Goal: Task Accomplishment & Management: Complete application form

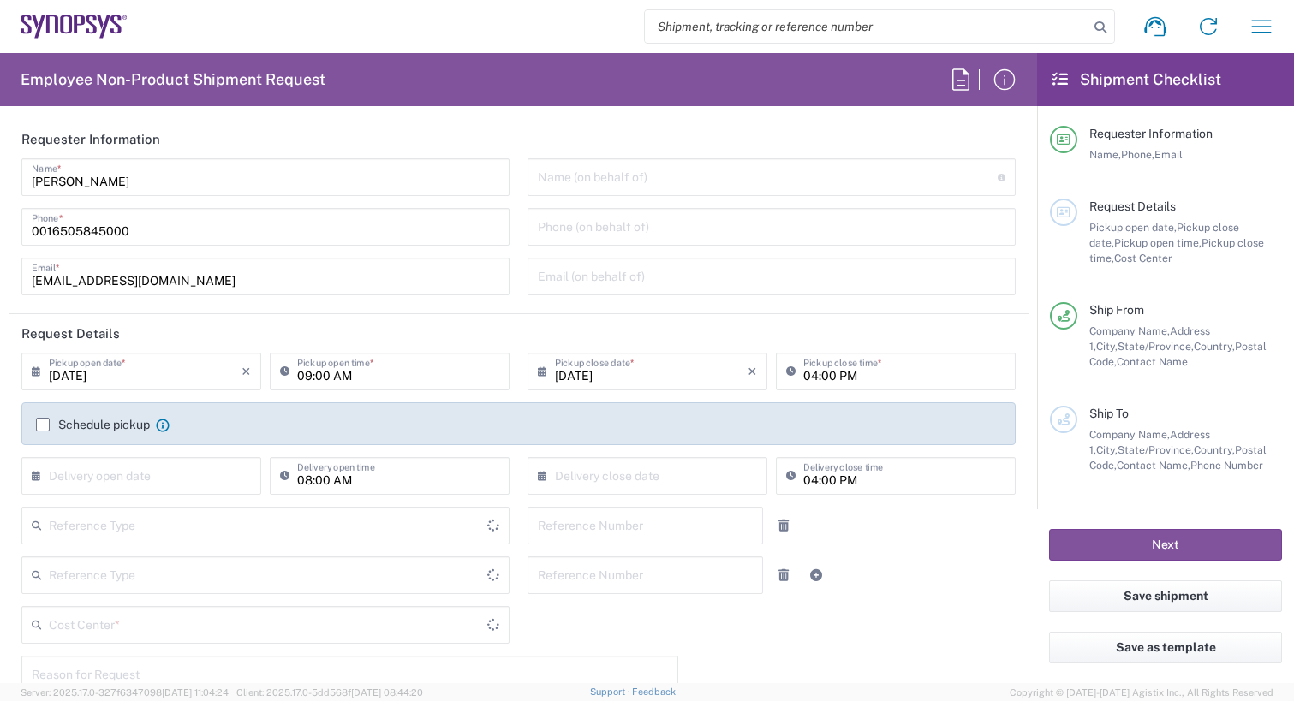
type input "Delivered at Place"
type input "[GEOGRAPHIC_DATA]"
type input "[US_STATE]"
type input "Department"
type input "[GEOGRAPHIC_DATA]"
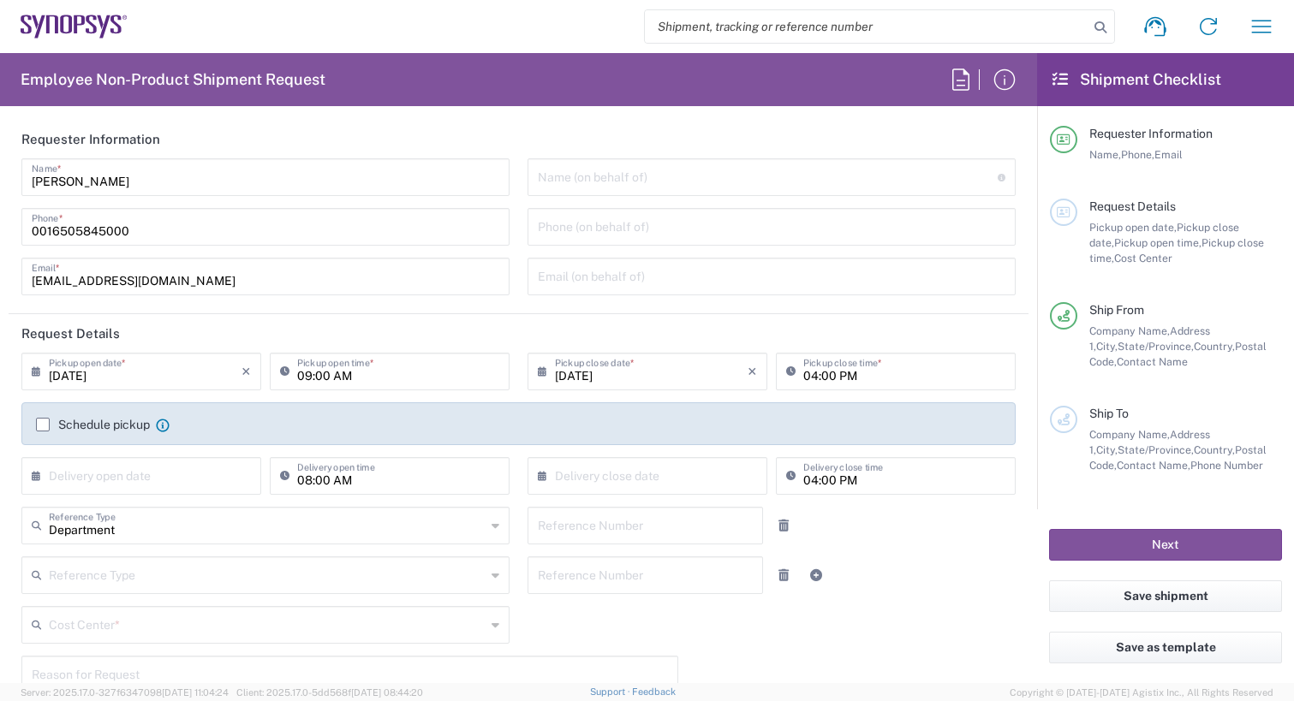
type input "Headquarters USSV"
click at [368, 380] on input "09:00 AM" at bounding box center [398, 370] width 202 height 30
click at [323, 379] on input "09:00 AM" at bounding box center [398, 370] width 202 height 30
click at [299, 378] on input "09:00 AM" at bounding box center [398, 370] width 202 height 30
click at [333, 378] on input "2:00 AM" at bounding box center [398, 370] width 202 height 30
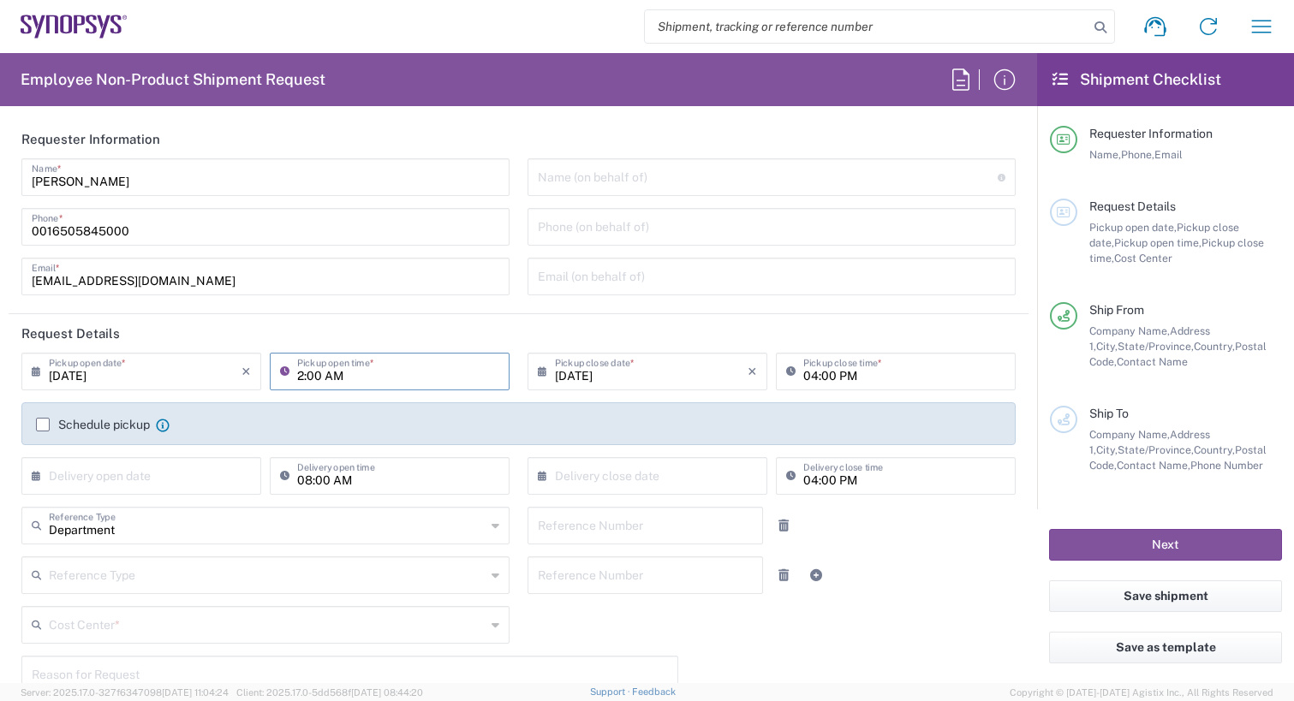
click at [327, 377] on input "2:00 AM" at bounding box center [398, 370] width 202 height 30
drag, startPoint x: 323, startPoint y: 376, endPoint x: 341, endPoint y: 376, distance: 18.0
click at [341, 376] on input "2:00 AM" at bounding box center [398, 370] width 202 height 30
type input "2:0PM"
click at [378, 420] on div "Schedule pickup When scheduling a pickup please be sure to meet the following c…" at bounding box center [518, 423] width 994 height 43
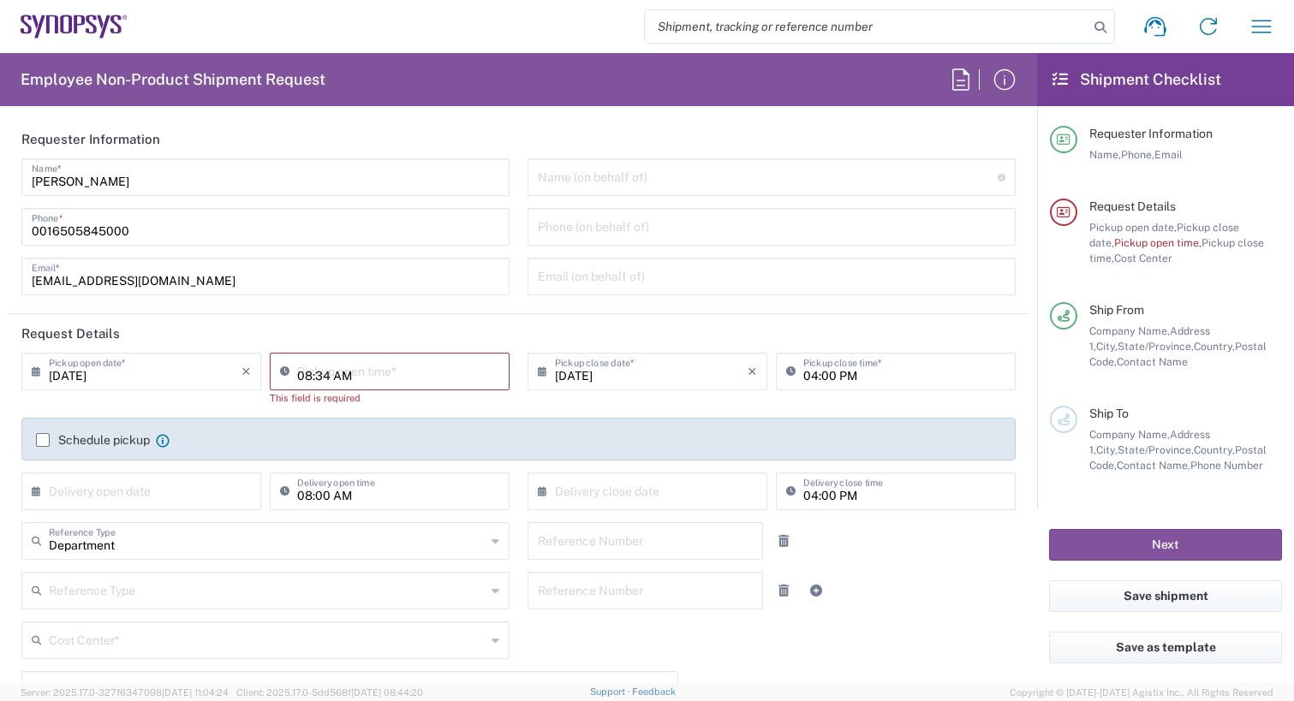
click at [392, 371] on input "08:34 AM" at bounding box center [398, 370] width 202 height 30
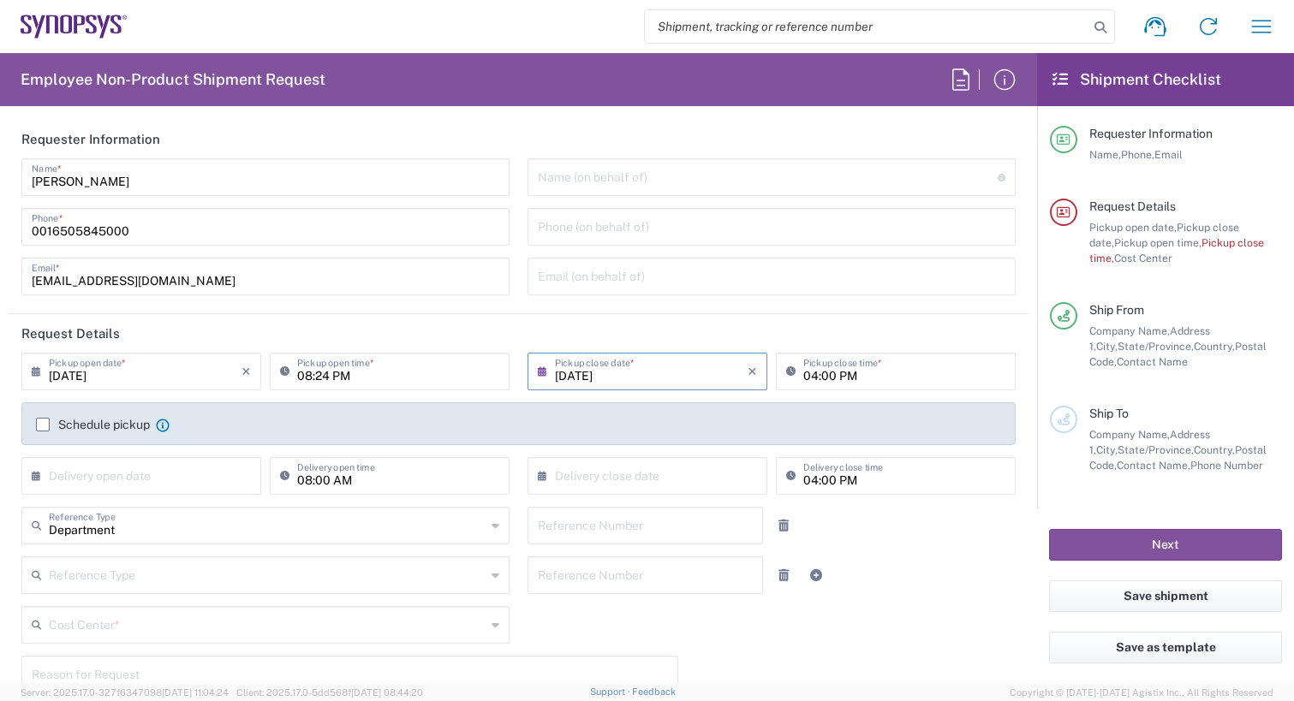
click at [304, 374] on input "08:24 PM" at bounding box center [398, 370] width 202 height 30
type input "02:24 PM"
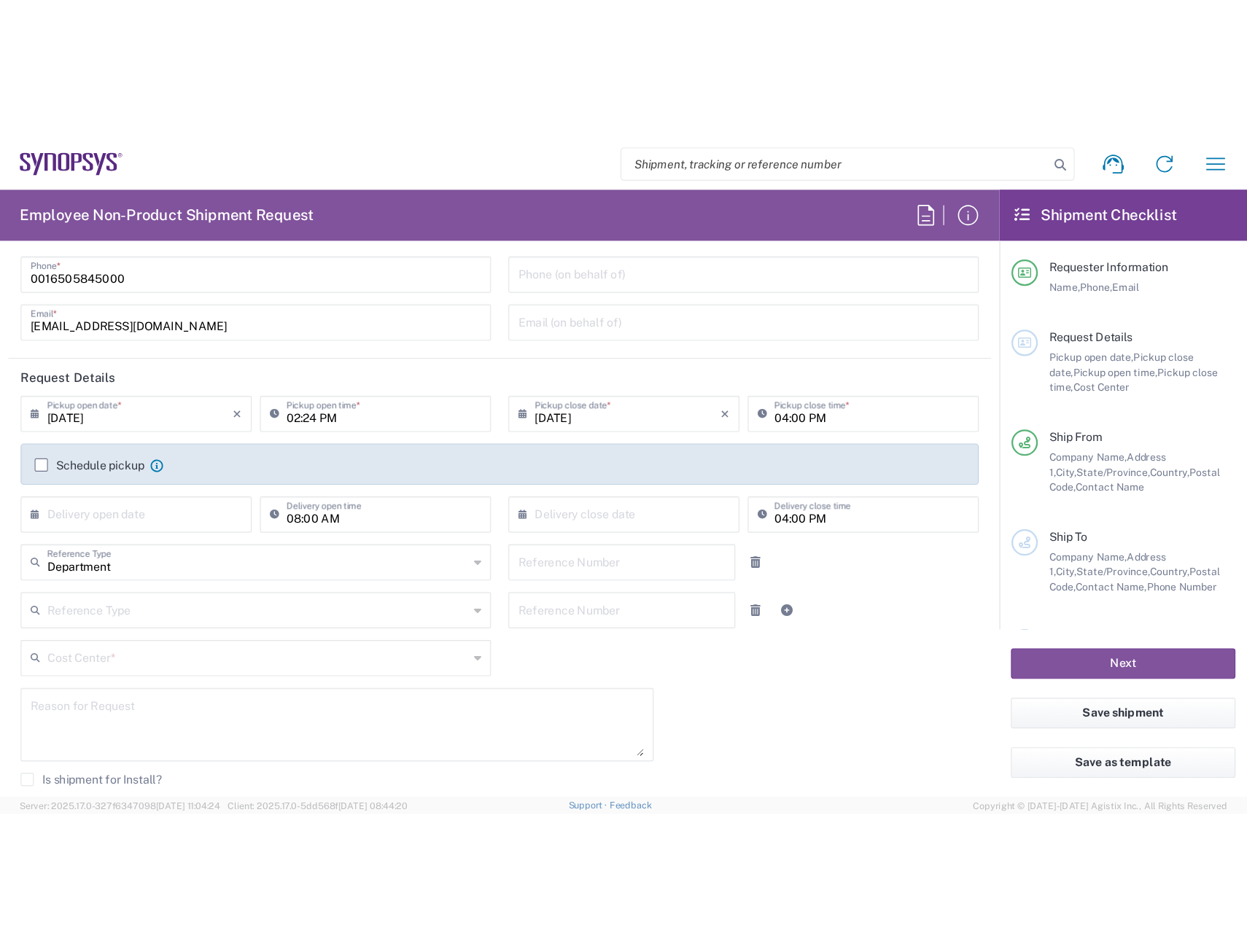
scroll to position [146, 0]
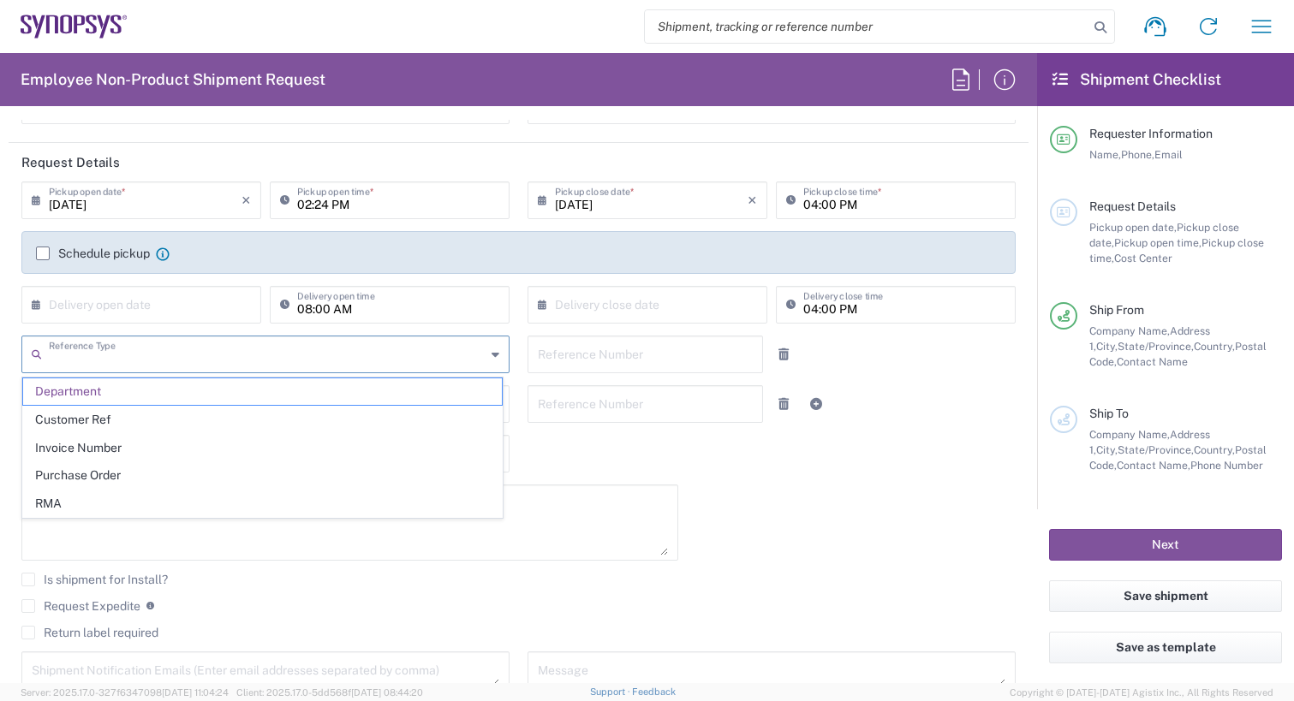
click at [373, 364] on input "text" at bounding box center [267, 353] width 437 height 30
click at [259, 497] on span "RMA" at bounding box center [262, 504] width 479 height 27
type input "RMA"
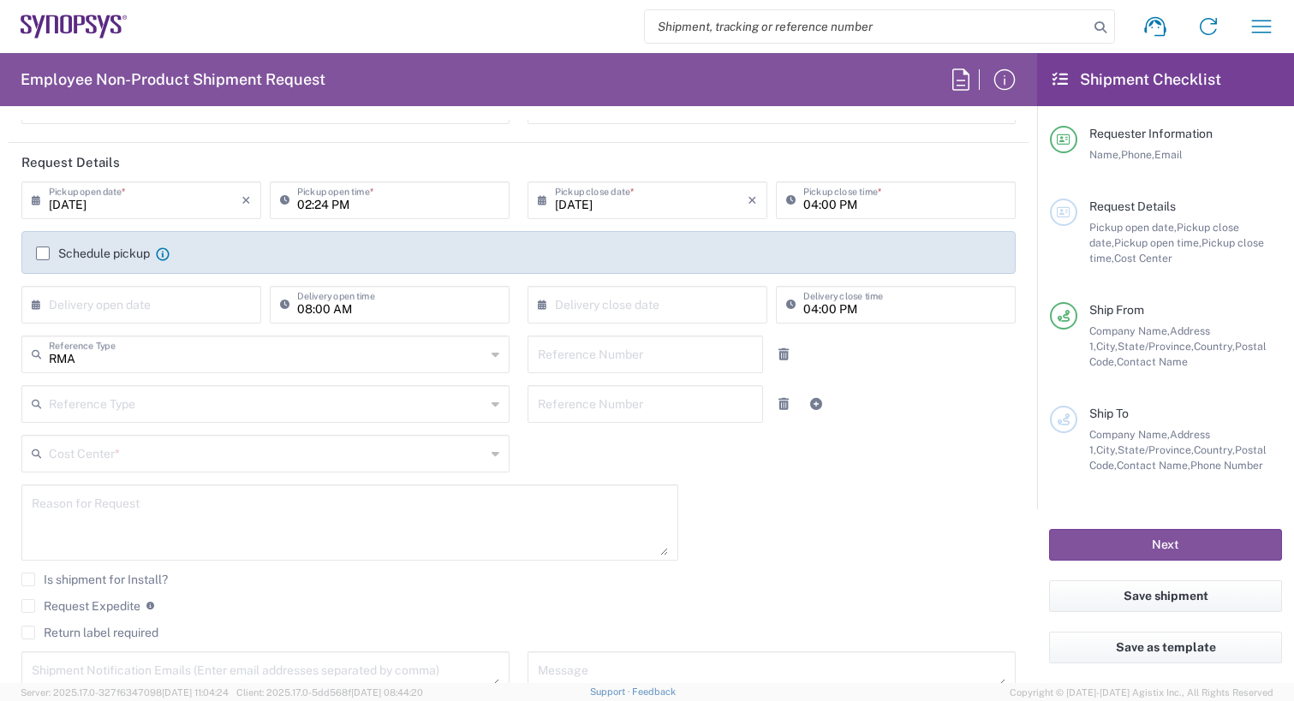
click at [609, 362] on input "text" at bounding box center [645, 353] width 215 height 30
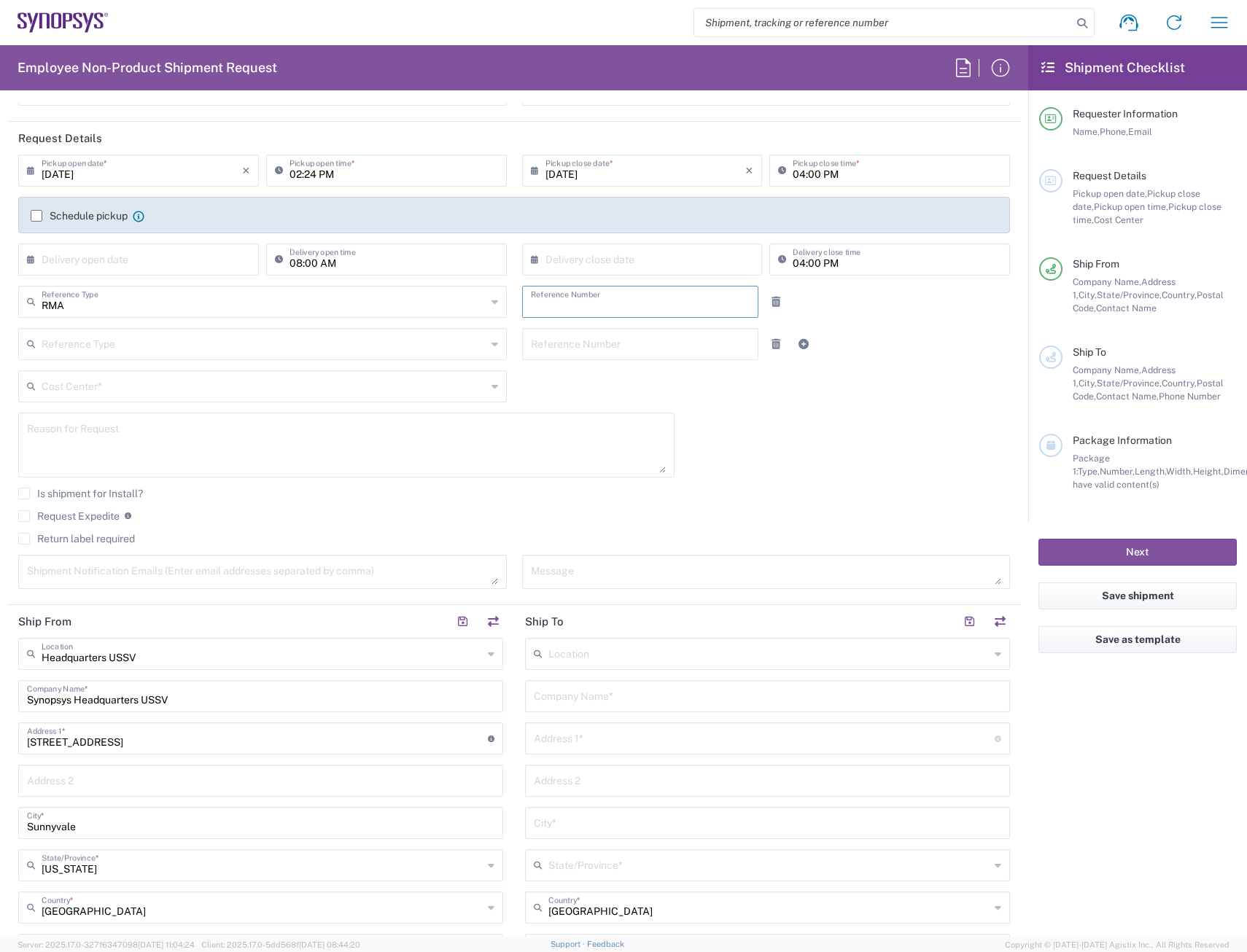
paste input "5000005555"
type input "5000005555"
click at [250, 358] on div "Reference Type" at bounding box center [262, 344] width 489 height 32
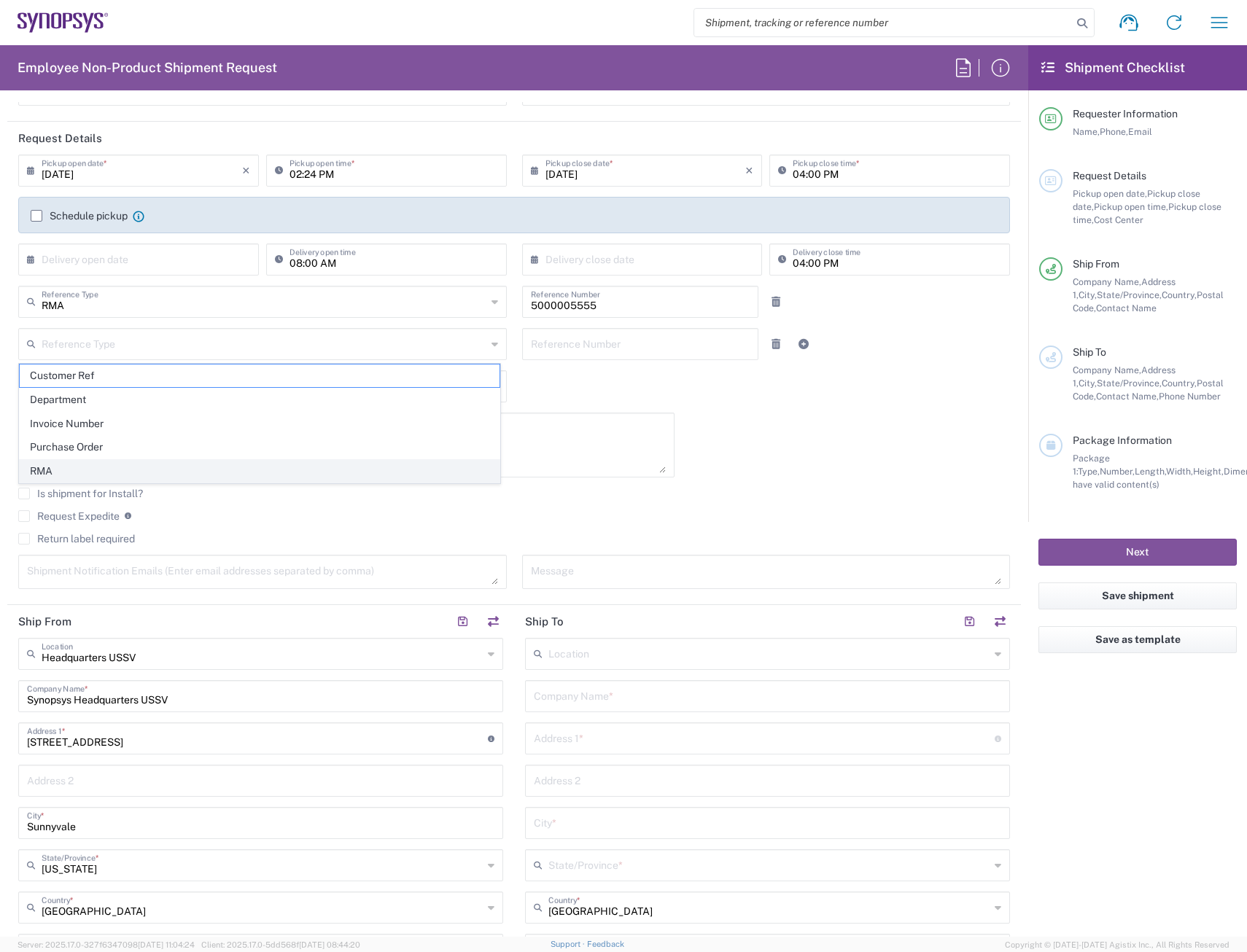
click at [211, 465] on span "RMA" at bounding box center [259, 471] width 480 height 23
type input "RMA"
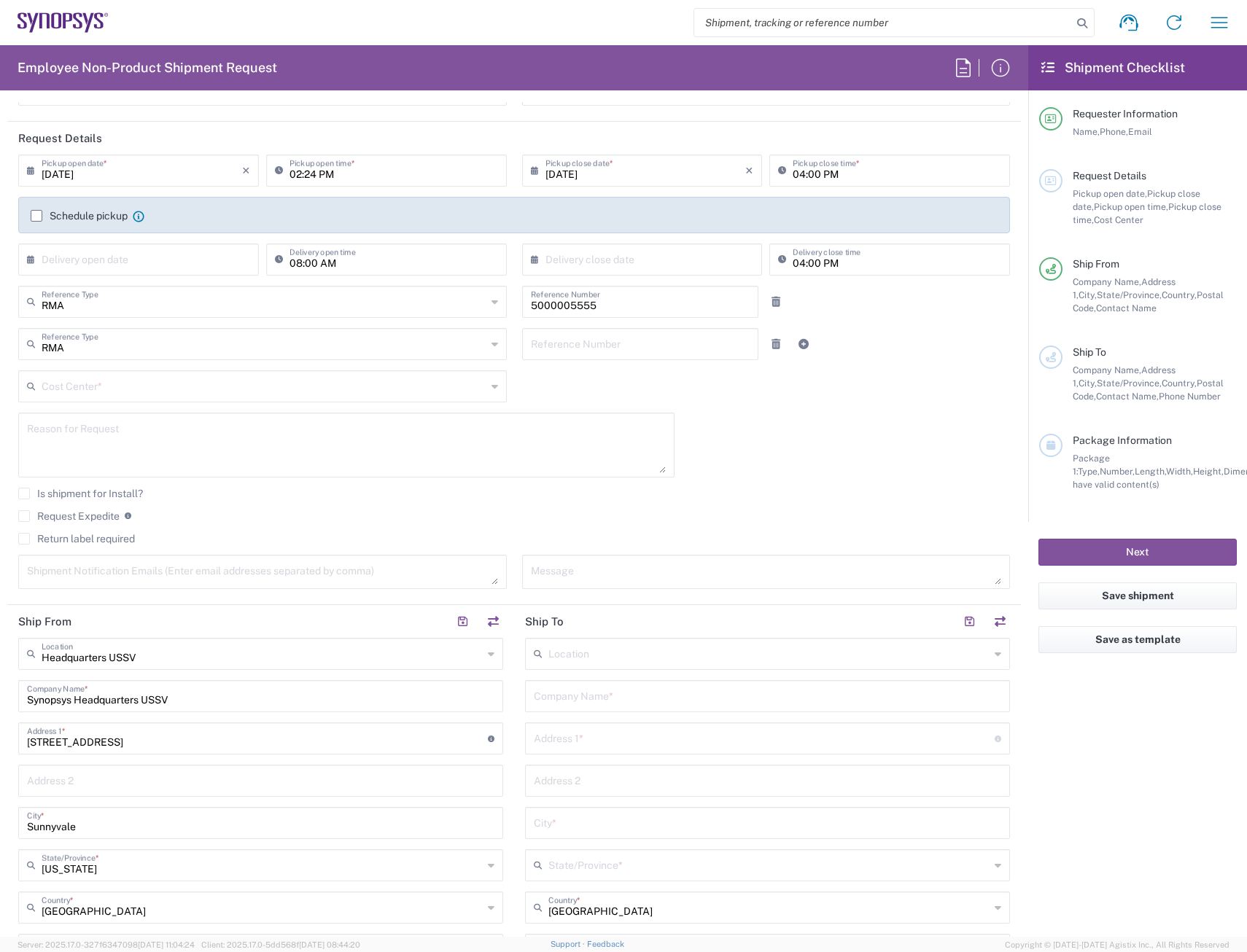
click at [576, 341] on input "text" at bounding box center [640, 343] width 219 height 26
paste input "5000005557"
type input "5000005557"
click at [223, 403] on div "Cost Center * AM01, AMSG, Monteray 460541 AM01, Biz Apps, Webapps Intgr & DataS…" at bounding box center [263, 392] width 504 height 43
click at [221, 395] on input "text" at bounding box center [264, 386] width 445 height 26
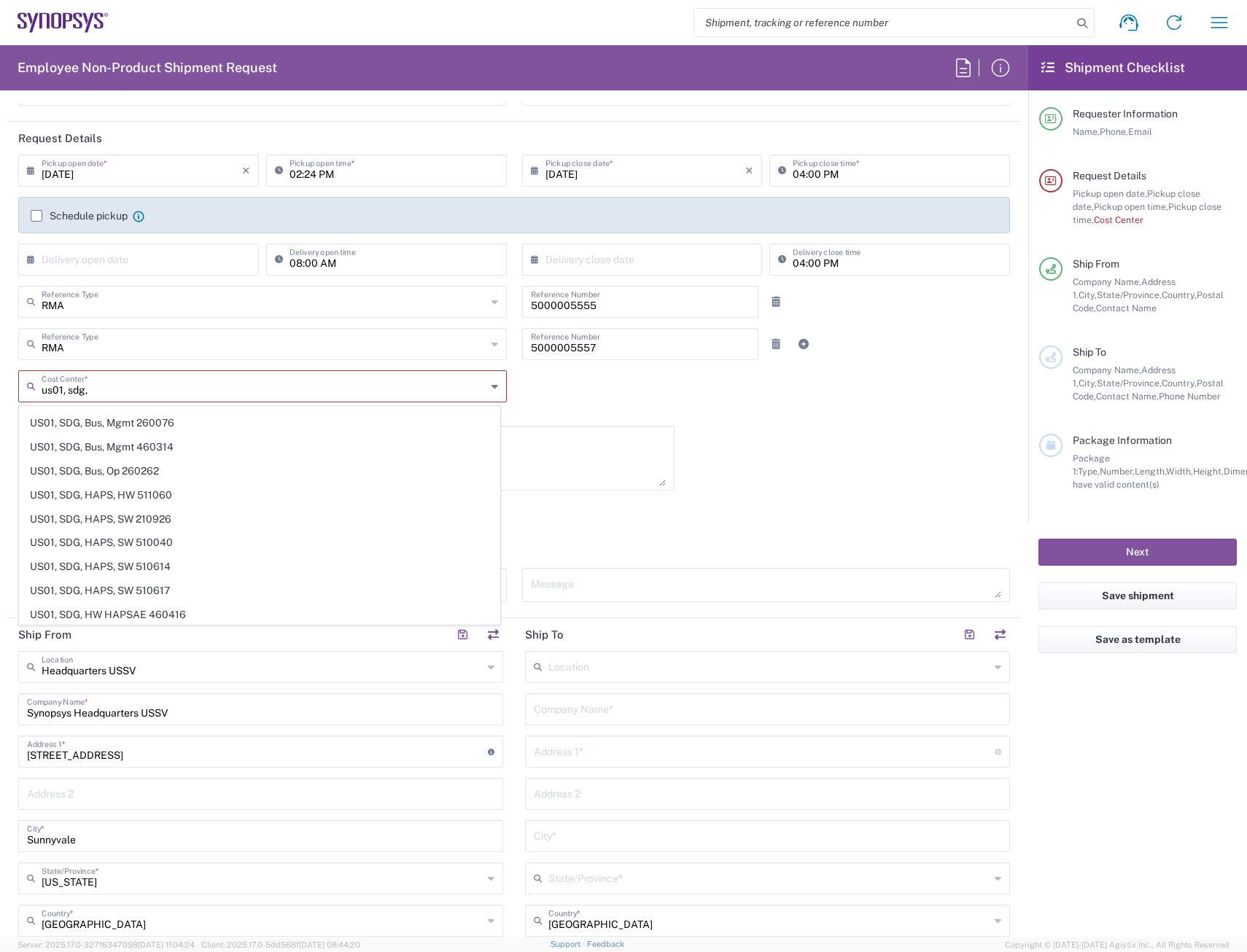
scroll to position [573, 0]
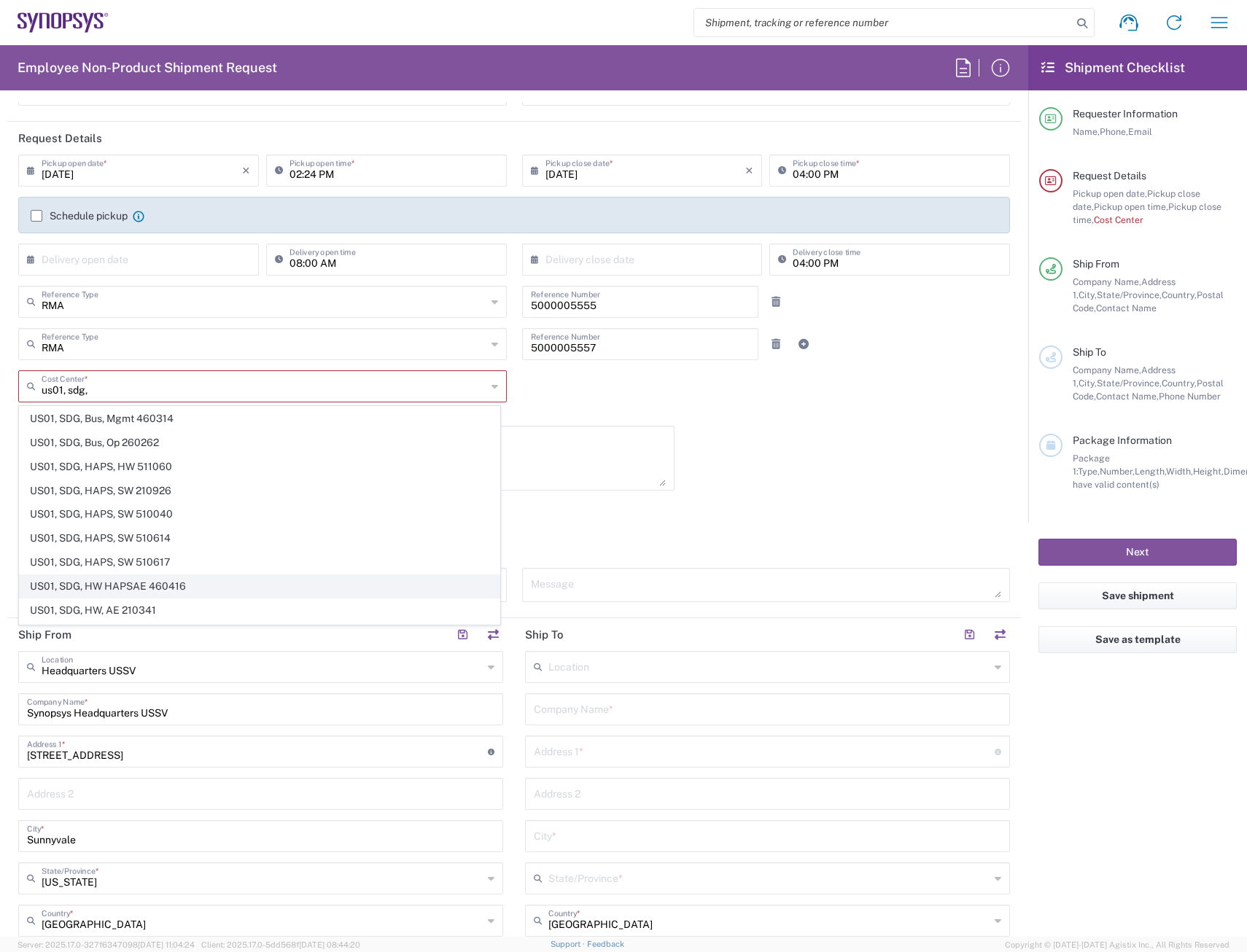
click at [158, 586] on span "US01, SDG, HW HAPSAE 460416" at bounding box center [259, 587] width 480 height 23
type input "US01, SDG, HW HAPSAE 460416"
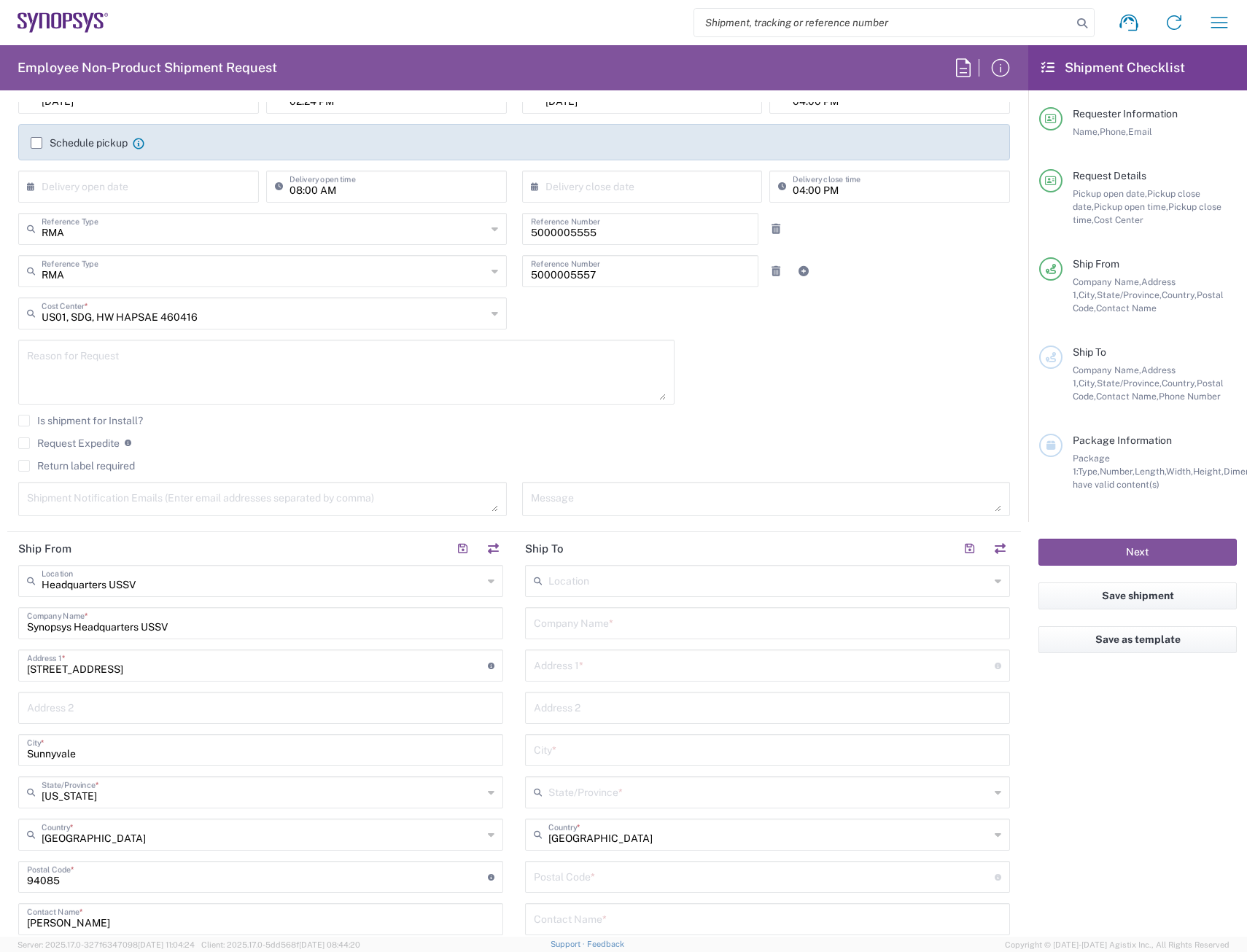
scroll to position [292, 0]
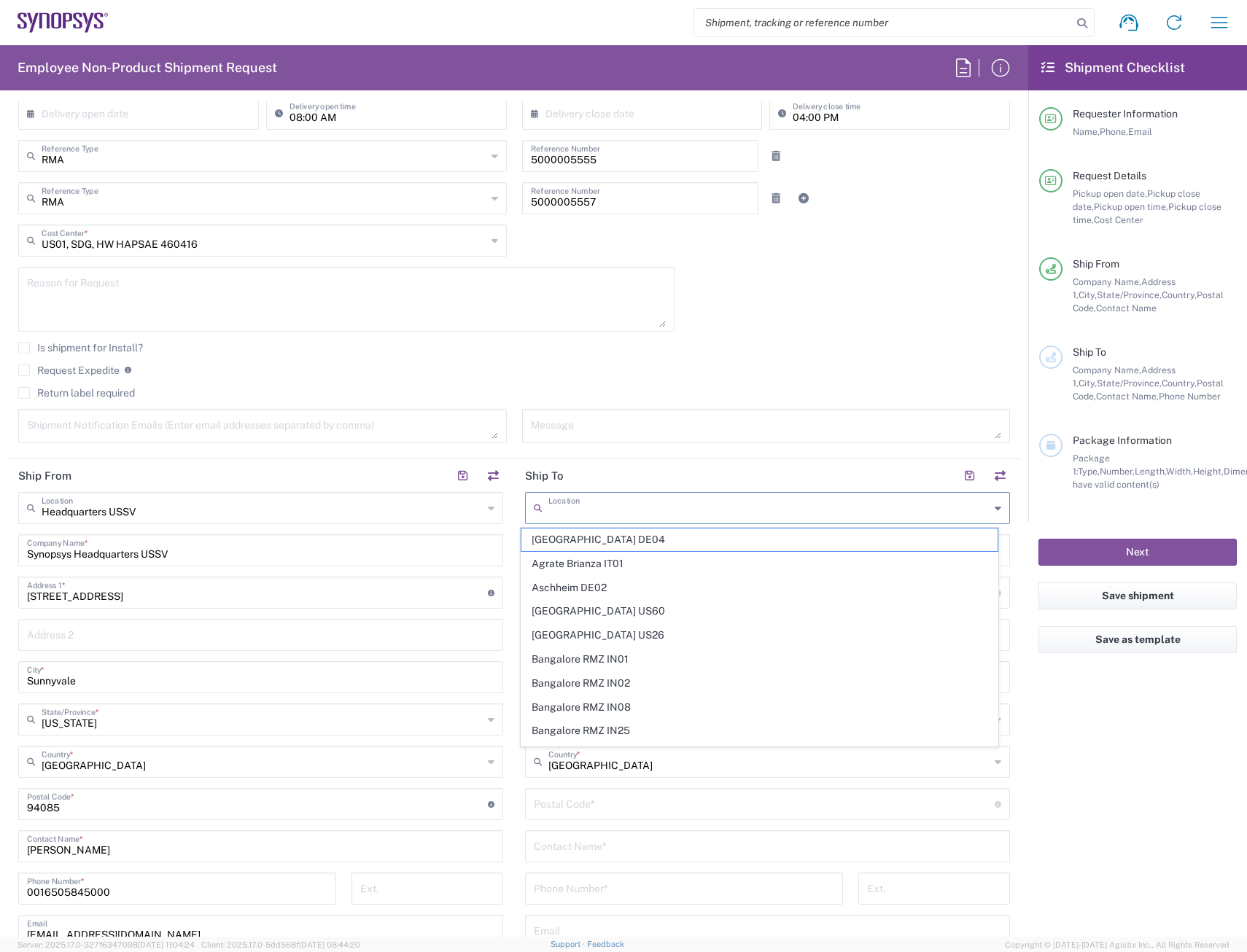
click at [701, 506] on input "text" at bounding box center [769, 508] width 441 height 26
click at [625, 513] on input "text" at bounding box center [769, 508] width 441 height 26
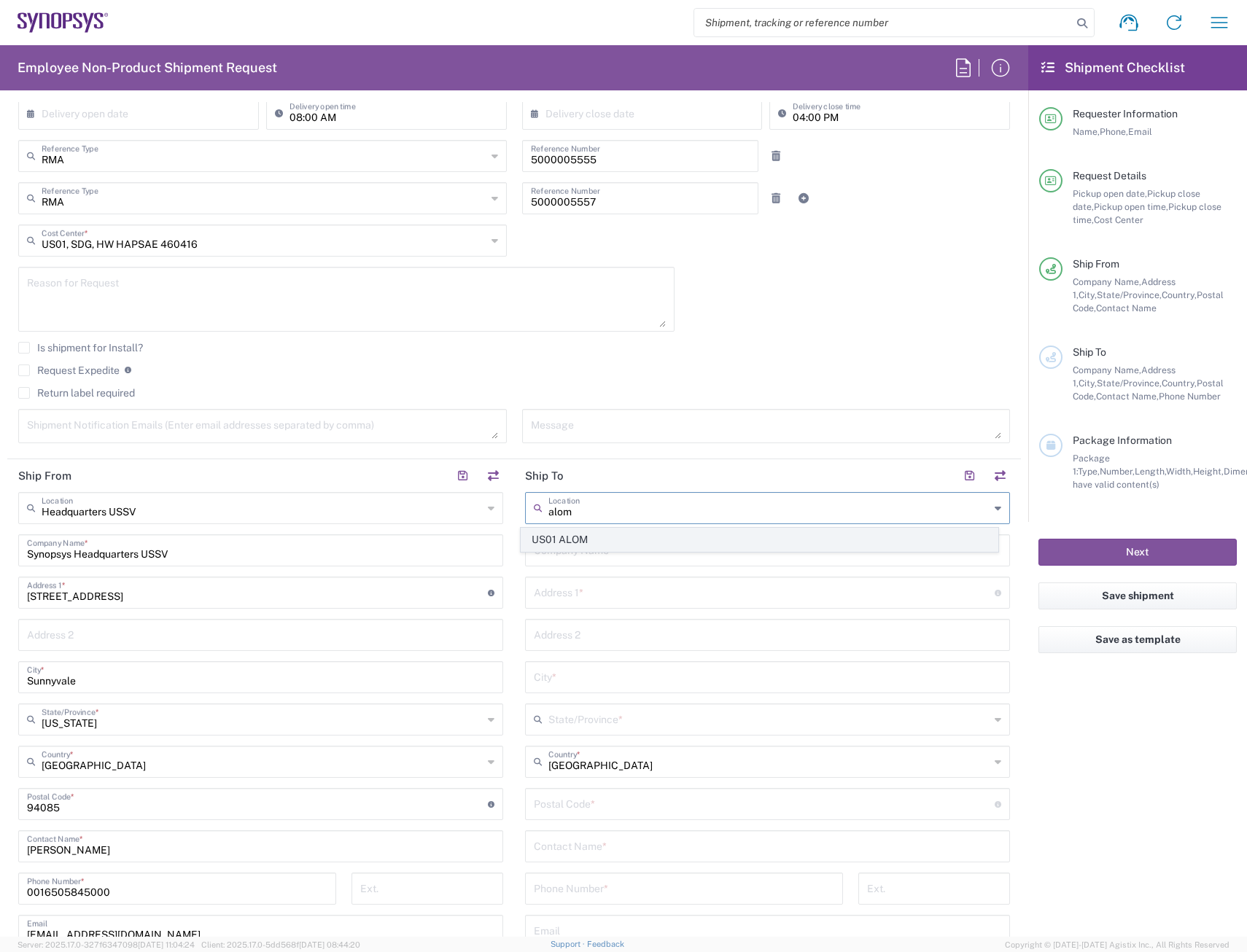
click at [612, 542] on span "US01 ALOM" at bounding box center [760, 540] width 477 height 23
type input "US01 ALOM"
type input "Synopsys c/o ALOM"
type input "48105 Warm Springs Blvd."
type input "Fremont"
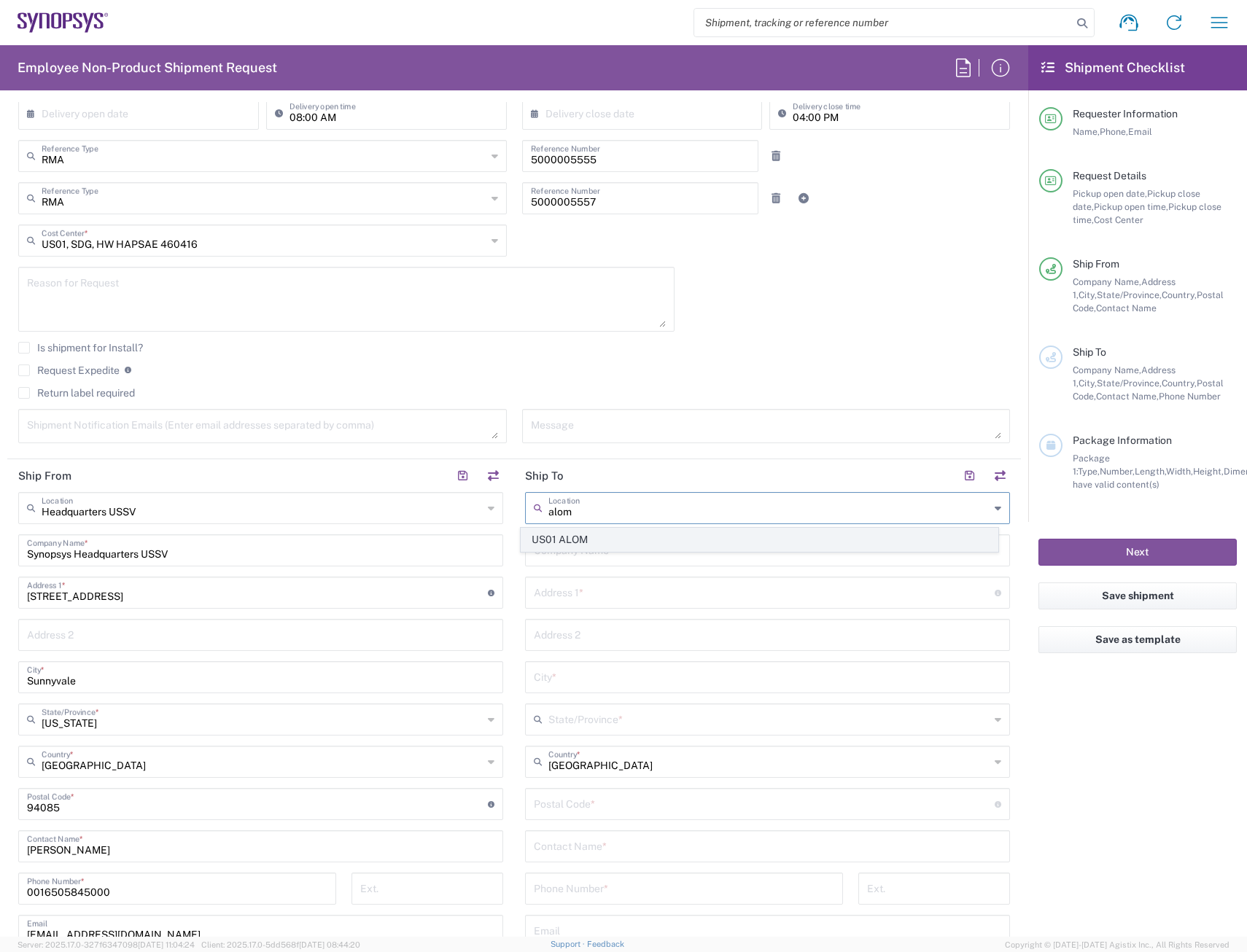
type input "California"
type input "94539"
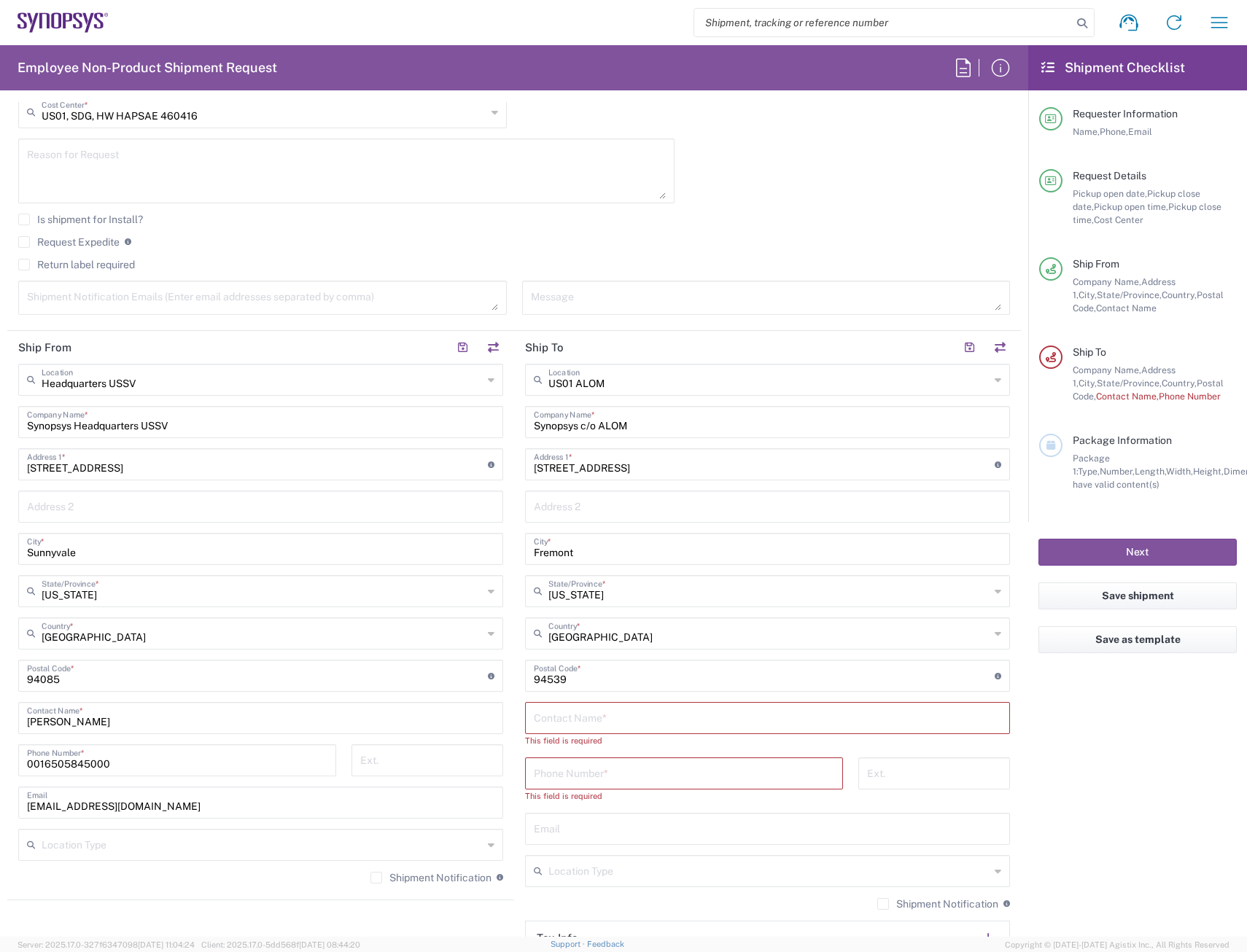
scroll to position [438, 0]
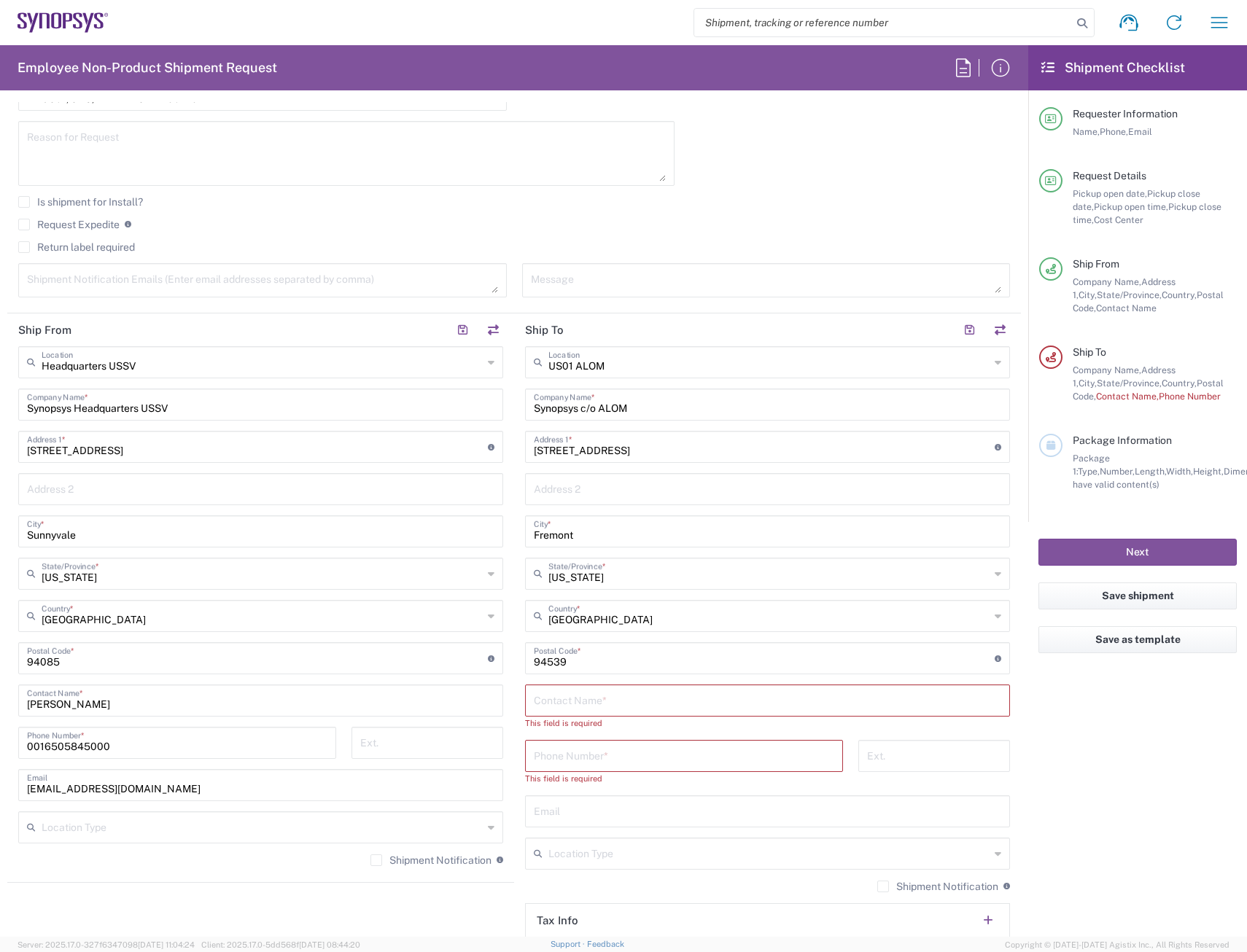
click at [646, 596] on input "text" at bounding box center [767, 700] width 468 height 26
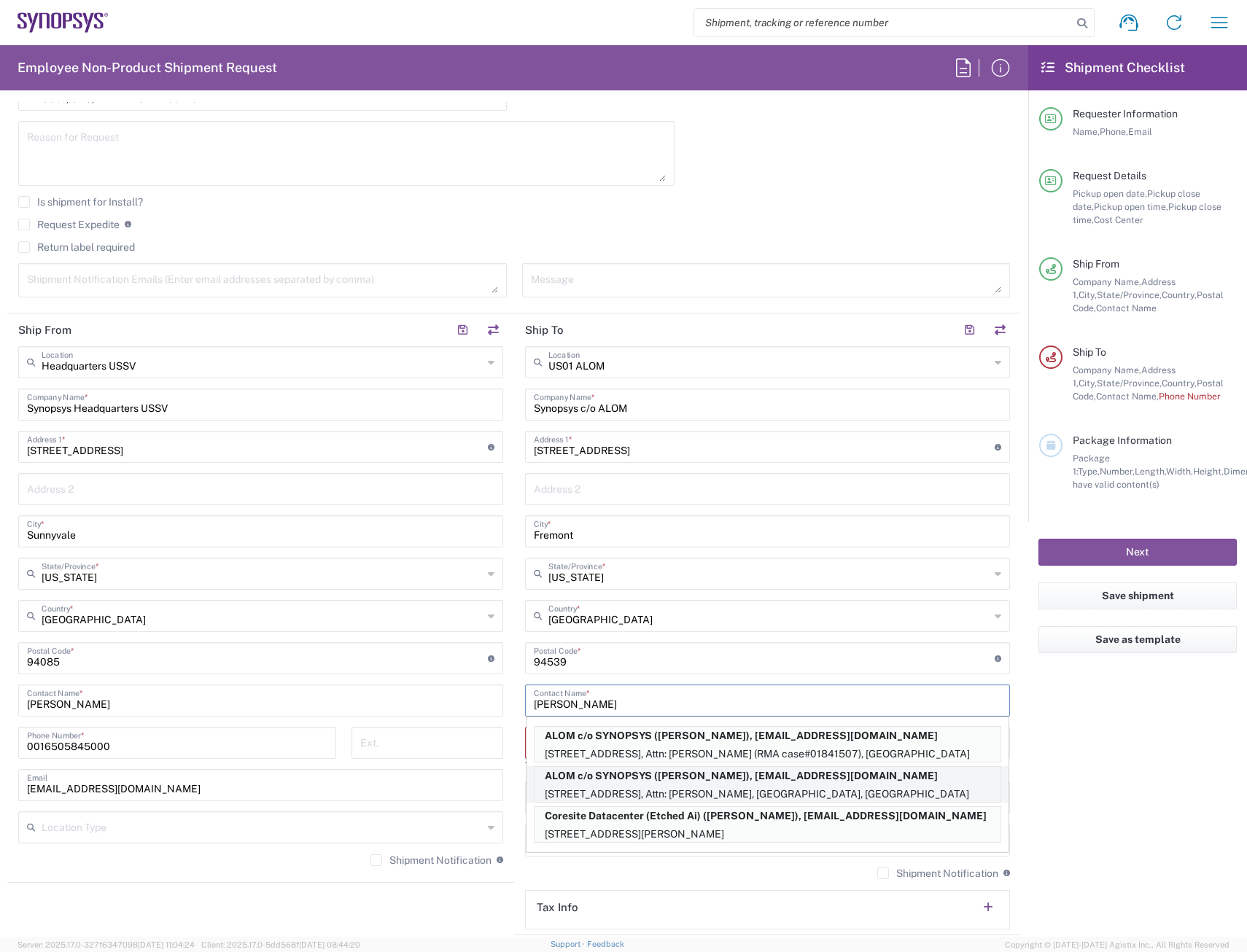
type input "Lisa Young"
click at [630, 596] on p "ALOM c/o SYNOPSYS (Lisa Young), synopsyssupport@alom.com" at bounding box center [767, 776] width 466 height 18
type input "ALOM c/o SYNOPSYS"
type input "Attn: Lisa Young"
type input "5102999093"
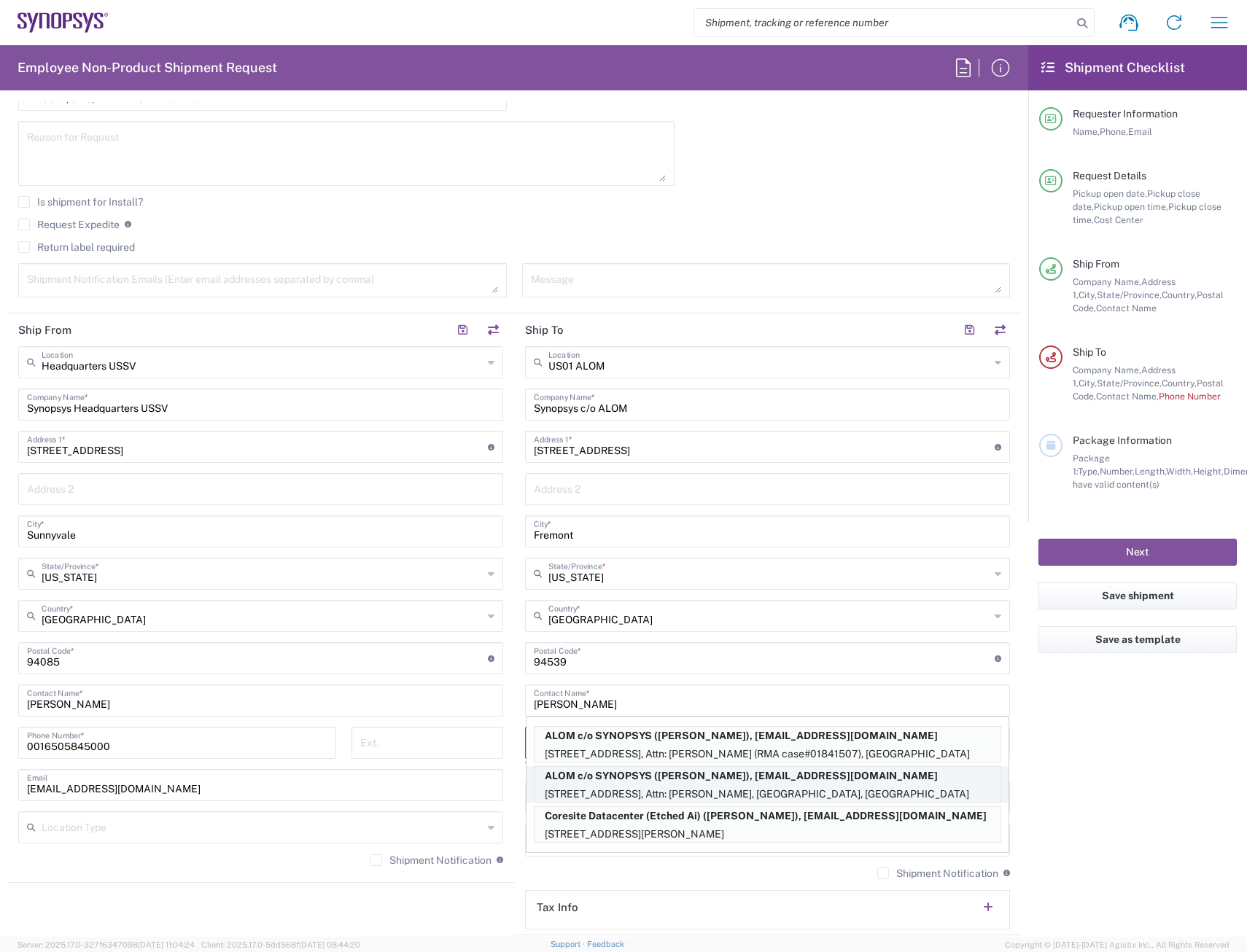
type input "synopsyssupport@alom.com"
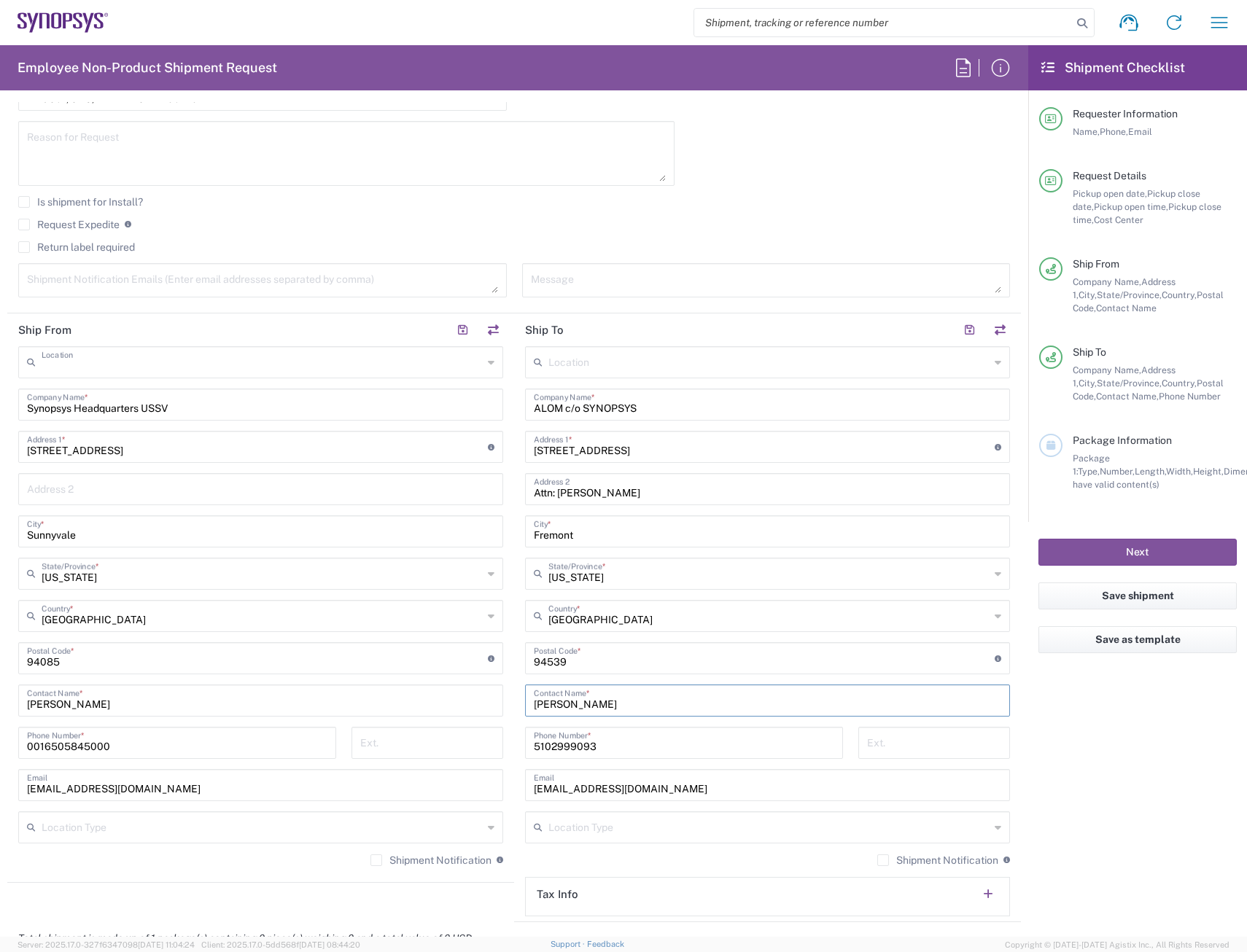
click at [194, 364] on input "text" at bounding box center [262, 361] width 441 height 26
type input "holly"
click at [131, 467] on div "holly Location No Results Found Synopsys Headquarters USSV Company Name * 675 A…" at bounding box center [260, 611] width 485 height 530
click at [129, 596] on input "Yu Chen" at bounding box center [261, 700] width 468 height 26
type input "Y"
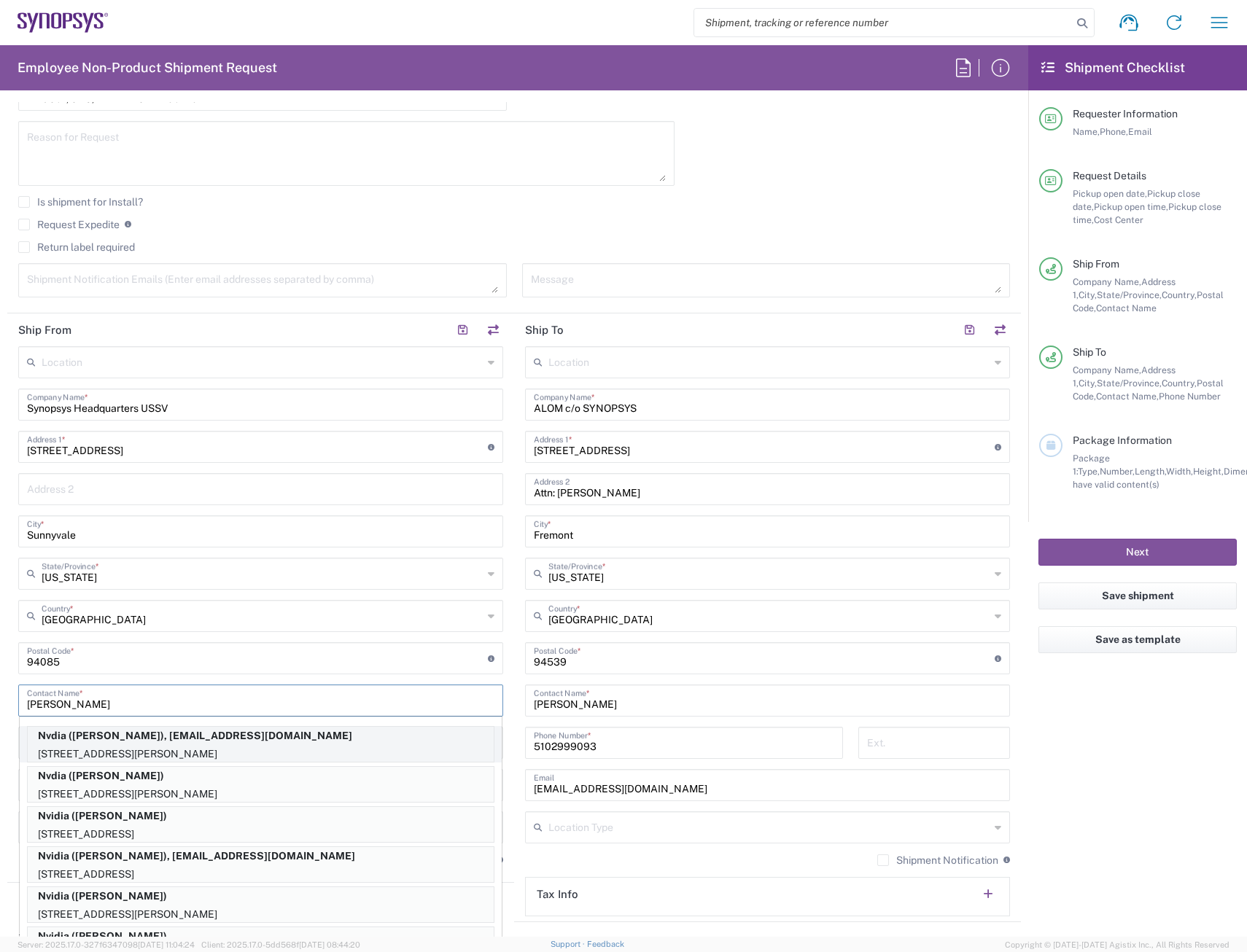
type input "Holly"
click at [274, 596] on p "2880 Scott Blvd, Santa Clara, CA, 94085, US" at bounding box center [261, 754] width 466 height 18
type input "Nvdia"
type input "2880 Scott Blvd"
type input "Santa Clara"
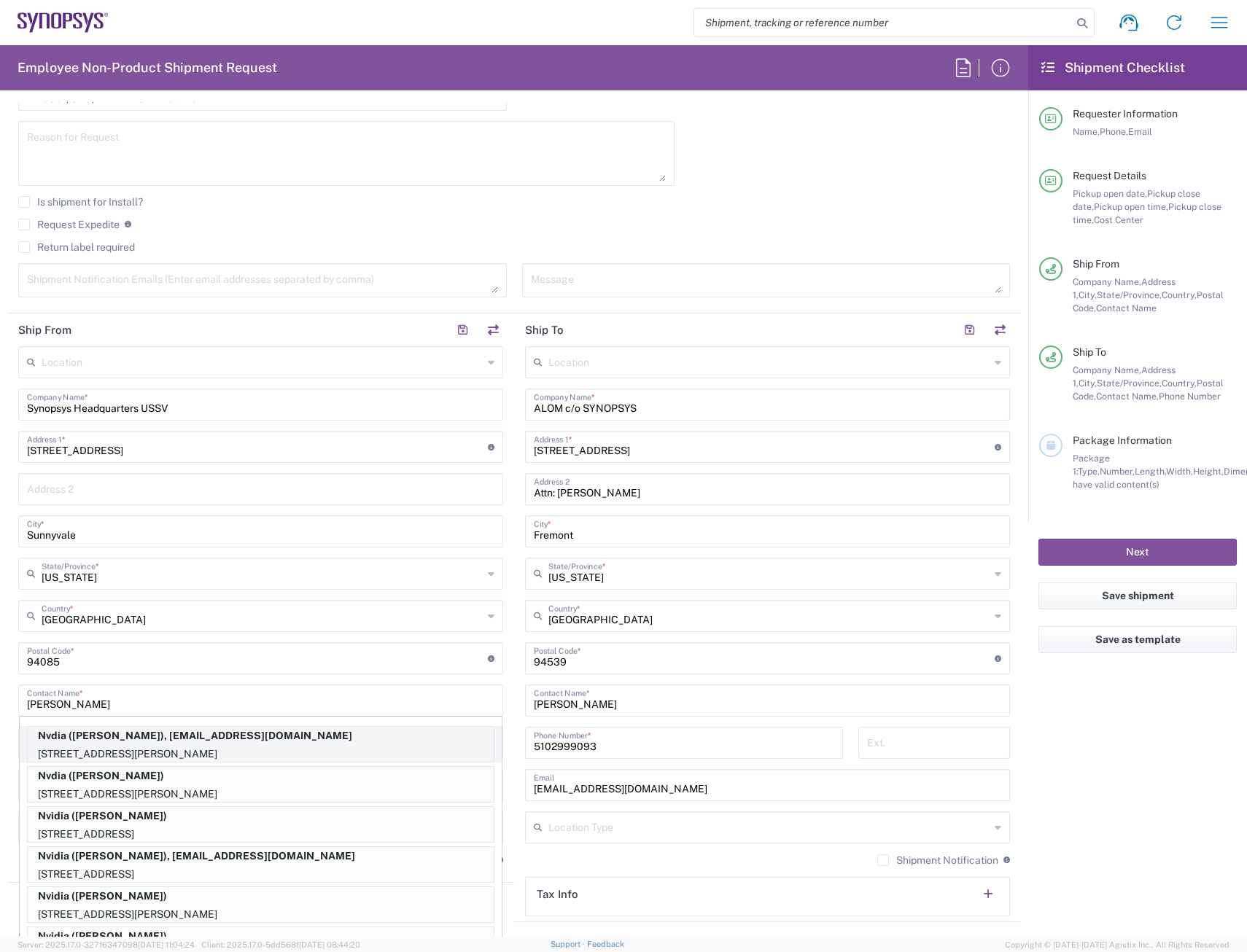
type input "Holly Phan"
type input "(669) 231-9266"
type input "hollyp@nvidia.com"
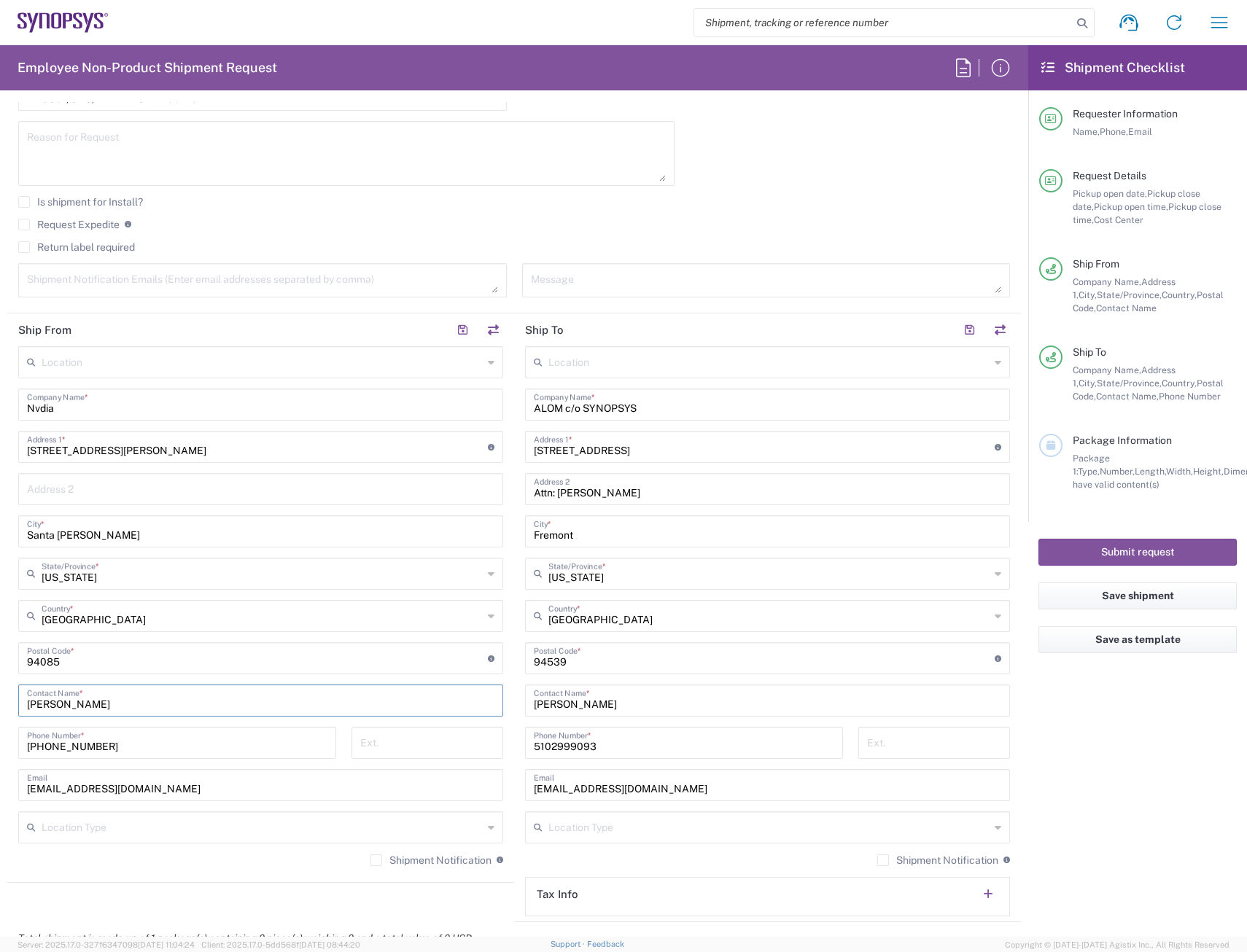
click at [1101, 596] on agx-form-checklist "Shipment Checklist Requester Information Name, Phone, Email Request Details Pic…" at bounding box center [1137, 490] width 219 height 892
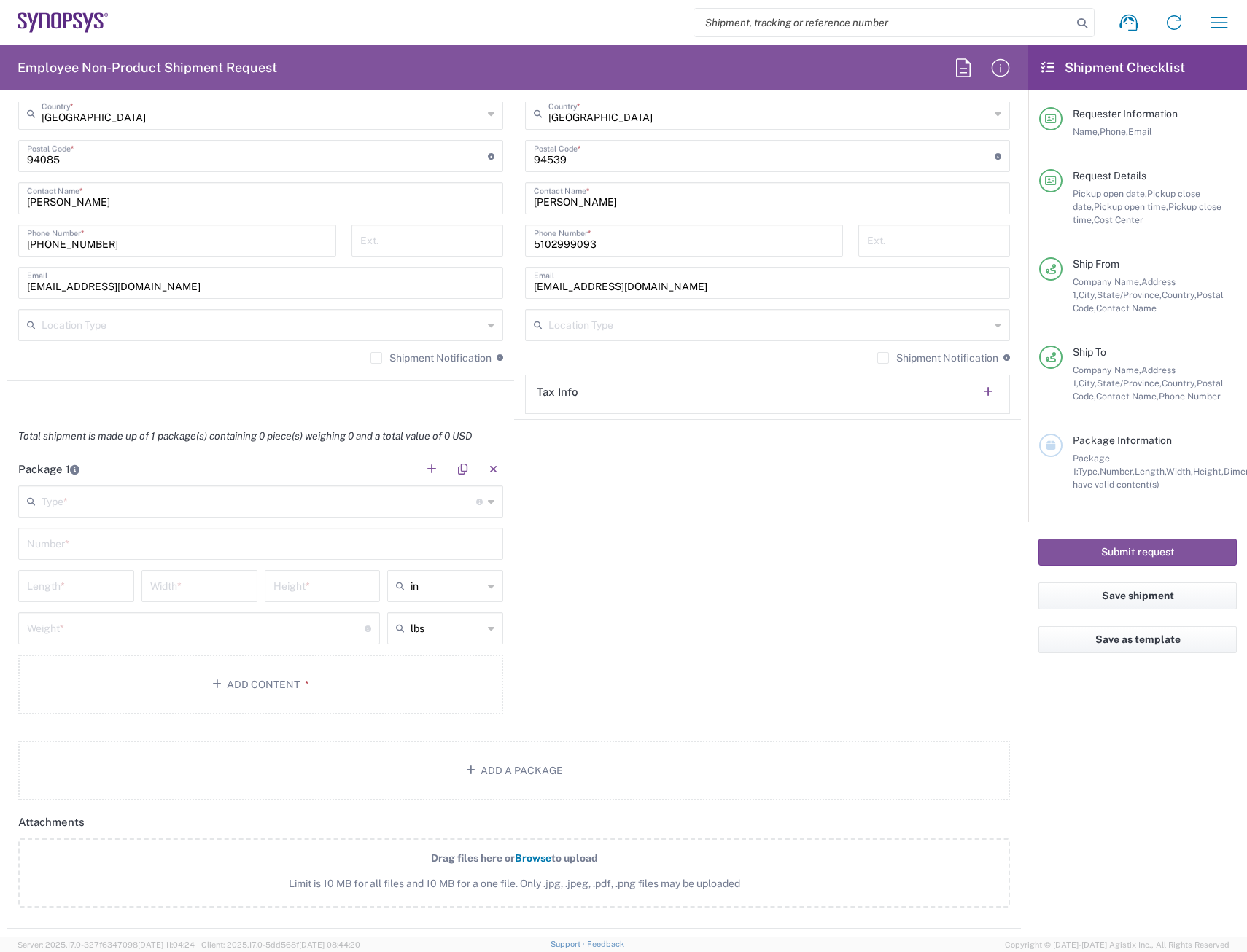
scroll to position [948, 0]
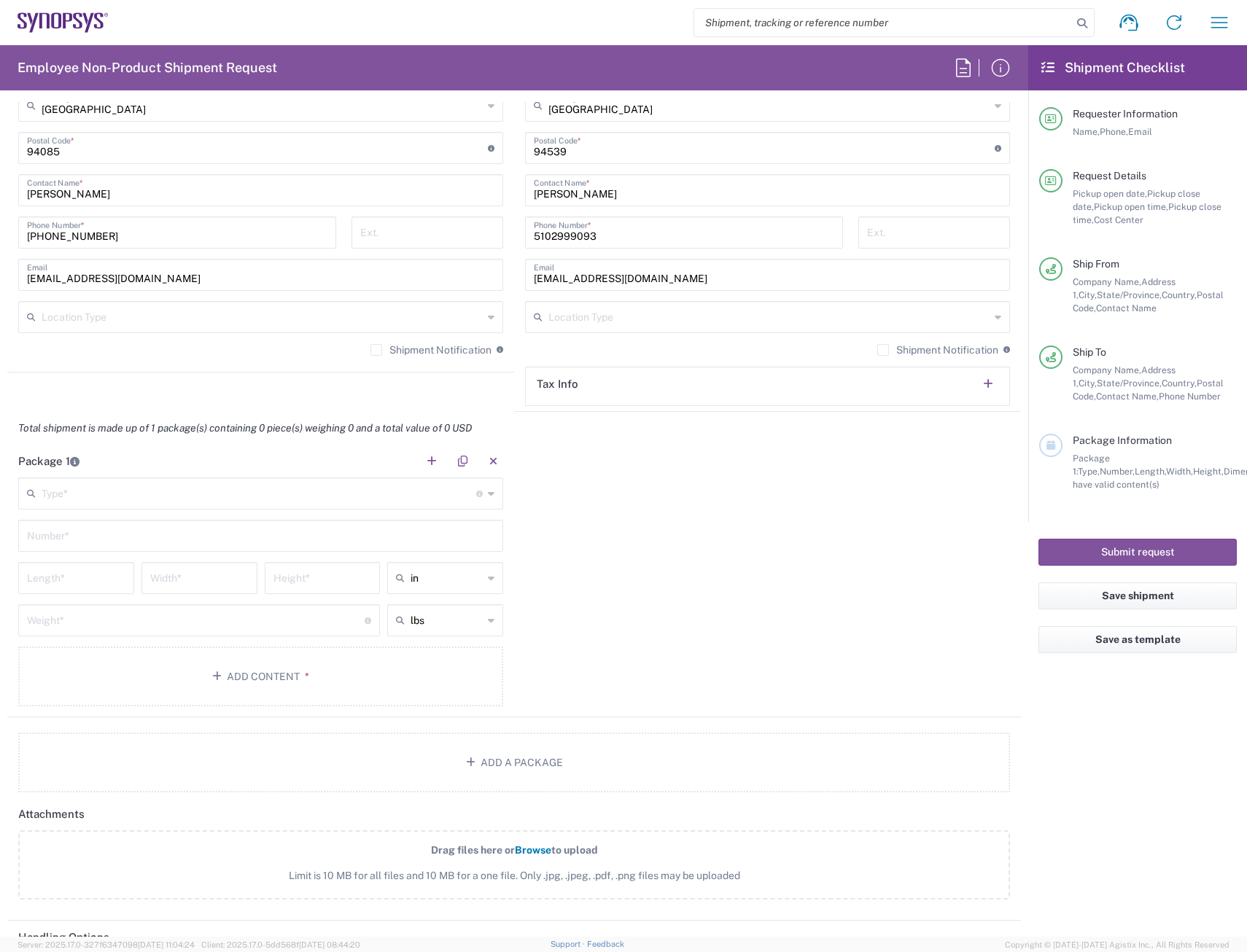
click at [488, 499] on icon at bounding box center [491, 493] width 7 height 23
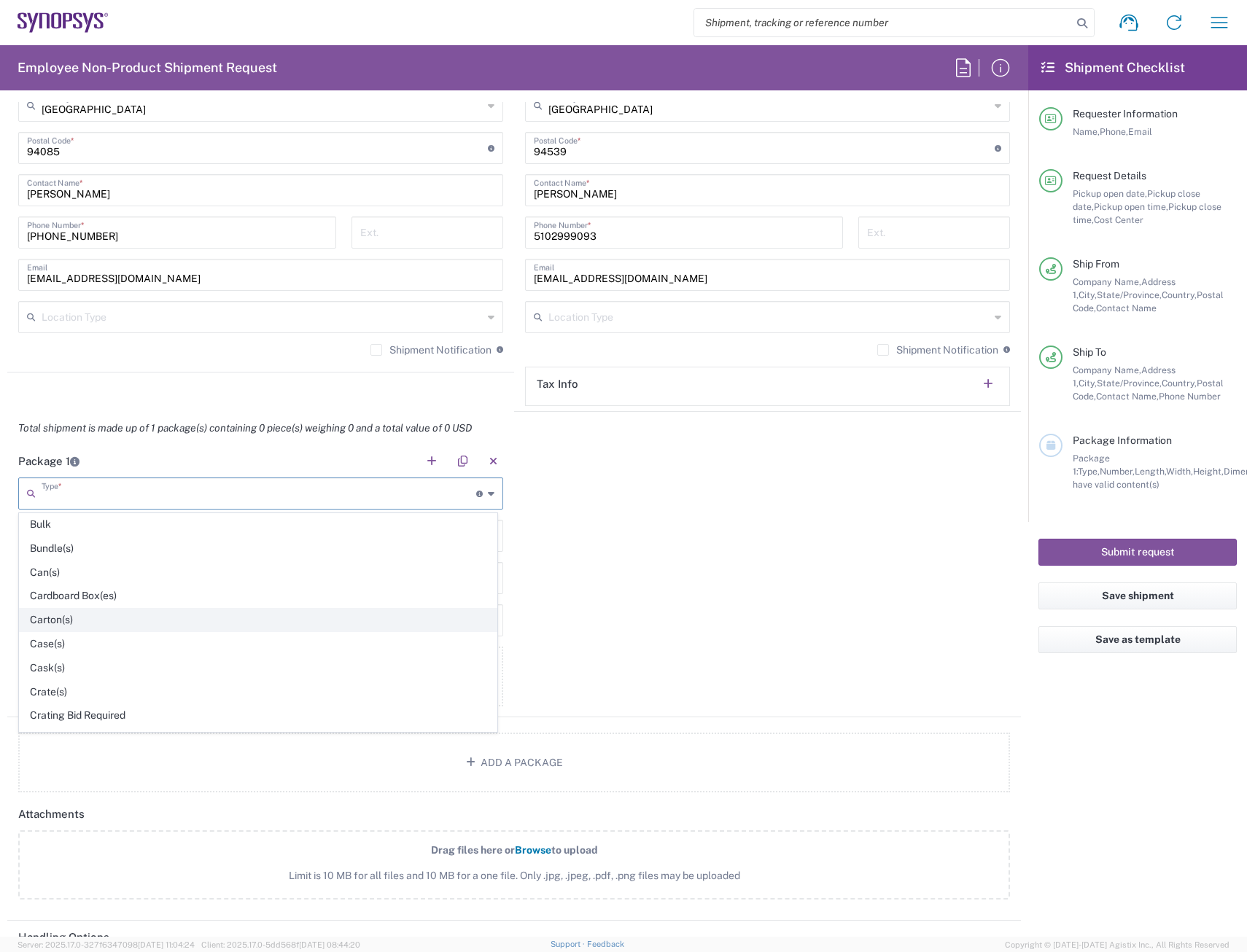
scroll to position [146, 0]
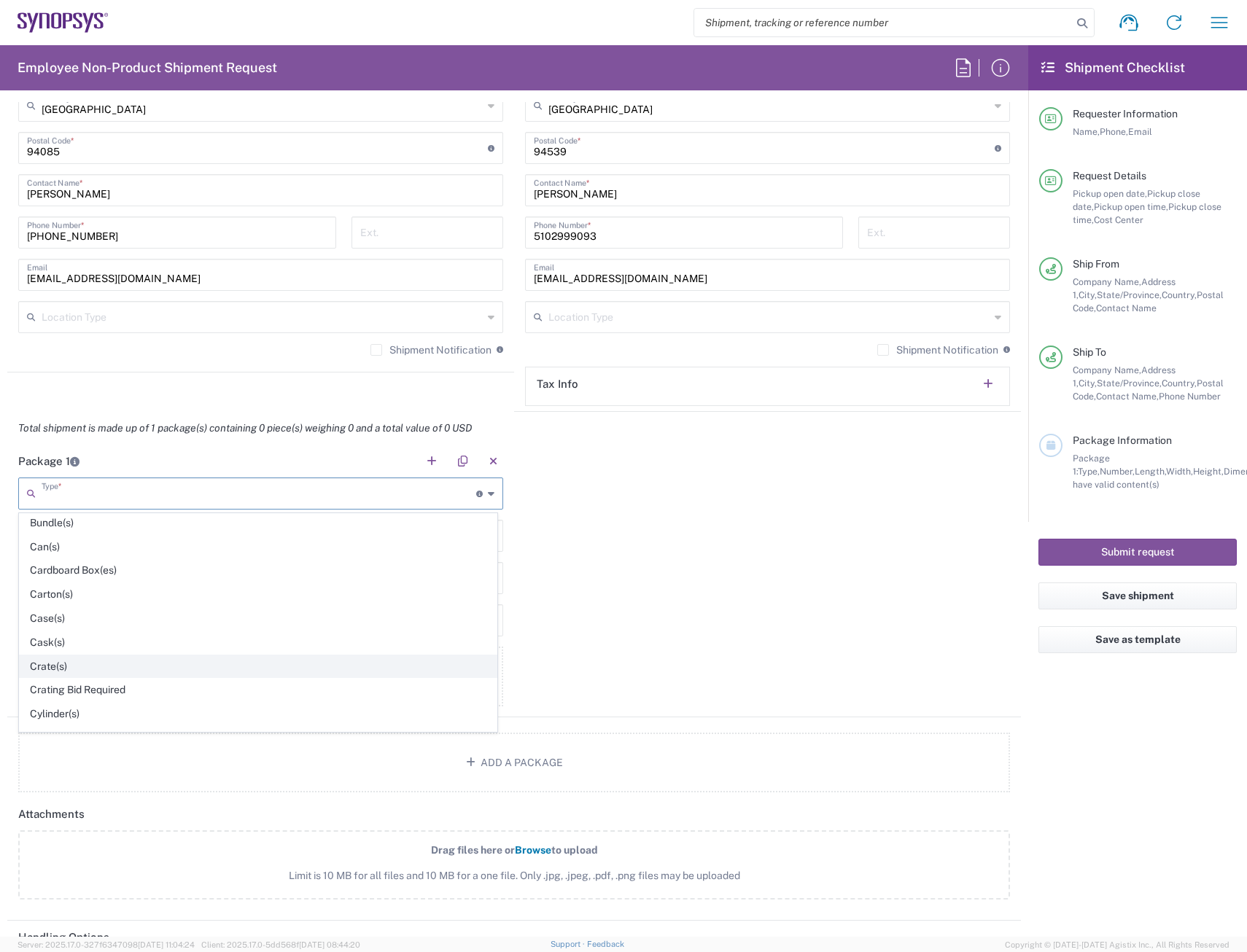
click at [91, 596] on span "Crate(s)" at bounding box center [258, 667] width 477 height 23
type input "Crate(s)"
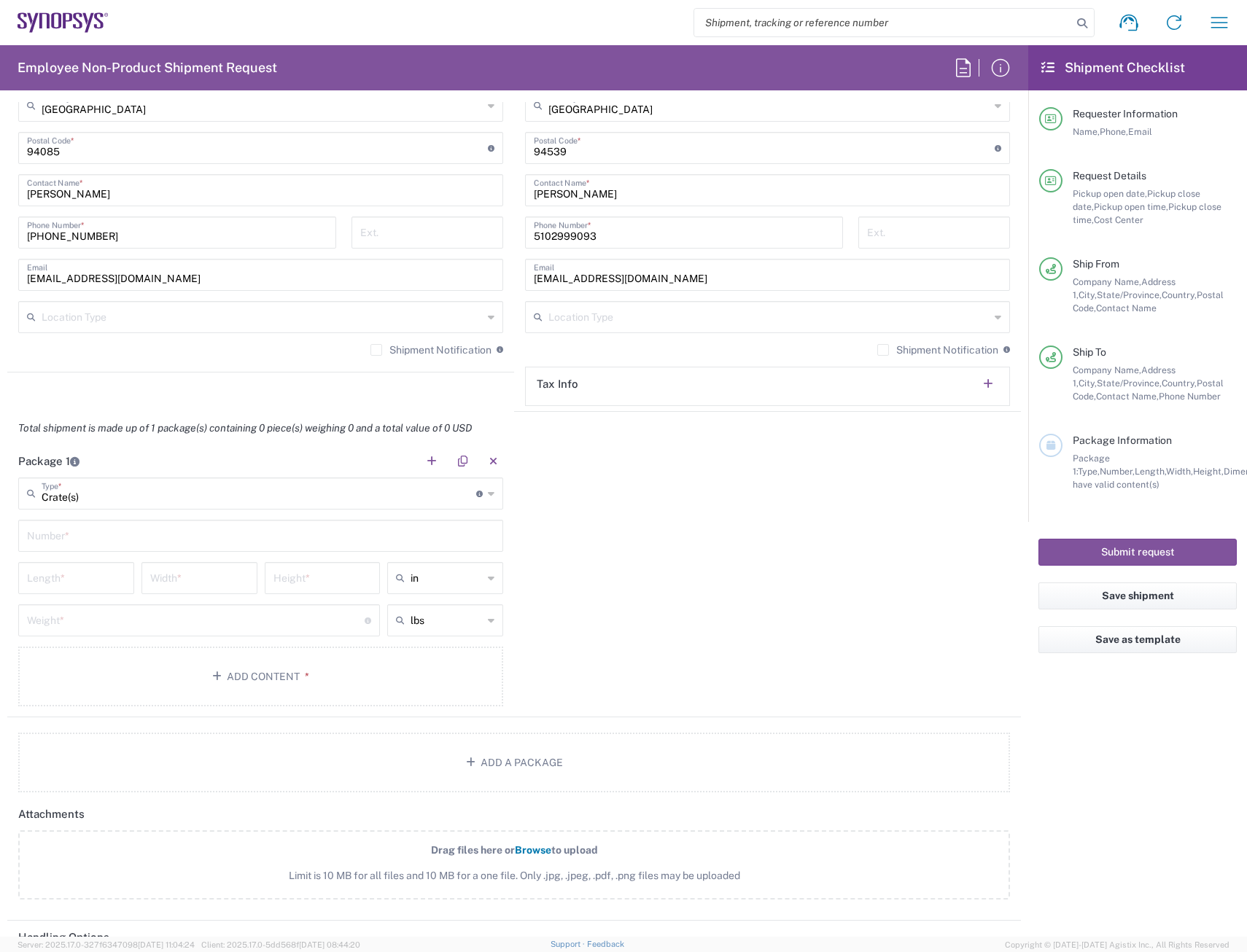
click at [118, 541] on input "text" at bounding box center [261, 535] width 468 height 26
type input "2"
click at [104, 584] on input "number" at bounding box center [77, 577] width 99 height 26
type input "119.38"
click at [212, 585] on input "number" at bounding box center [199, 577] width 99 height 26
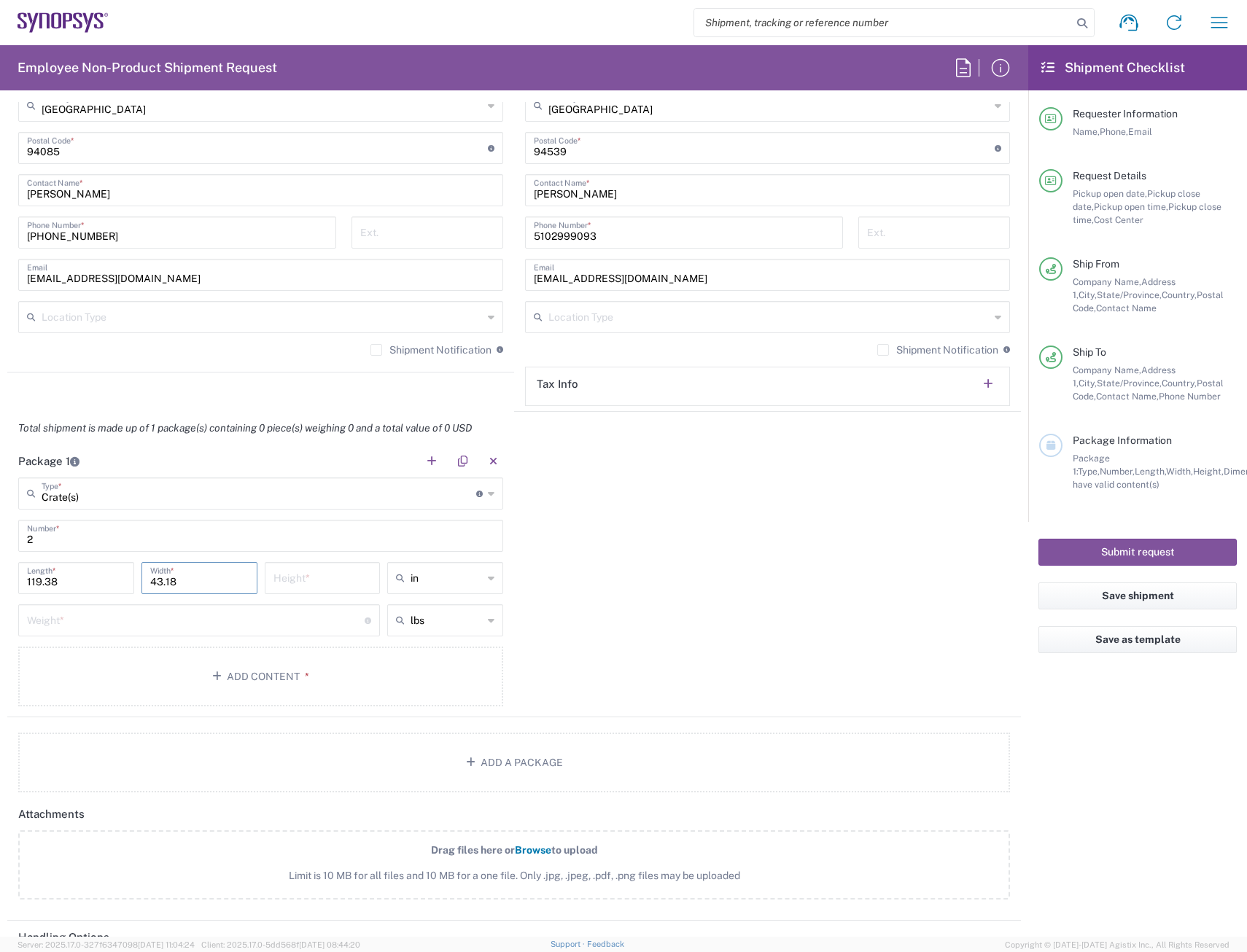
type input "43.18"
click at [348, 583] on input "number" at bounding box center [323, 577] width 99 height 26
type input "50.80"
click at [469, 578] on input "text" at bounding box center [446, 577] width 72 height 23
click at [448, 596] on span "cm" at bounding box center [440, 634] width 112 height 23
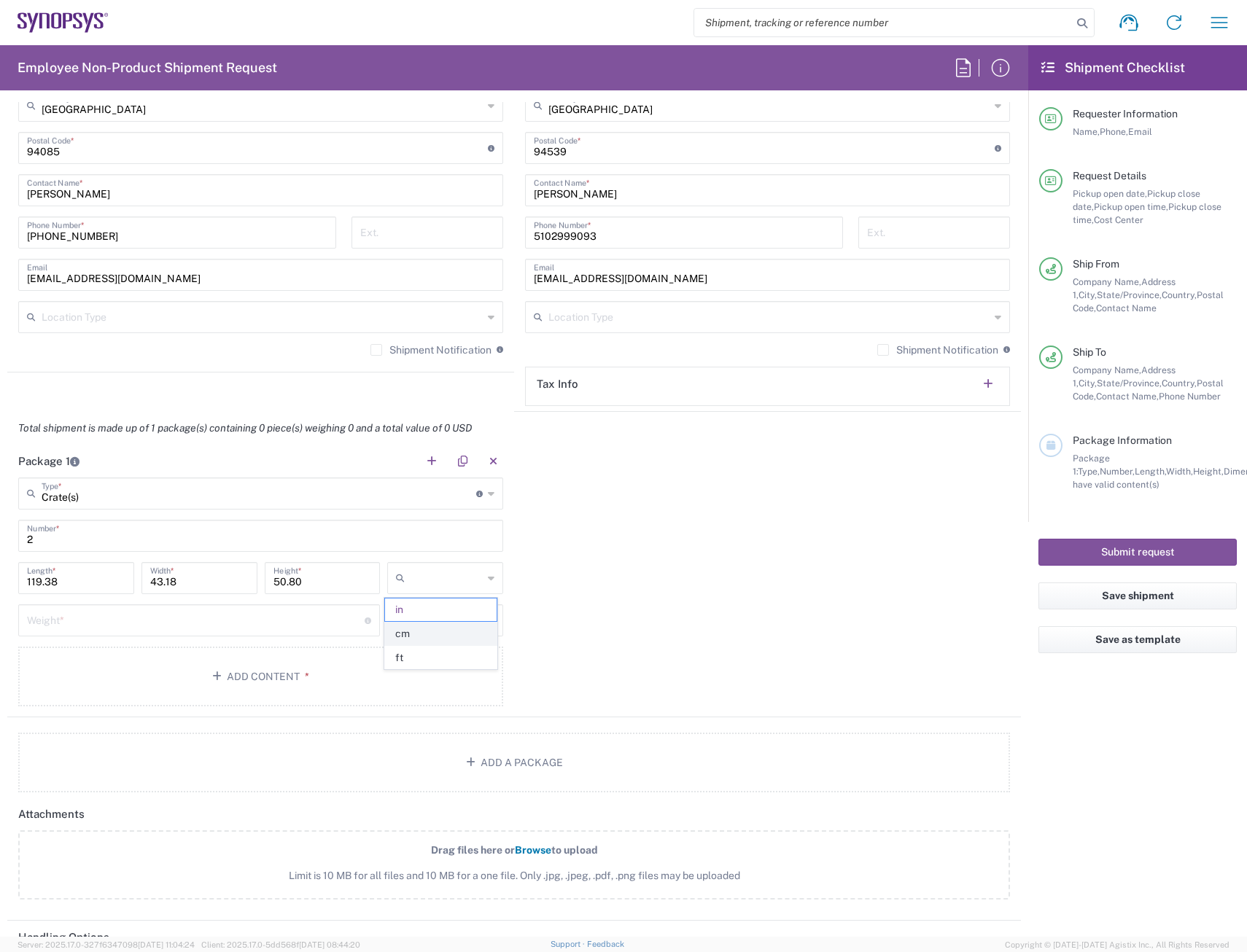
type input "303.23"
type input "109.68"
type input "129.03"
type input "cm"
click at [224, 596] on input "number" at bounding box center [196, 619] width 337 height 26
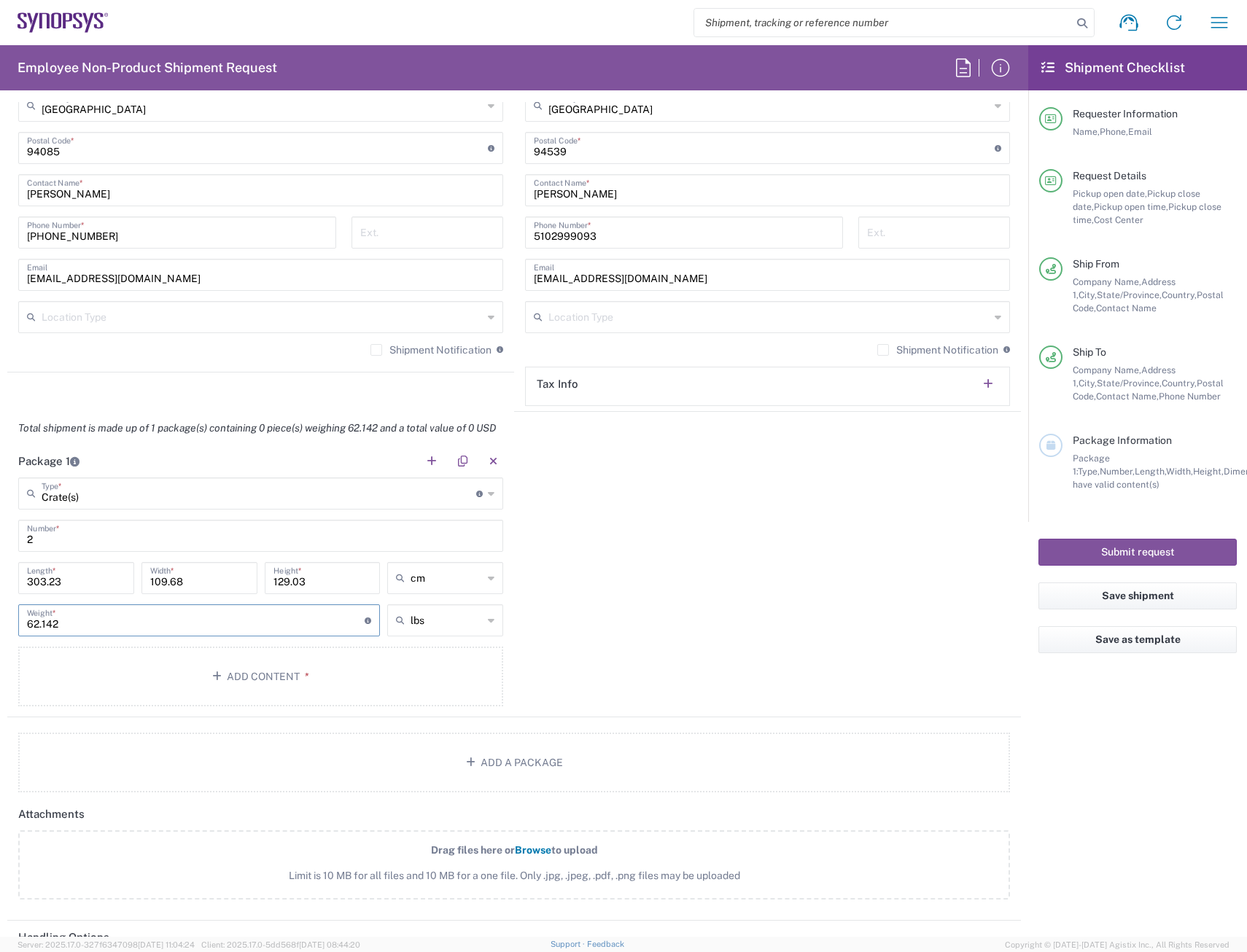
type input "62.142"
click at [463, 596] on input "text" at bounding box center [446, 620] width 72 height 23
click at [442, 596] on span "kgs" at bounding box center [440, 676] width 112 height 23
type input "28.19"
type input "kgs"
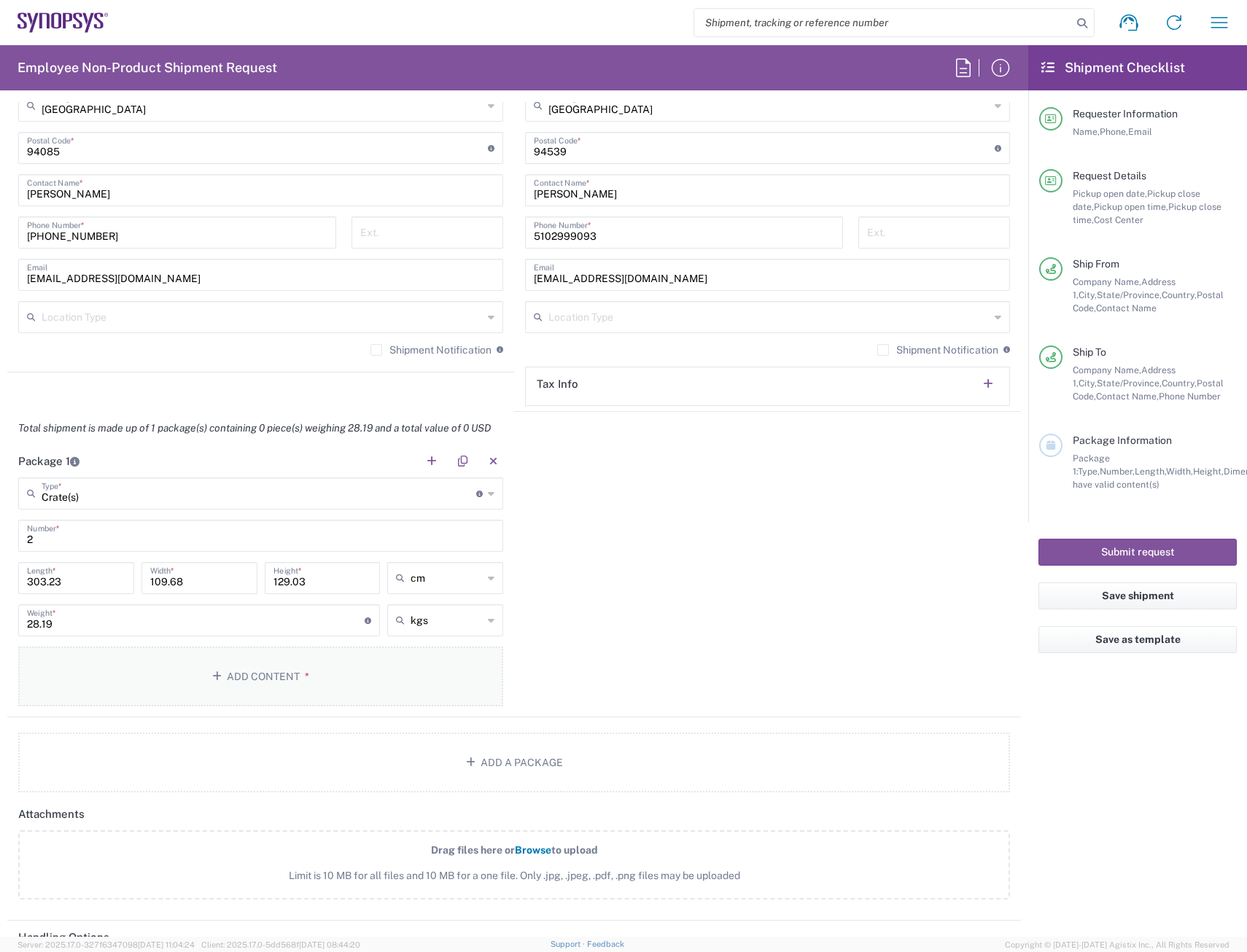
click at [302, 596] on span "*" at bounding box center [304, 677] width 9 height 12
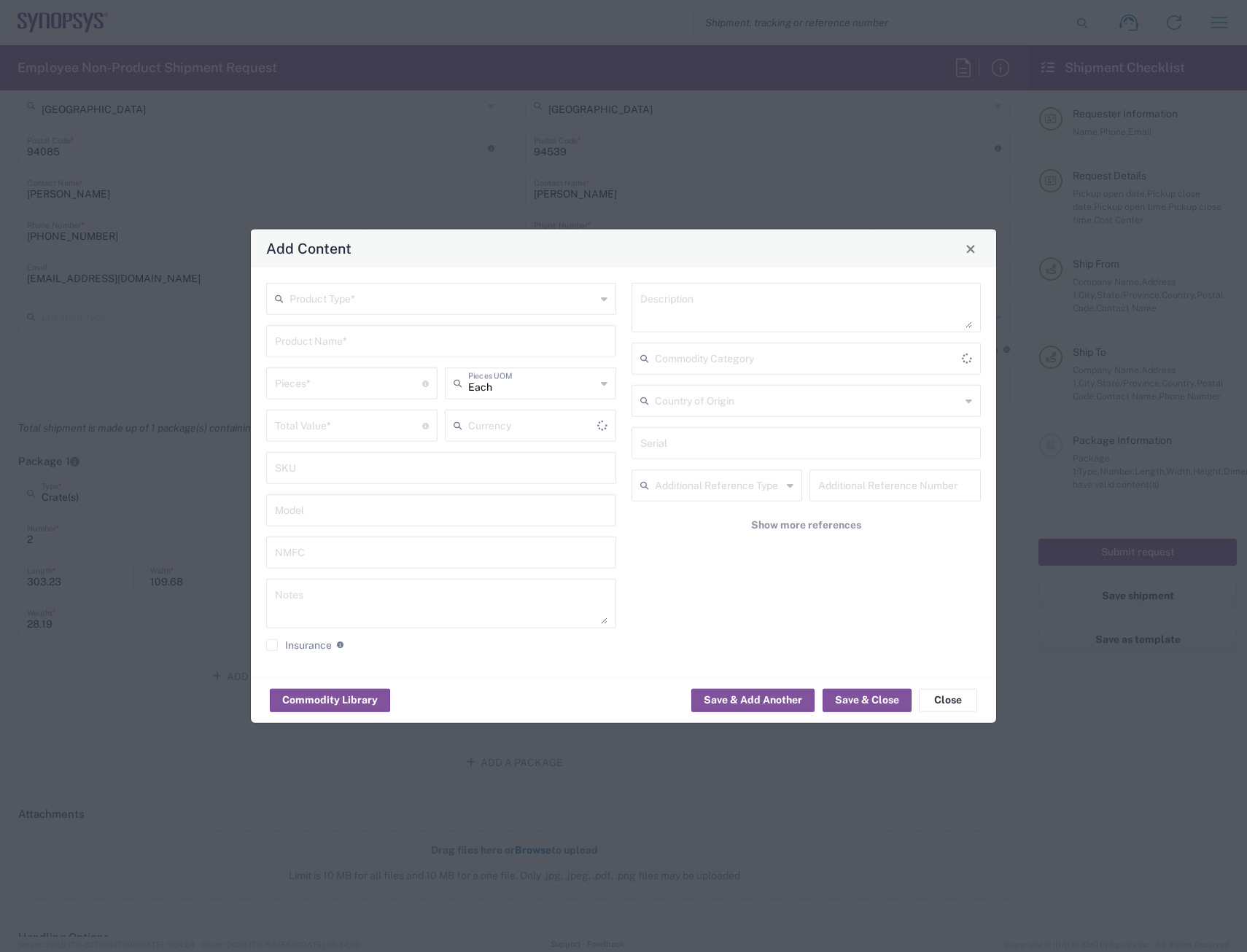
type input "US Dollar"
click at [403, 302] on input "text" at bounding box center [443, 298] width 307 height 26
click at [388, 350] on span "General Commodity" at bounding box center [441, 354] width 348 height 23
type input "General Commodity"
click at [375, 338] on input "text" at bounding box center [441, 340] width 332 height 26
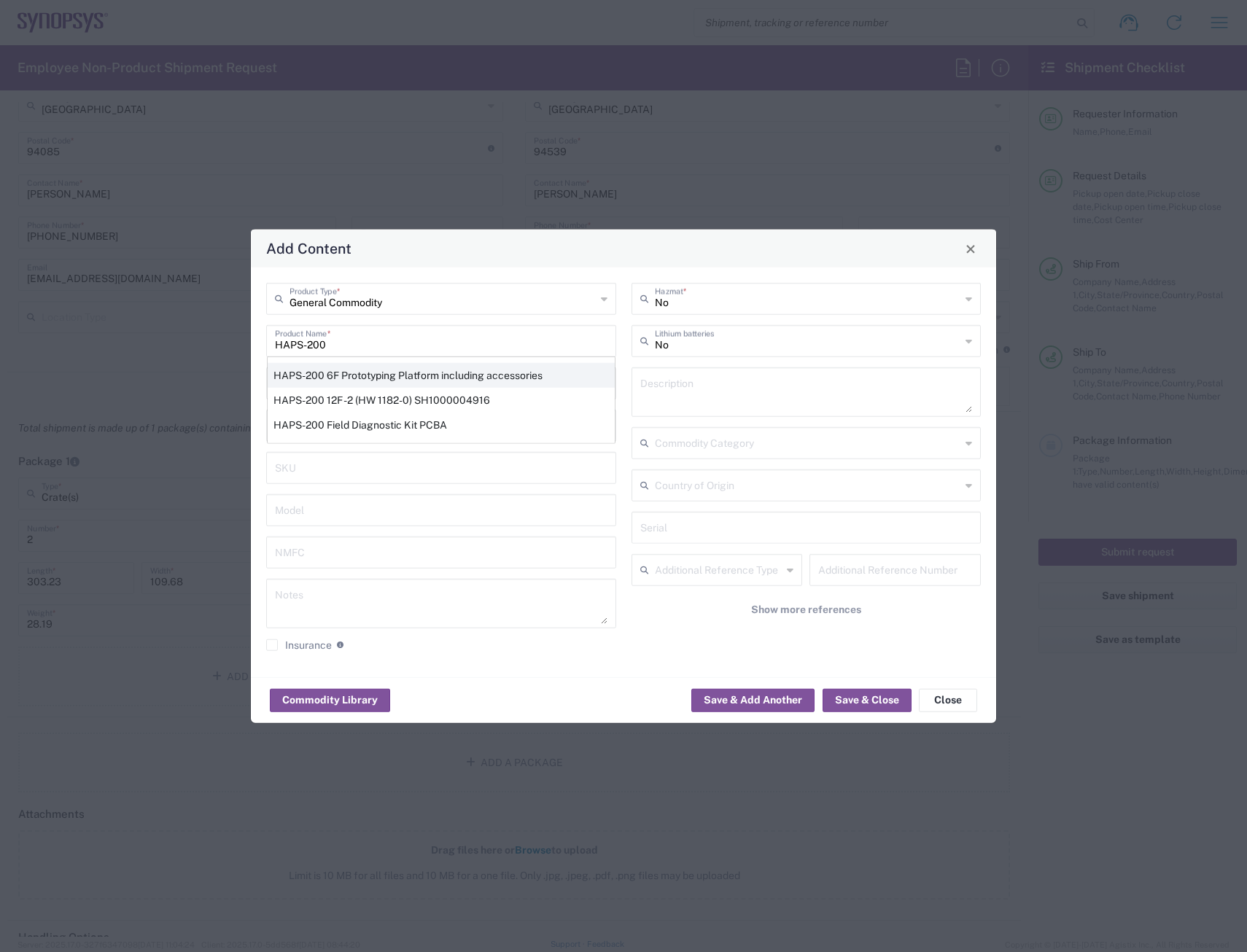
click at [401, 373] on div "HAPS-200 6F Prototyping Platform including accessories" at bounding box center [441, 375] width 348 height 25
type input "HAPS-200 6F Prototyping Platform including accessories"
type textarea "HAPS-200 6F Prototyping Platform including accessories"
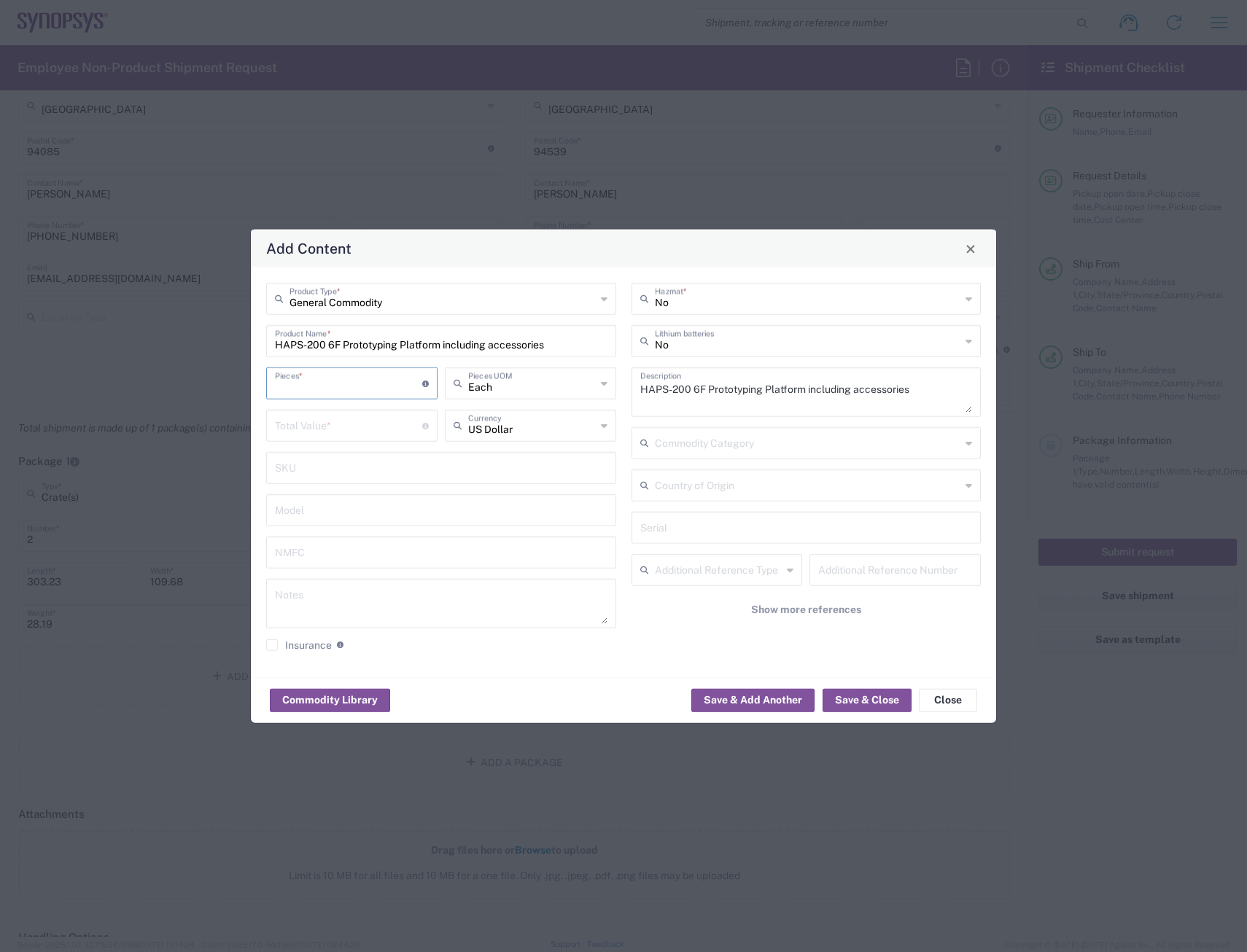
click at [373, 391] on input "number" at bounding box center [348, 382] width 147 height 26
type input "1"
click at [368, 438] on div "Total Value * Total value of all the pieces" at bounding box center [352, 426] width 171 height 32
type input "400000"
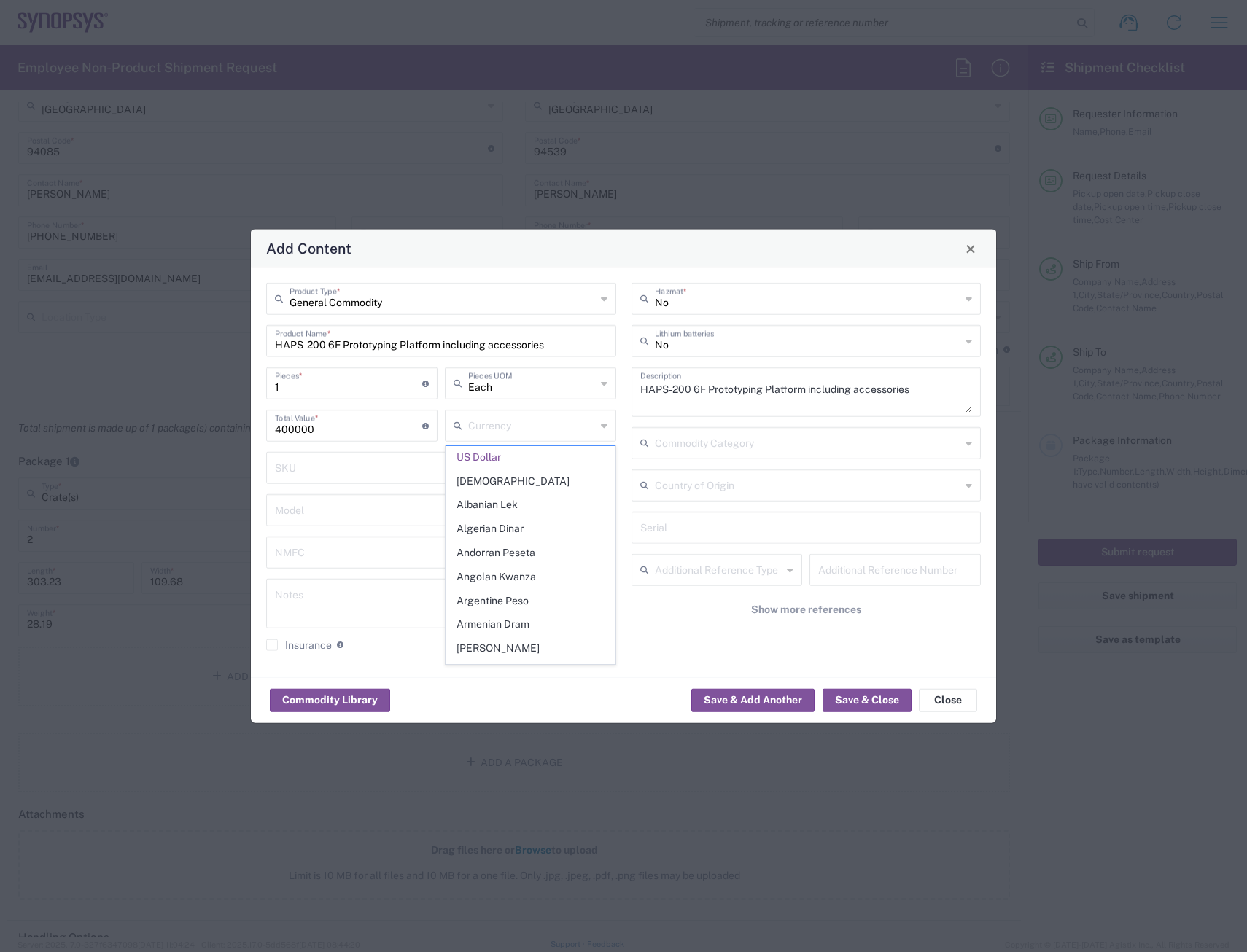
click at [635, 463] on div "No Hazmat * No Lithium batteries HAPS-200 6F Prototyping Platform including acc…" at bounding box center [806, 472] width 365 height 379
type input "US Dollar"
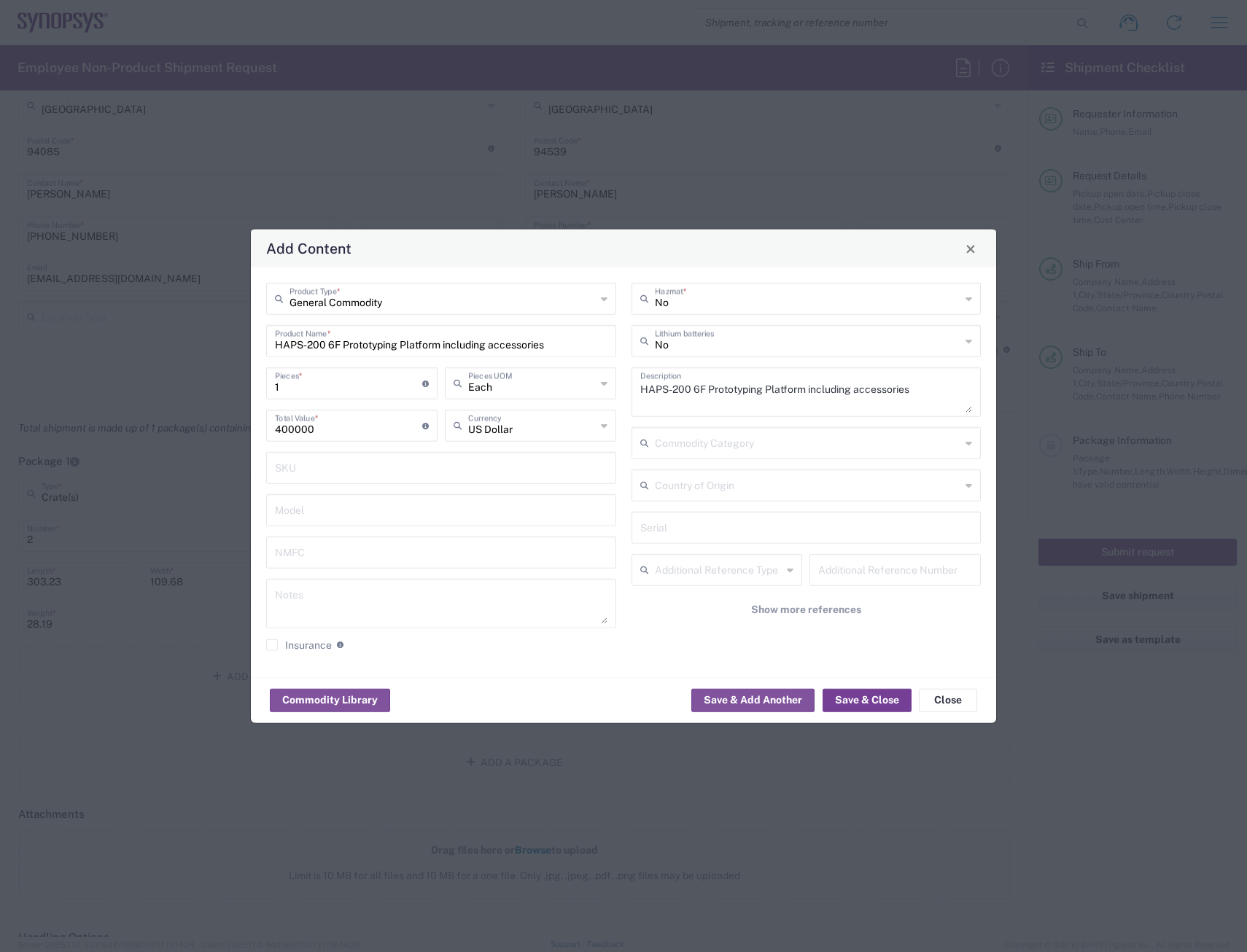
click at [867, 596] on button "Save & Close" at bounding box center [867, 699] width 89 height 23
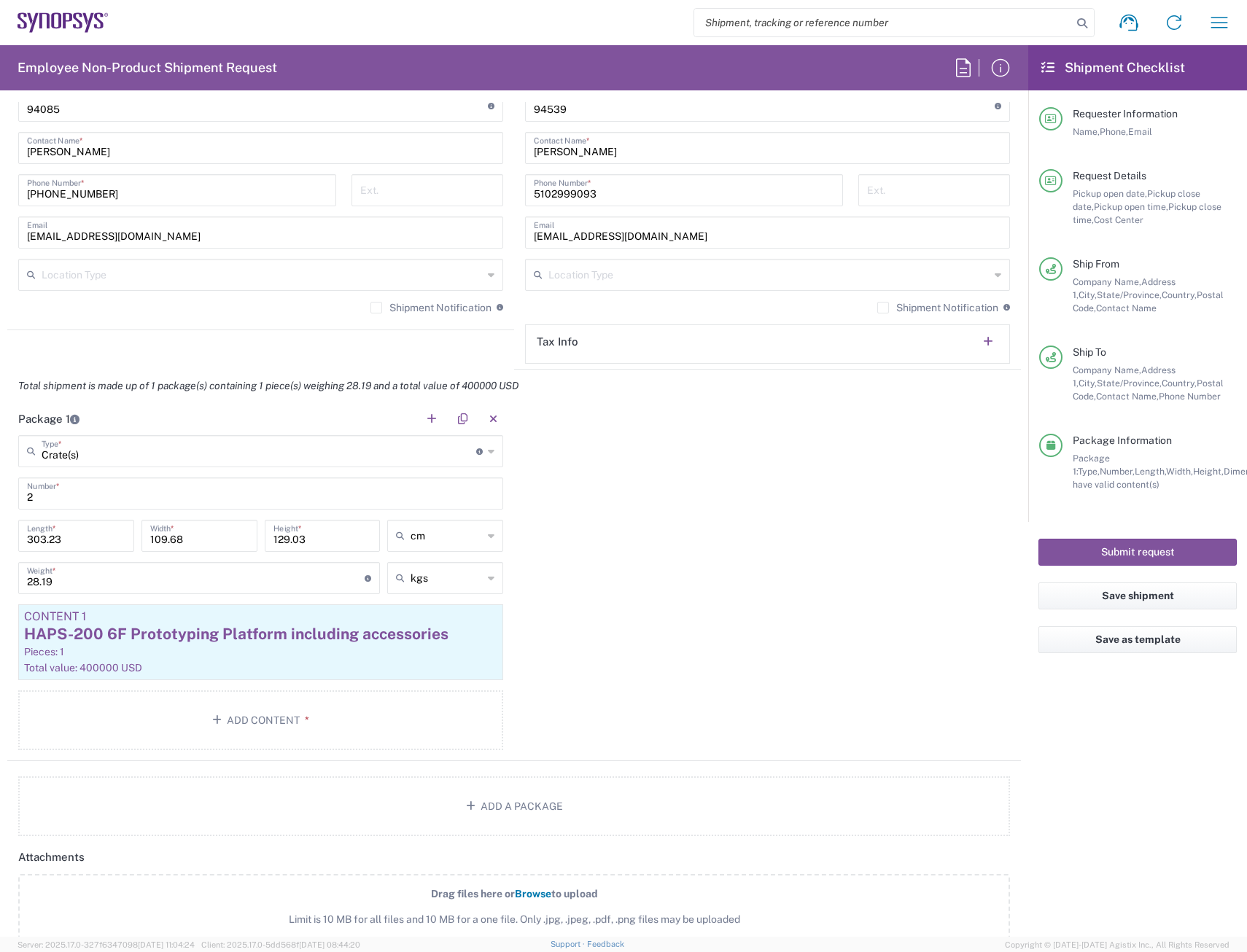
scroll to position [1021, 0]
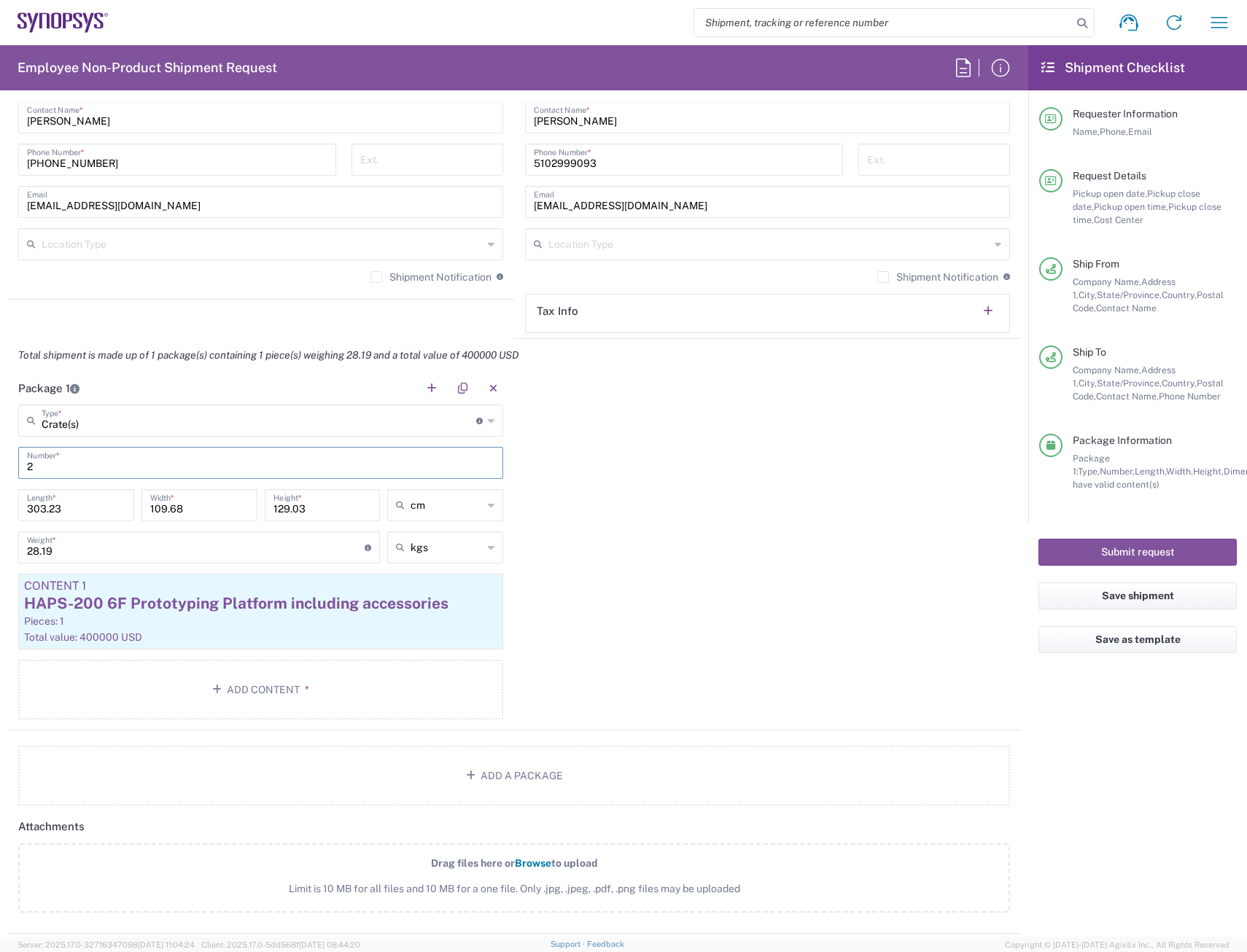
drag, startPoint x: 36, startPoint y: 467, endPoint x: 12, endPoint y: 466, distance: 24.0
click at [12, 466] on main "Crate(s) Type * Material used to package goods Bale(s) Basket(s) Bolt(s) Bottle…" at bounding box center [261, 565] width 507 height 320
type input "1"
click at [585, 493] on div "Package 1 Crate(s) Type * Material used to package goods Bale(s) Basket(s) Bolt…" at bounding box center [514, 551] width 1014 height 358
click at [424, 383] on button "button" at bounding box center [432, 388] width 20 height 20
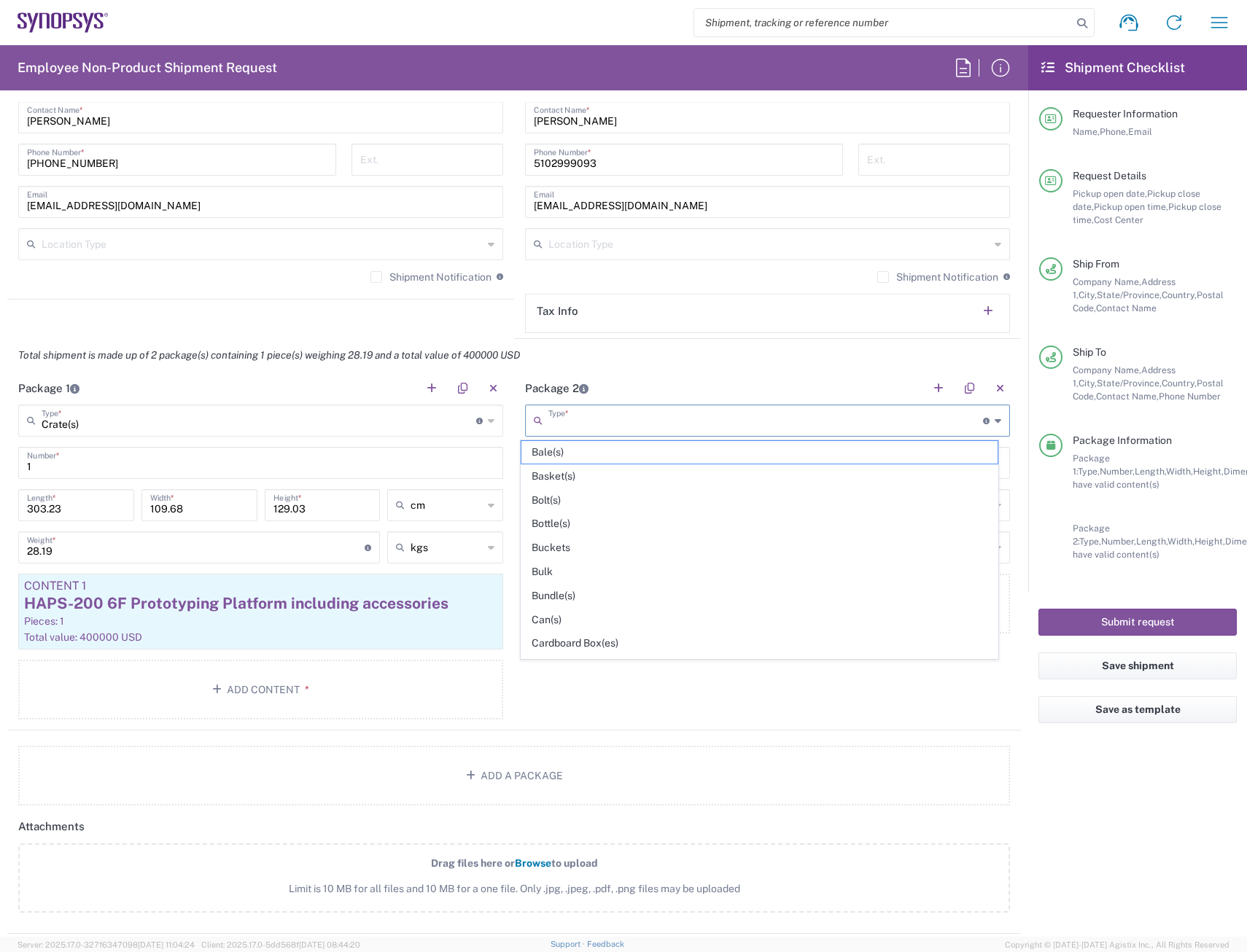
click at [652, 422] on input "text" at bounding box center [766, 420] width 434 height 26
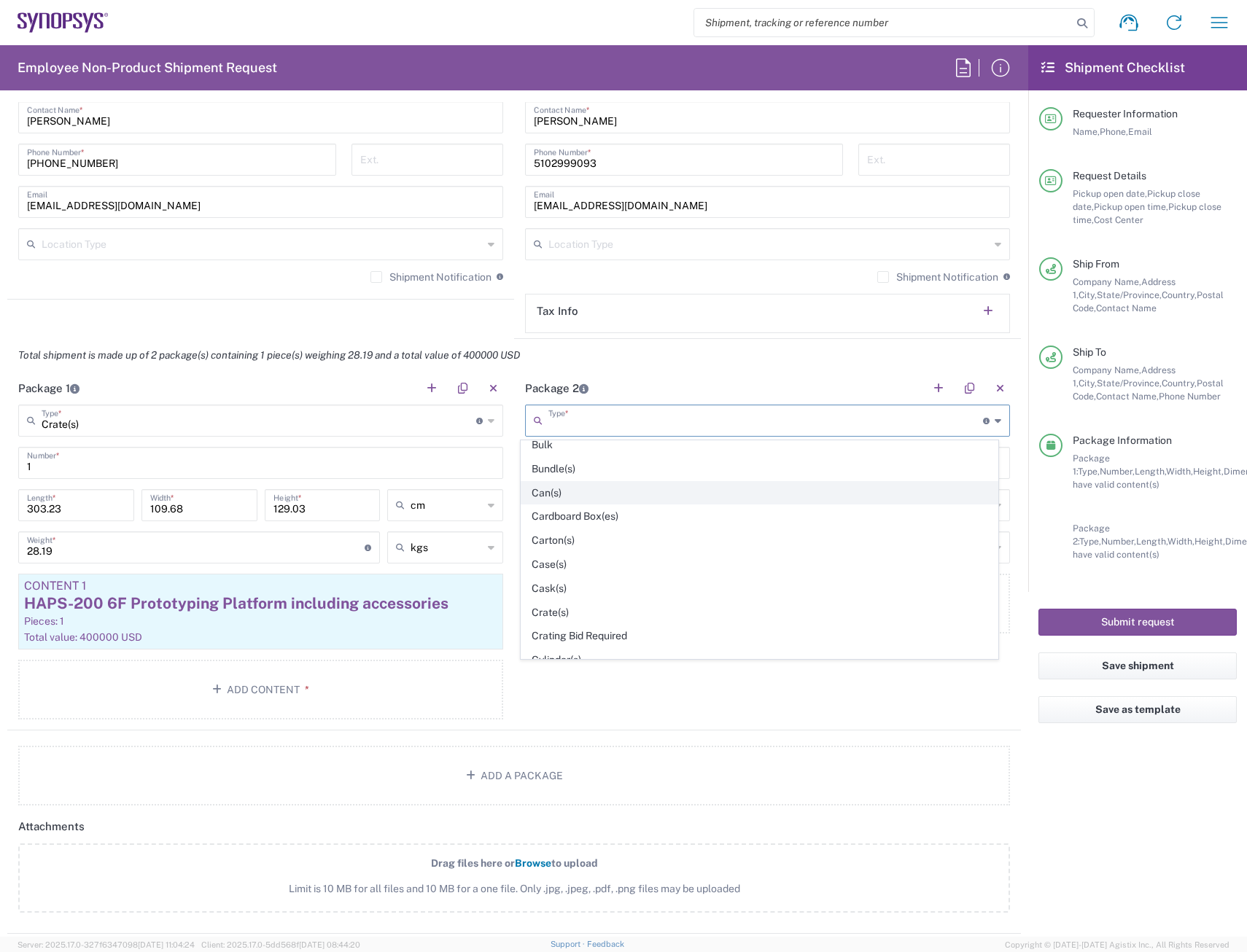
scroll to position [146, 0]
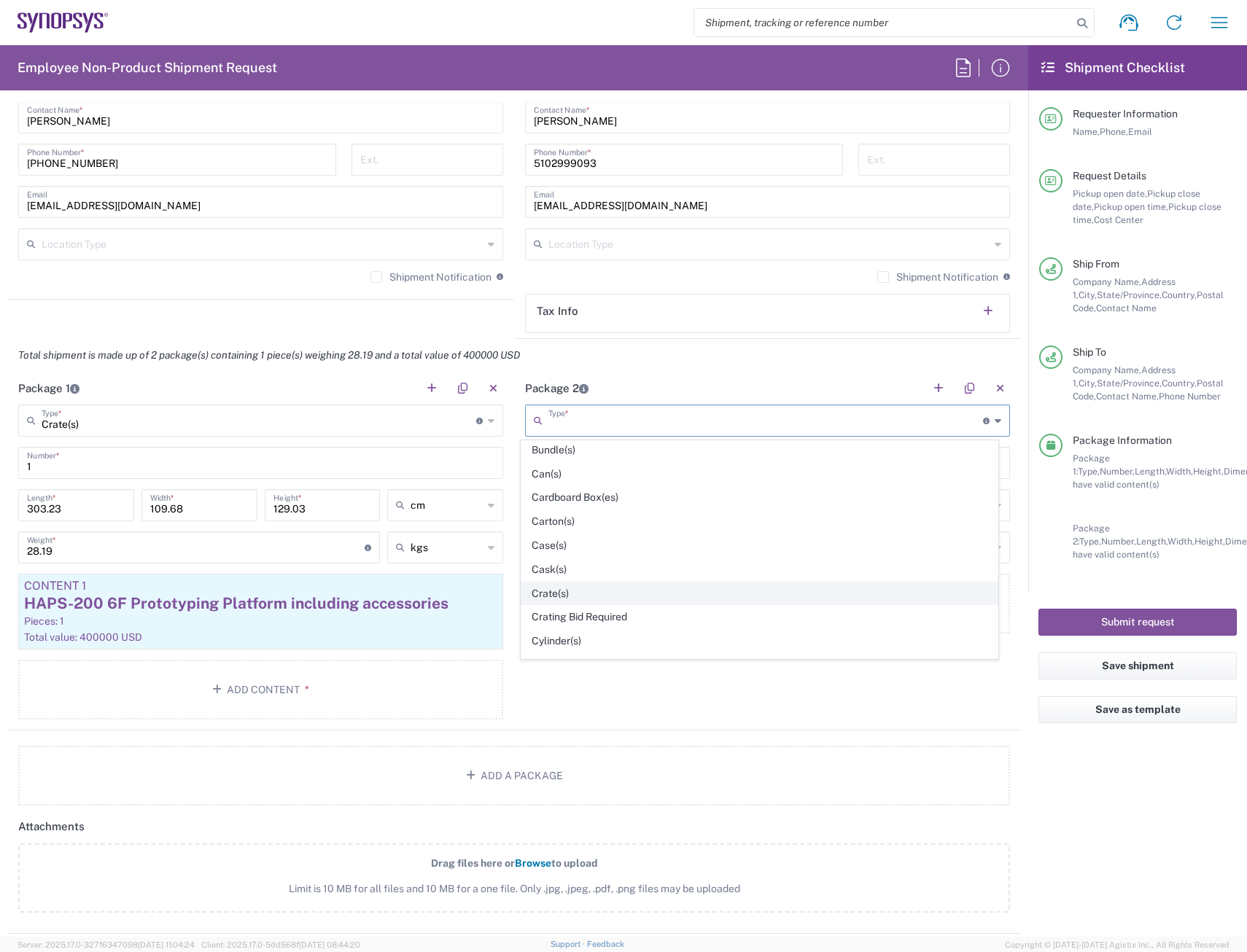
click at [606, 593] on span "Crate(s)" at bounding box center [760, 594] width 477 height 23
type input "Crate(s)"
click at [586, 467] on input "text" at bounding box center [767, 462] width 468 height 26
type input "1"
click at [591, 508] on input "number" at bounding box center [583, 504] width 99 height 26
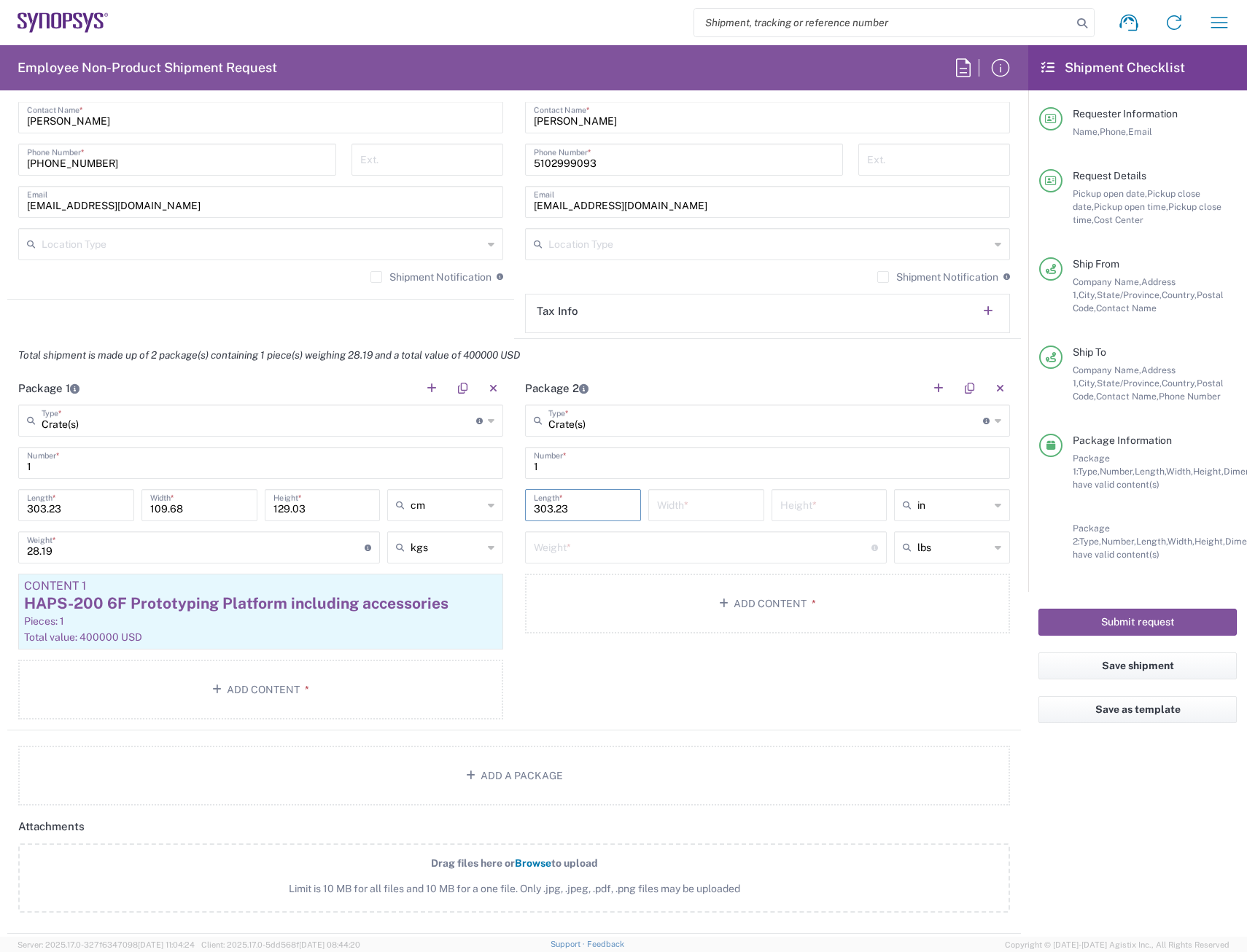
type input "303.23"
click at [982, 505] on div "in" at bounding box center [952, 506] width 116 height 32
click at [930, 555] on span "cm" at bounding box center [941, 561] width 112 height 23
type input "770.2"
type input "cm"
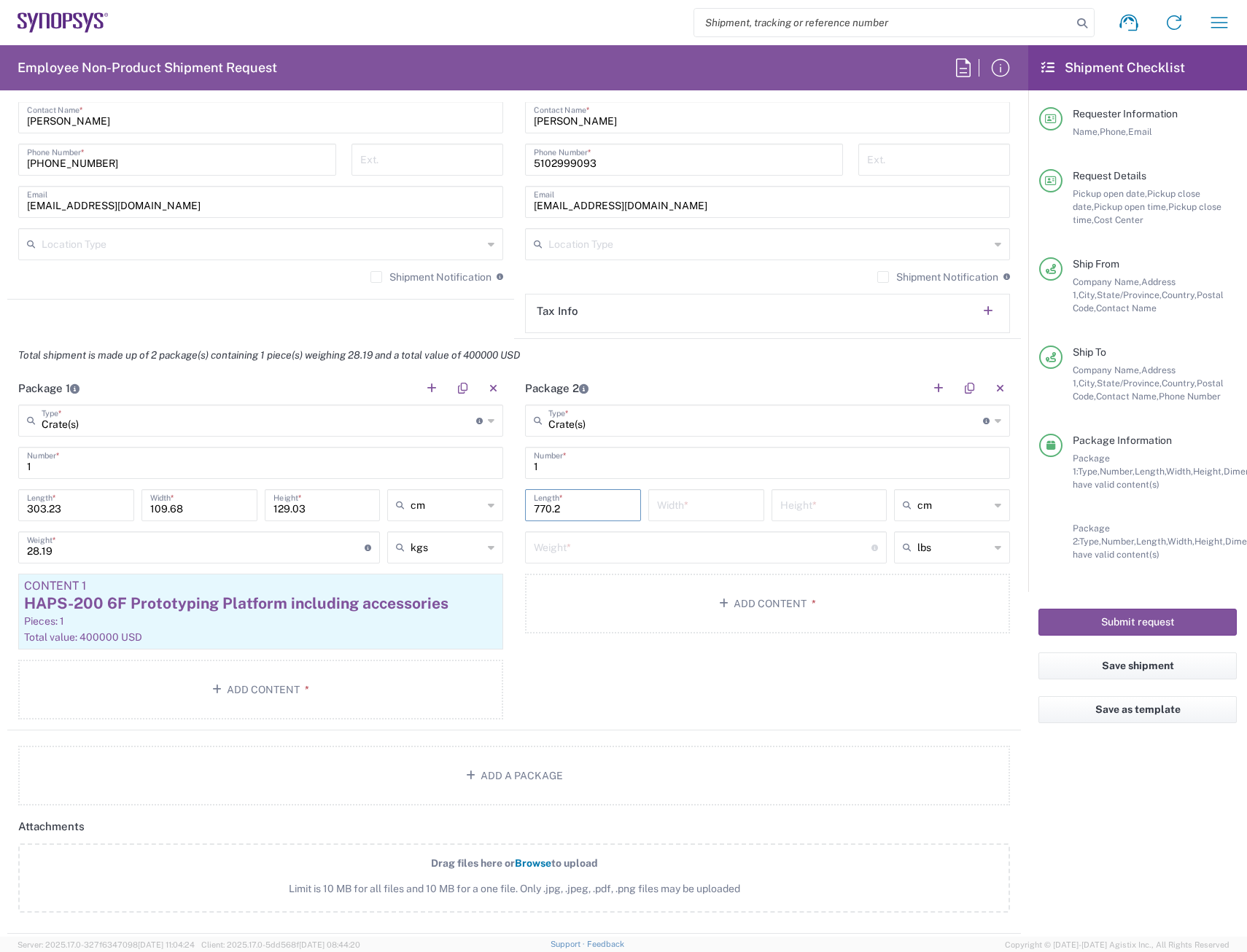
drag, startPoint x: 568, startPoint y: 507, endPoint x: 509, endPoint y: 508, distance: 59.0
click at [514, 508] on main "Crate(s) Type * Material used to package goods Bale(s) Basket(s) Bolt(s) Bottle…" at bounding box center [767, 521] width 507 height 234
type input "119.38"
type input "43.18"
type input "50.80"
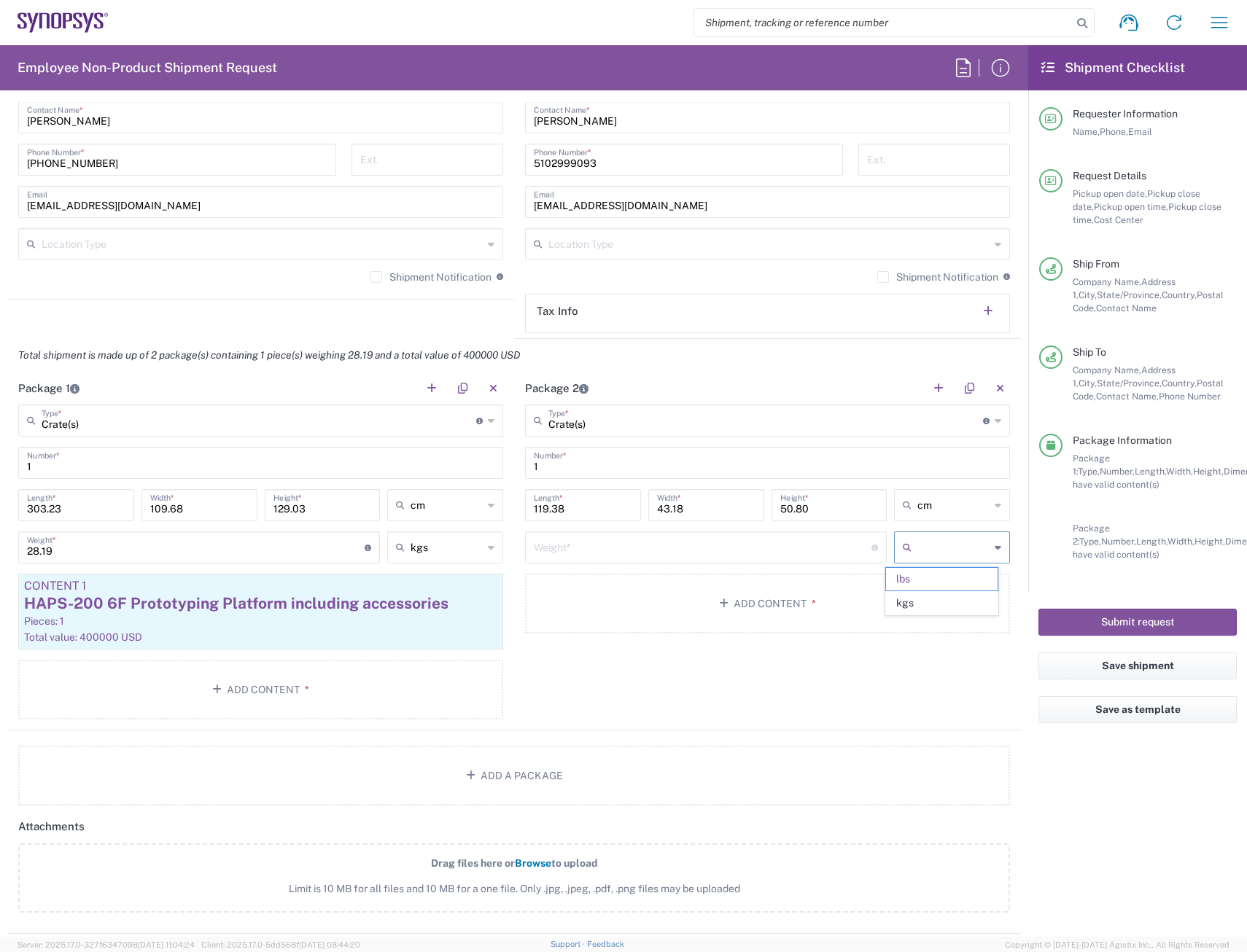
click at [961, 553] on input "text" at bounding box center [953, 547] width 72 height 23
click at [928, 596] on span "kgs" at bounding box center [941, 603] width 112 height 23
type input "kgs"
click at [713, 552] on input "number" at bounding box center [703, 547] width 337 height 26
type input "62.142"
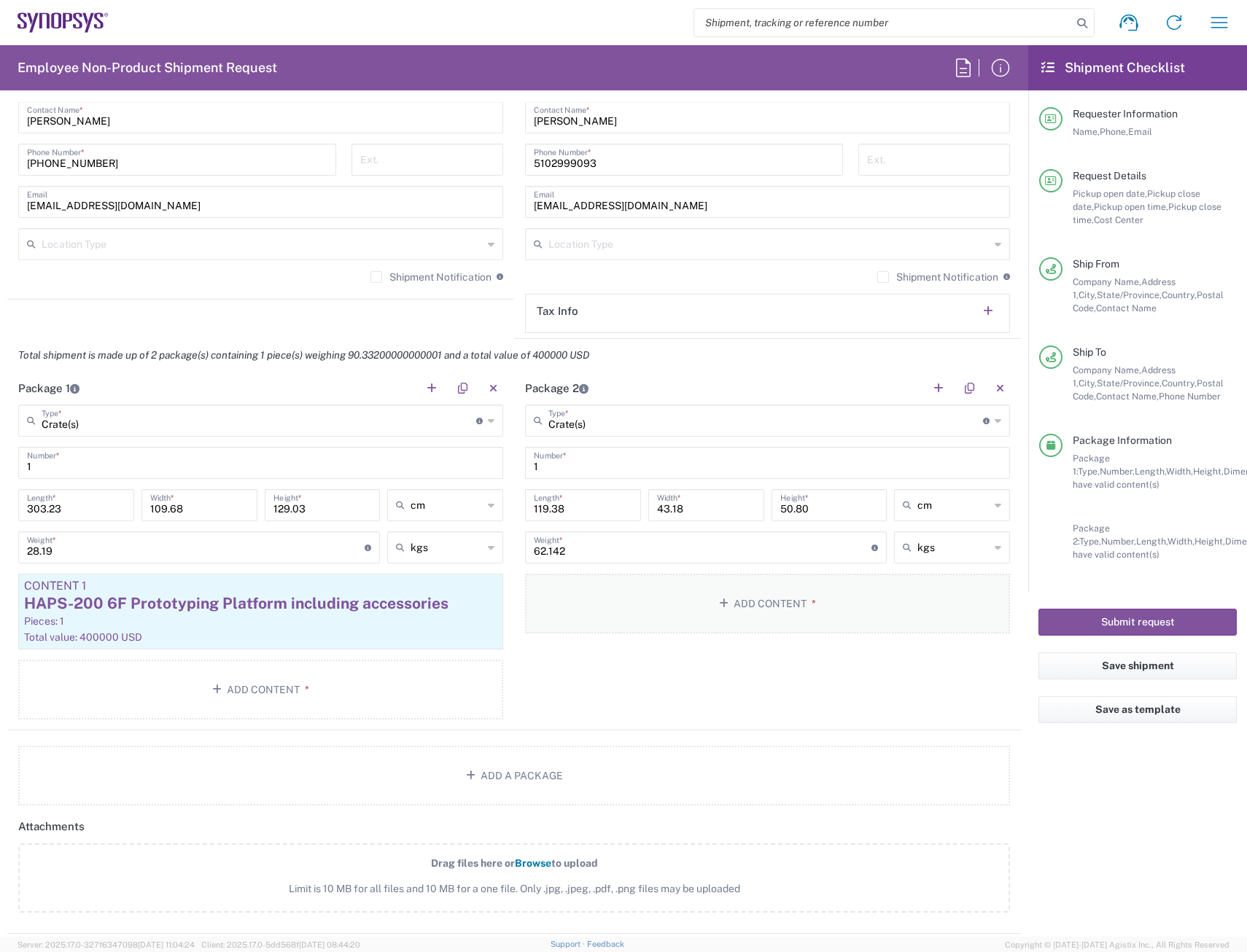
click at [759, 596] on button "Add Content *" at bounding box center [767, 604] width 485 height 60
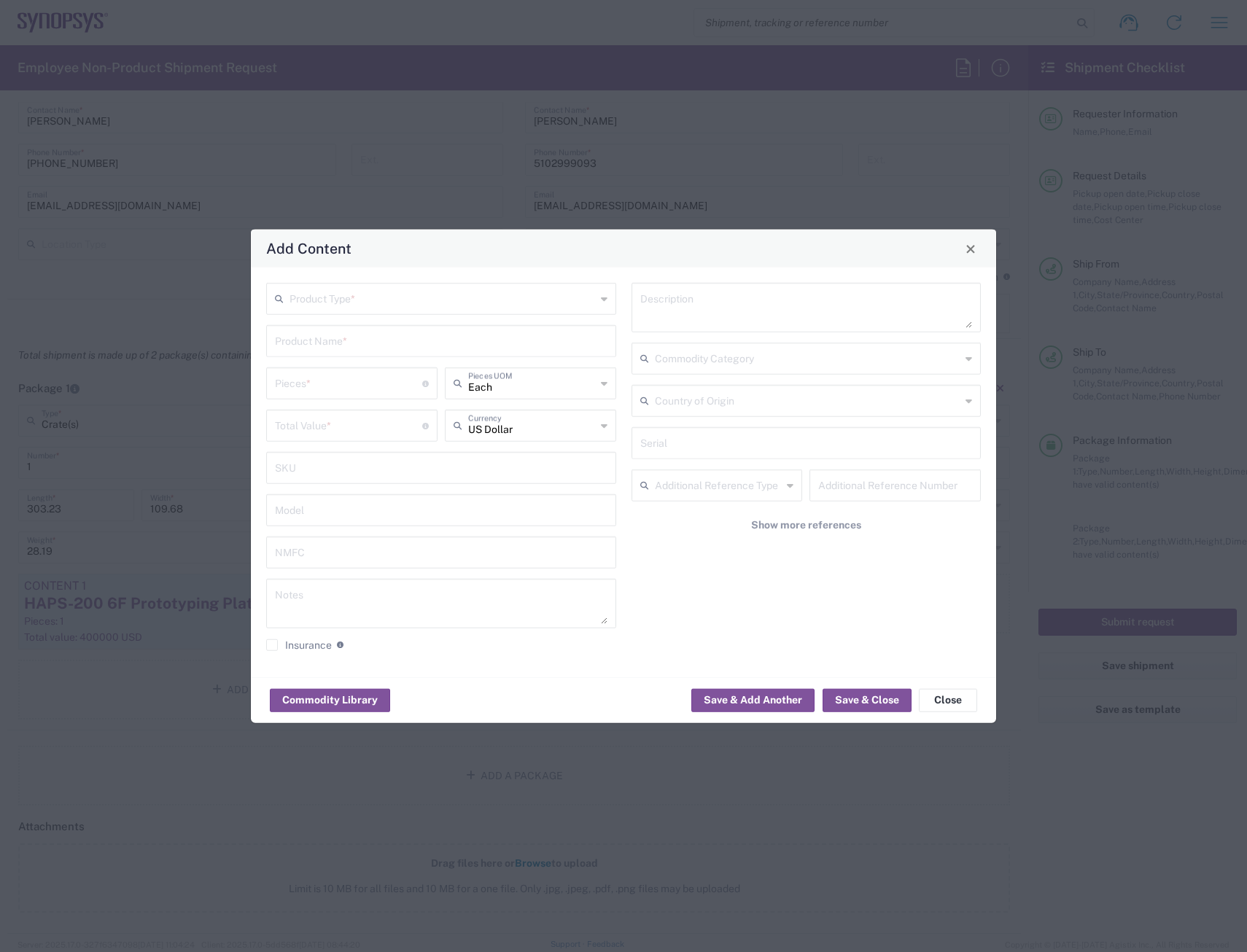
click at [426, 314] on div "Product Type * Product Name * Pieces * Number of pieces inside all the packages…" at bounding box center [441, 472] width 365 height 379
drag, startPoint x: 426, startPoint y: 308, endPoint x: 349, endPoint y: 298, distance: 77.6
click at [344, 298] on input "text" at bounding box center [443, 298] width 307 height 26
click at [398, 300] on input "text" at bounding box center [443, 298] width 307 height 26
click at [367, 359] on span "General Commodity" at bounding box center [441, 354] width 348 height 23
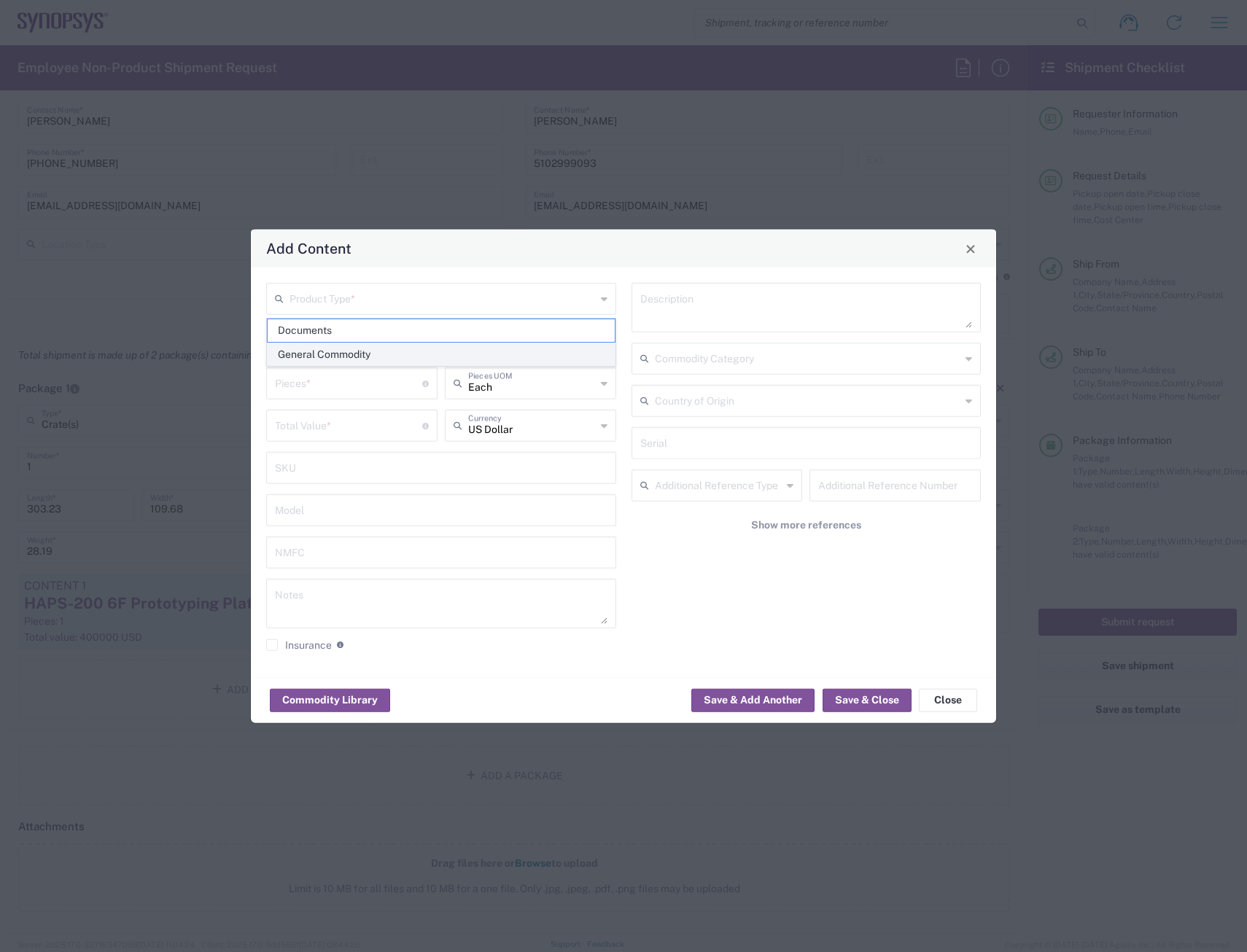
type input "General Commodity"
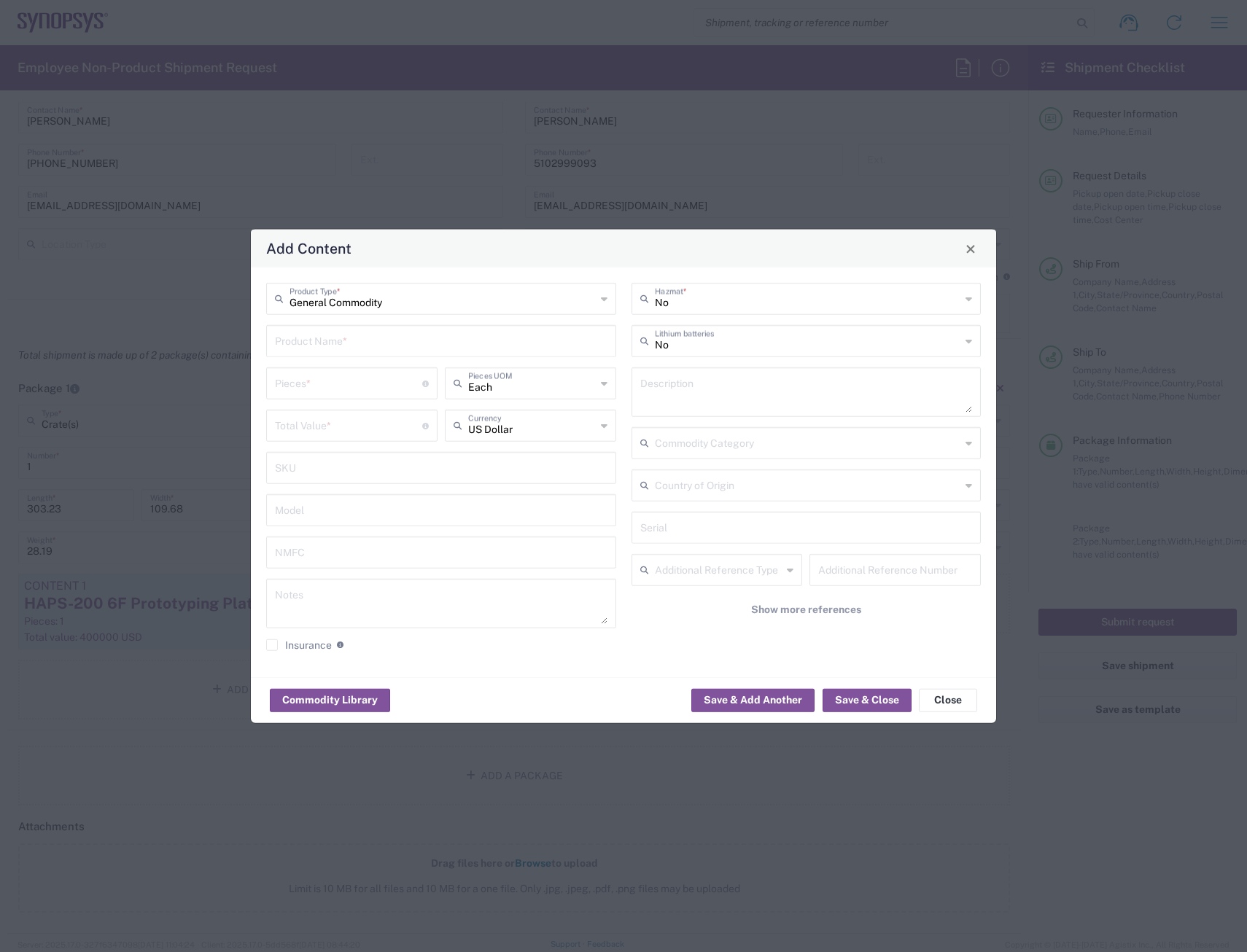
click at [358, 340] on input "text" at bounding box center [441, 340] width 332 height 26
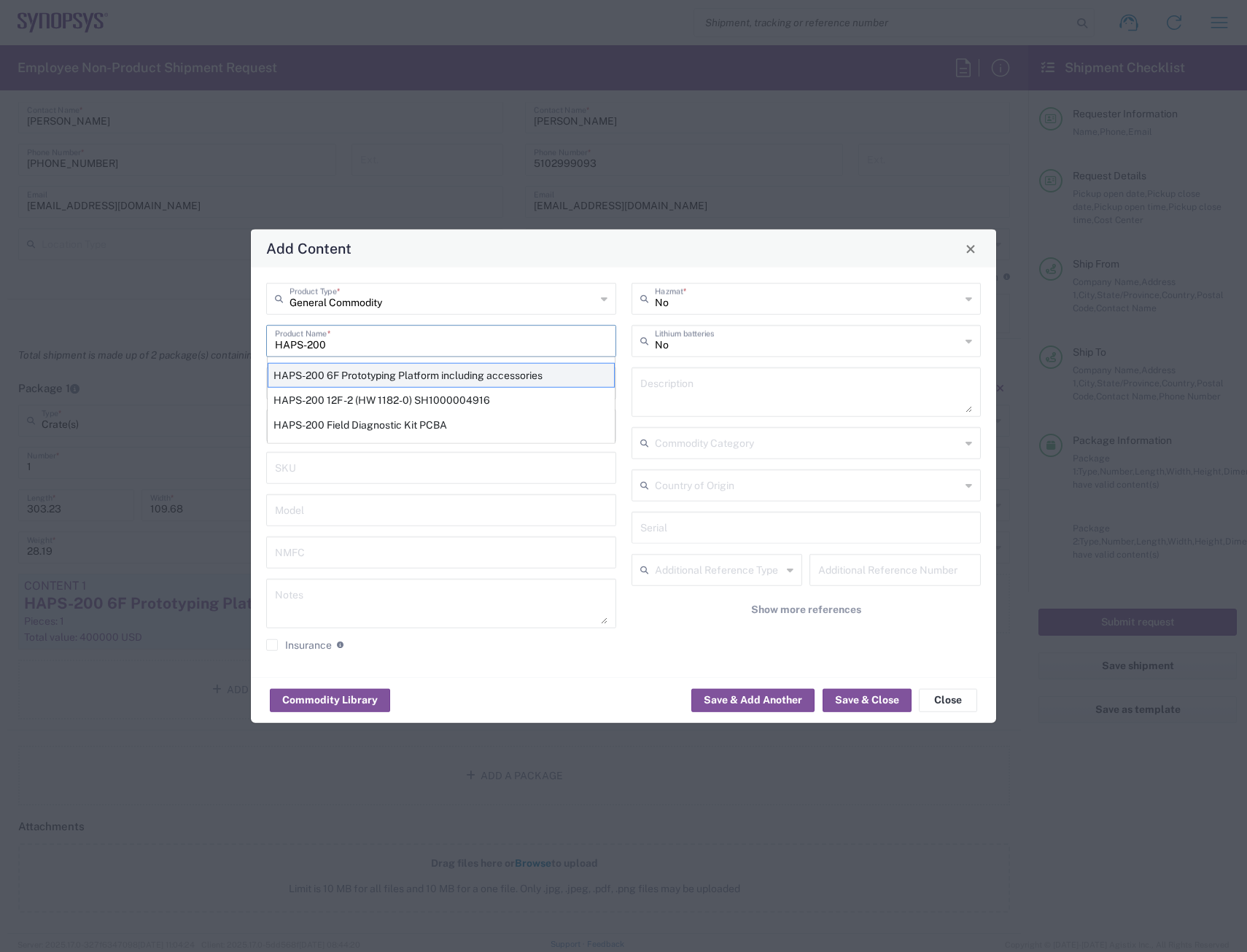
click at [365, 375] on div "HAPS-200 6F Prototyping Platform including accessories" at bounding box center [441, 375] width 348 height 25
type input "HAPS-200 6F Prototyping Platform including accessories"
type textarea "HAPS-200 6F Prototyping Platform including accessories"
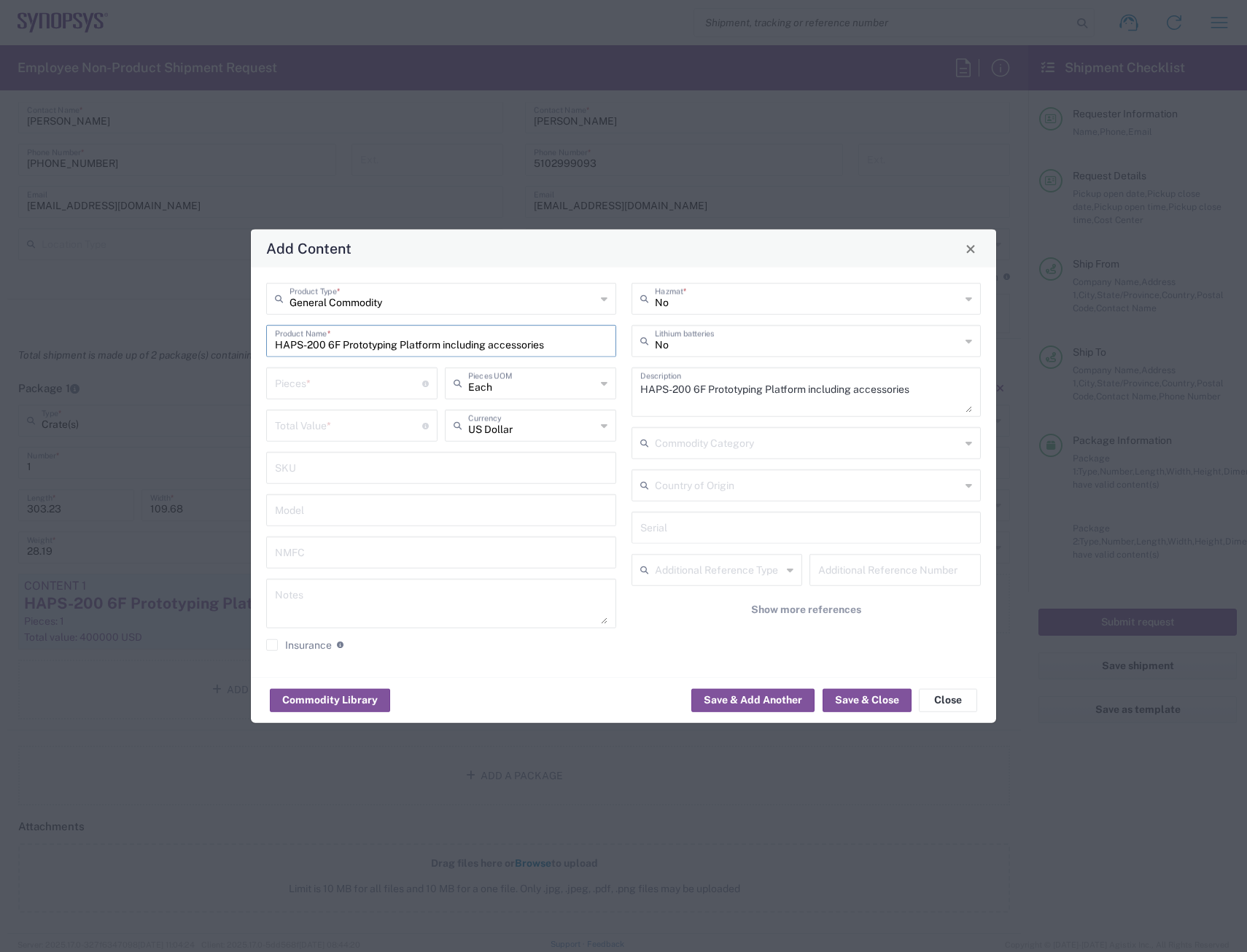
click at [334, 388] on input "number" at bounding box center [348, 382] width 147 height 26
type input "1"
click at [339, 431] on input "number" at bounding box center [348, 425] width 147 height 26
type input "400000"
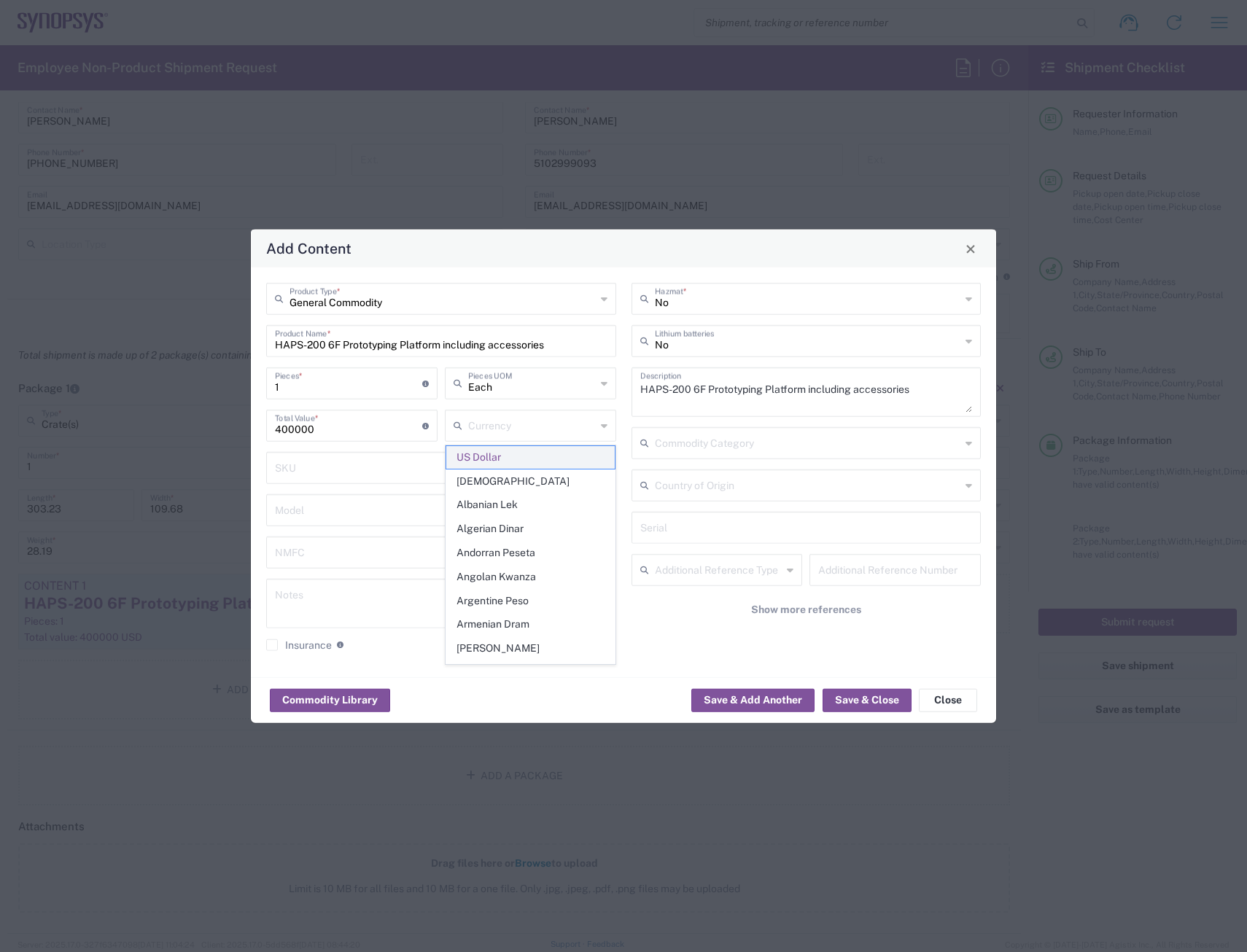
click at [482, 455] on span "US Dollar" at bounding box center [531, 457] width 169 height 23
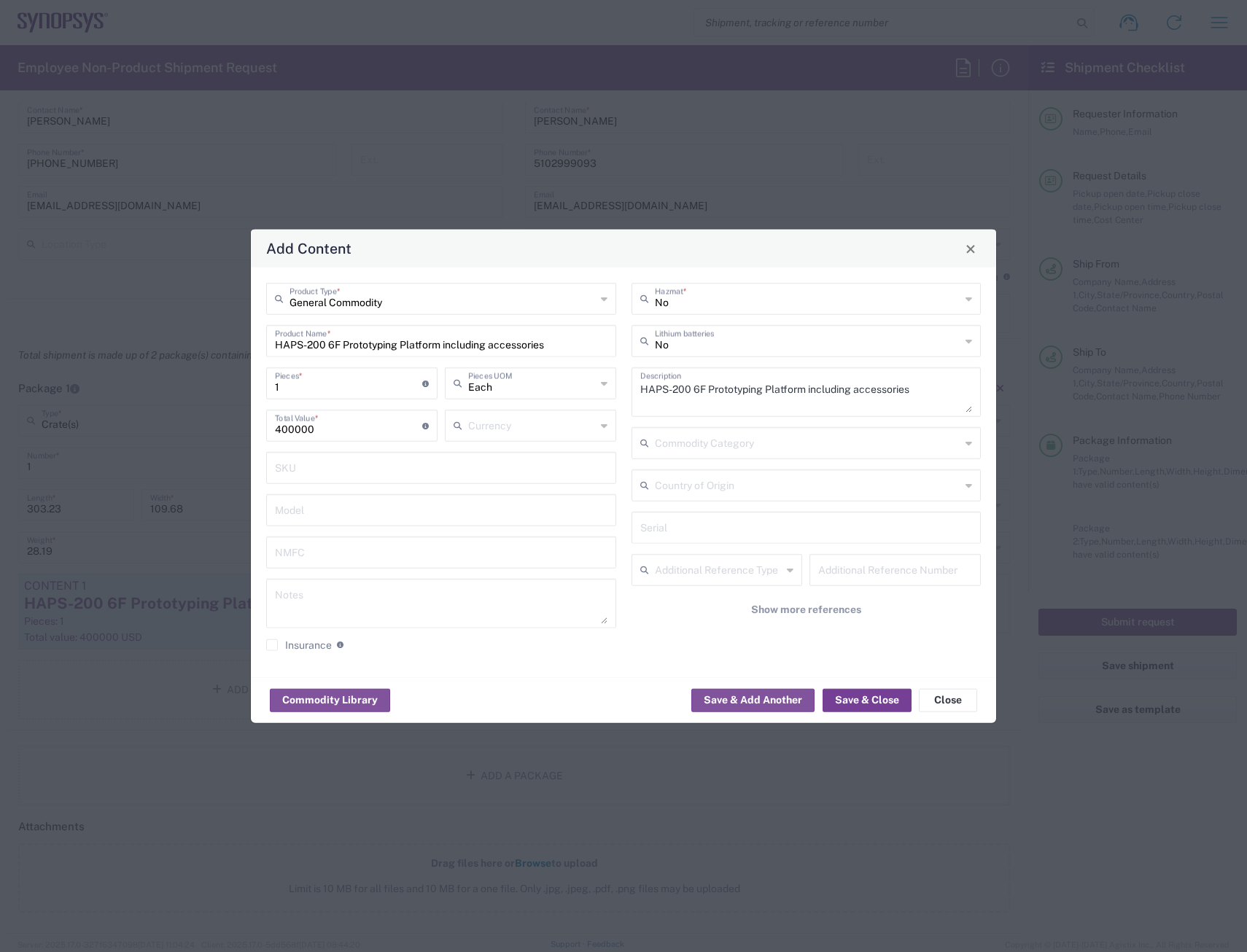
click at [885, 596] on button "Save & Close" at bounding box center [867, 699] width 89 height 23
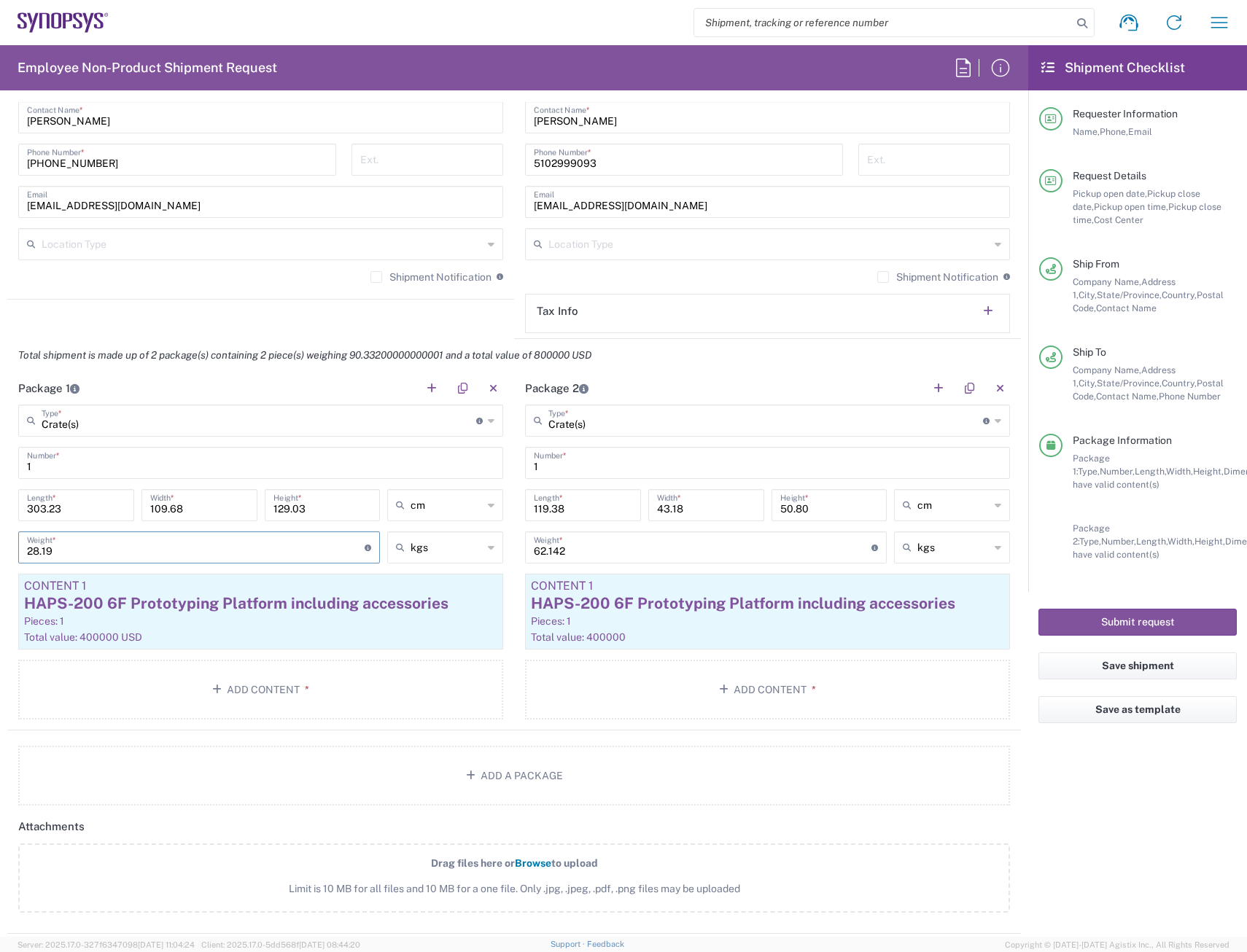
drag, startPoint x: 67, startPoint y: 550, endPoint x: -3, endPoint y: 548, distance: 70.0
click at [0, 548] on html "Shipment request Shipment tracking Employee non-product shipment request My shi…" at bounding box center [624, 476] width 1247 height 952
type input "62.142"
click at [80, 510] on input "303.23" at bounding box center [77, 504] width 99 height 26
drag, startPoint x: 33, startPoint y: 510, endPoint x: -3, endPoint y: 509, distance: 36.0
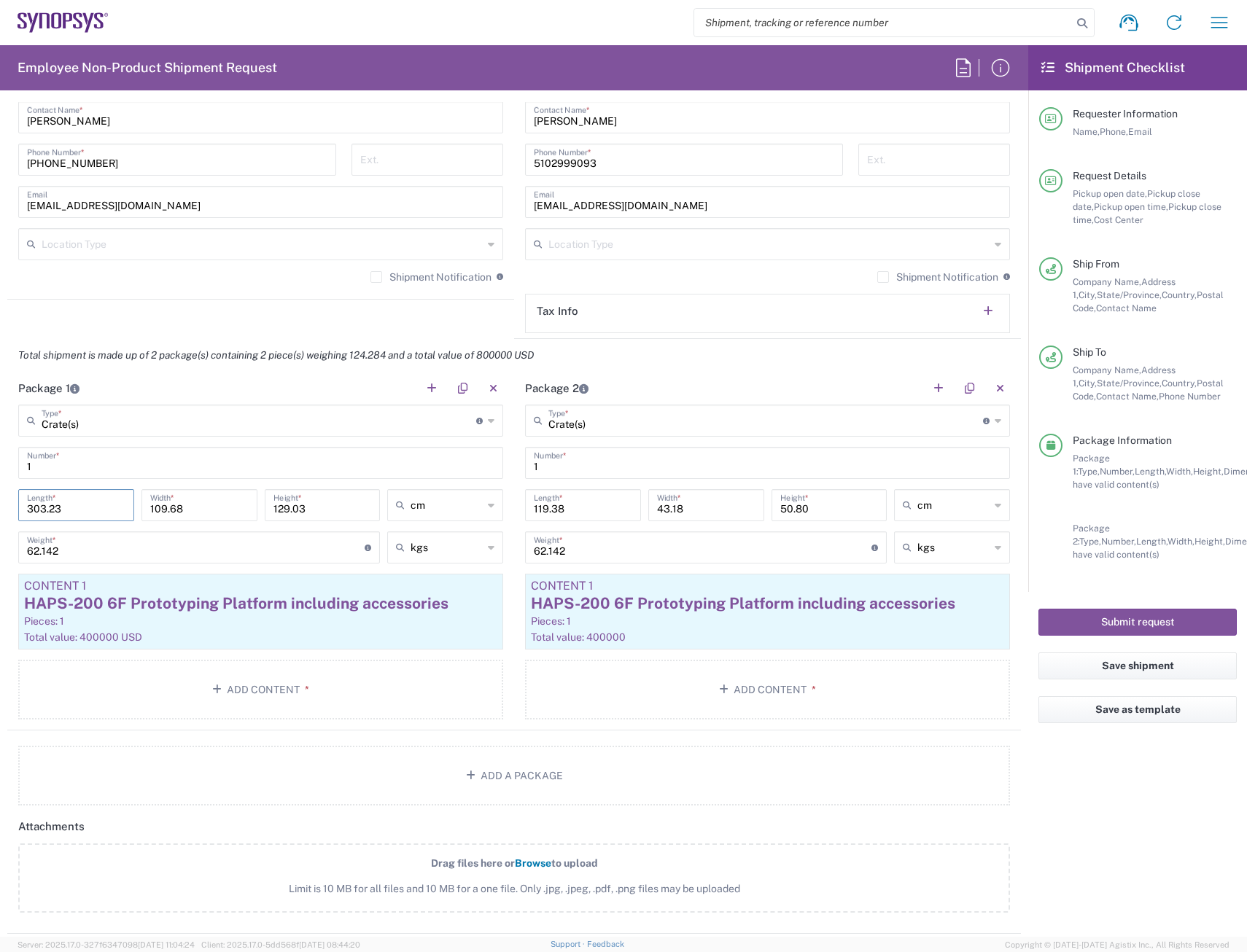
click at [0, 509] on html "Shipment request Shipment tracking Employee non-product shipment request My shi…" at bounding box center [624, 476] width 1247 height 952
type input "119.38"
type input "43.18"
type input "50.80"
type input "cm"
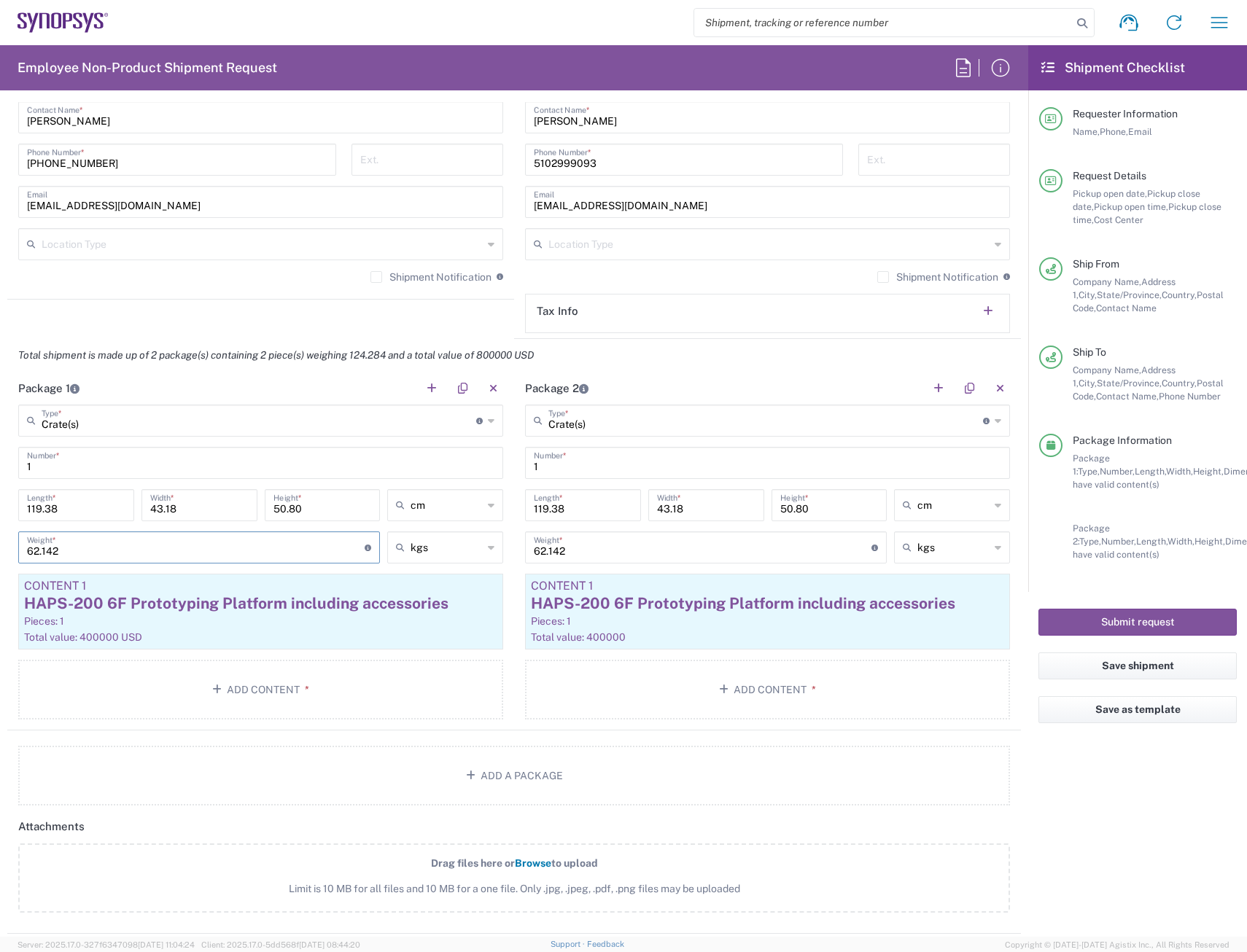
click at [1101, 596] on agx-form-checklist "Shipment Checklist Requester Information Name, Phone, Email Request Details Pic…" at bounding box center [1137, 490] width 219 height 892
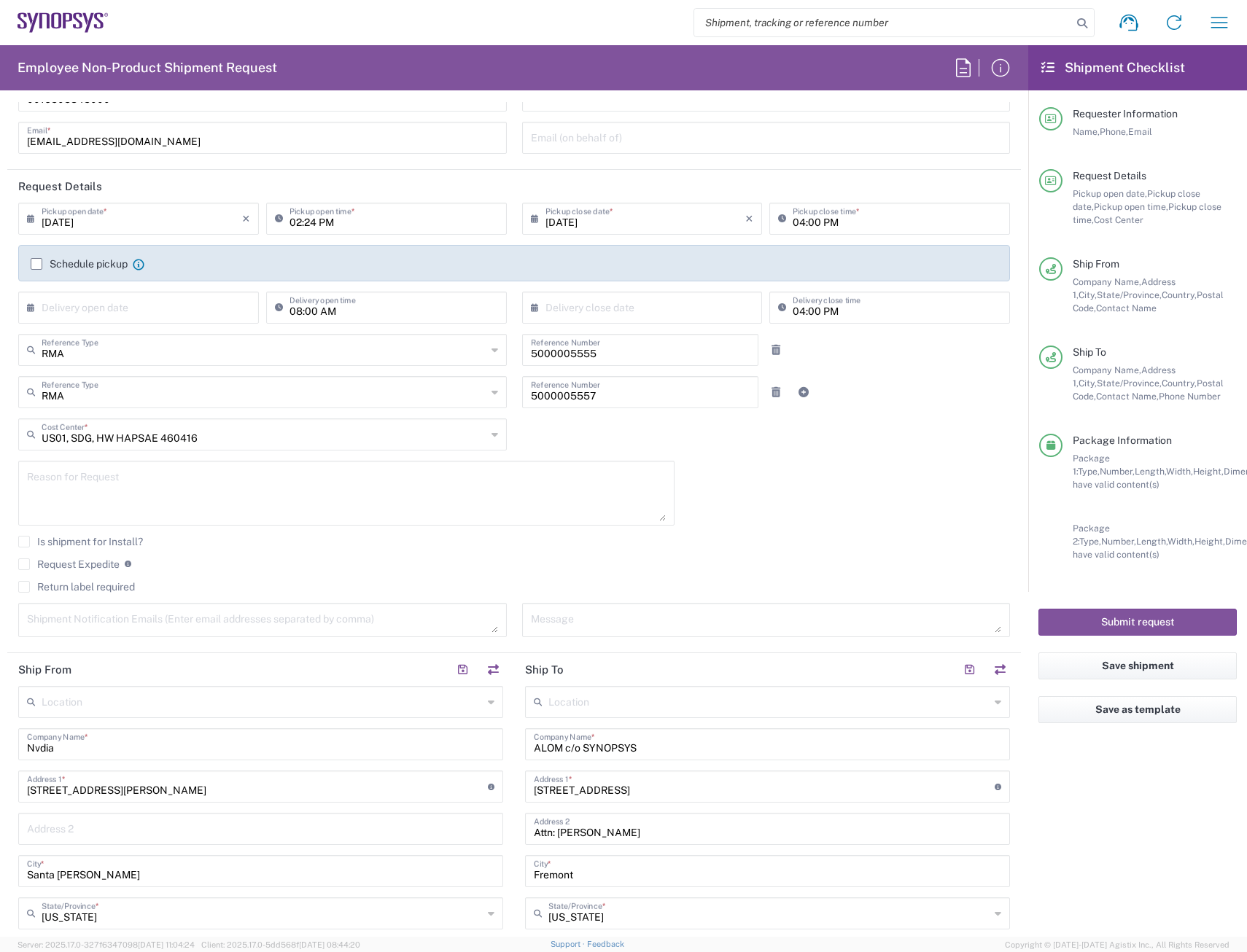
scroll to position [0, 0]
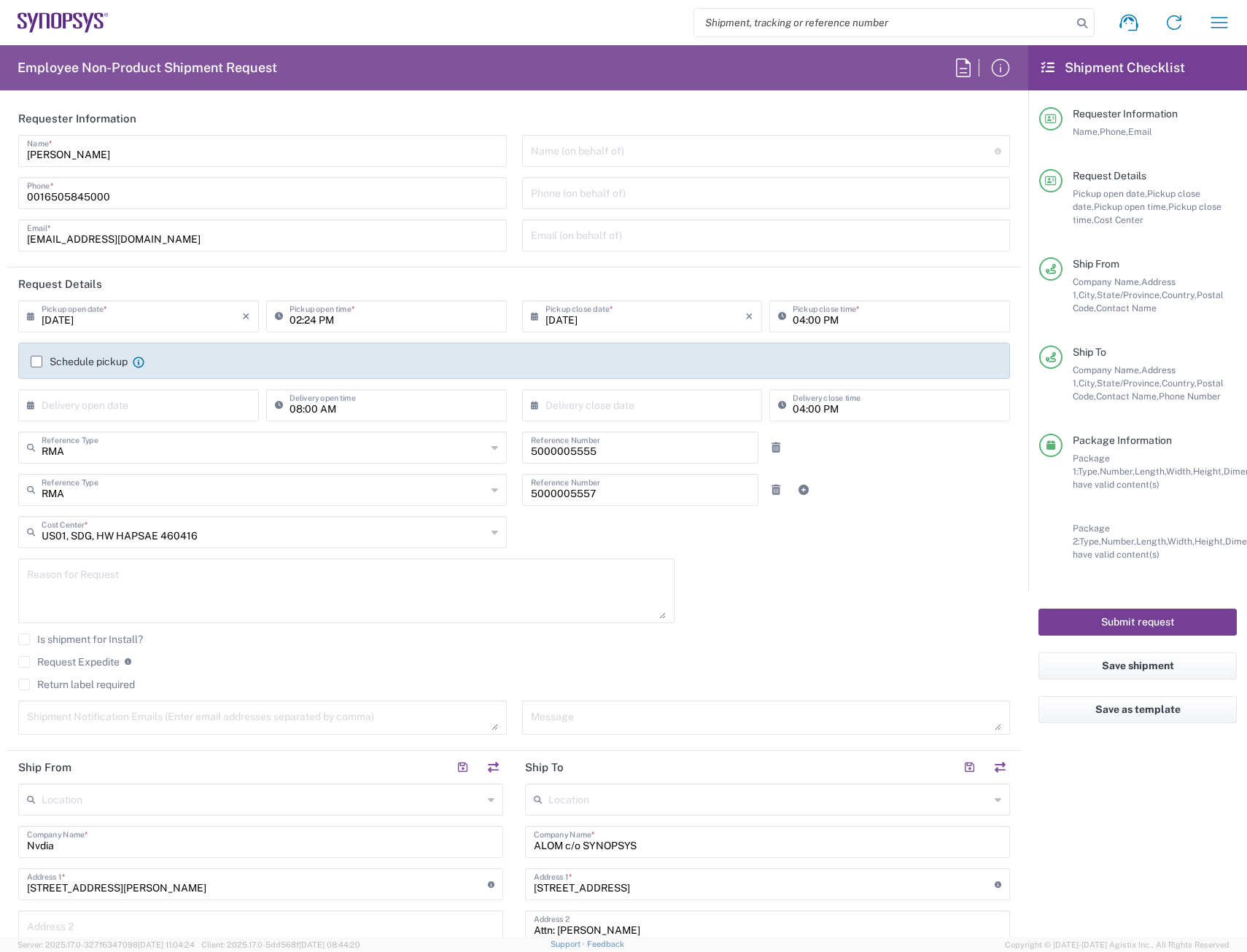
click at [1101, 596] on button "Submit request" at bounding box center [1137, 622] width 198 height 27
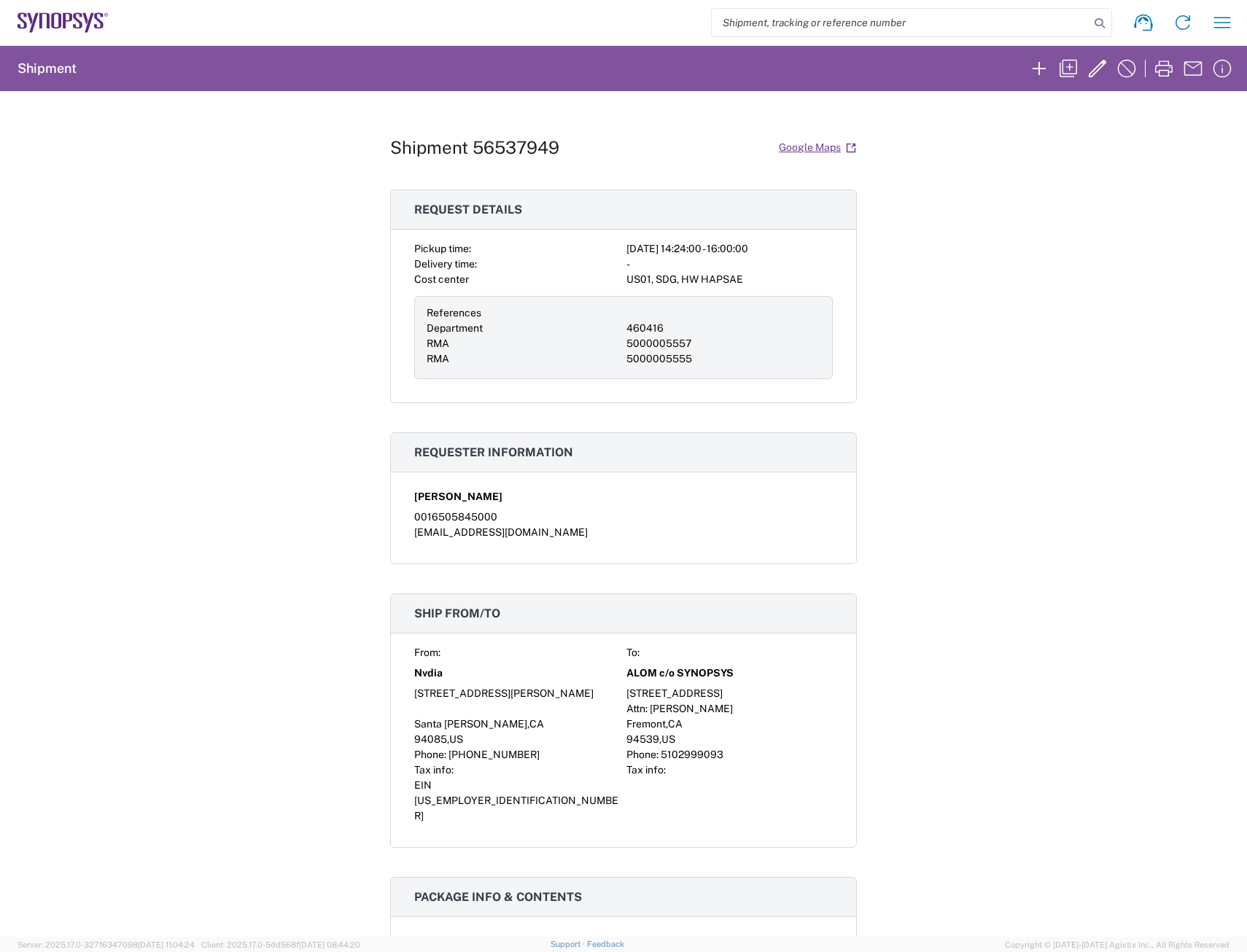
click at [985, 535] on div "Shipment 56537949 Google Maps Request details Pickup time: 2025-08-19 14:24:00 …" at bounding box center [624, 513] width 1247 height 846
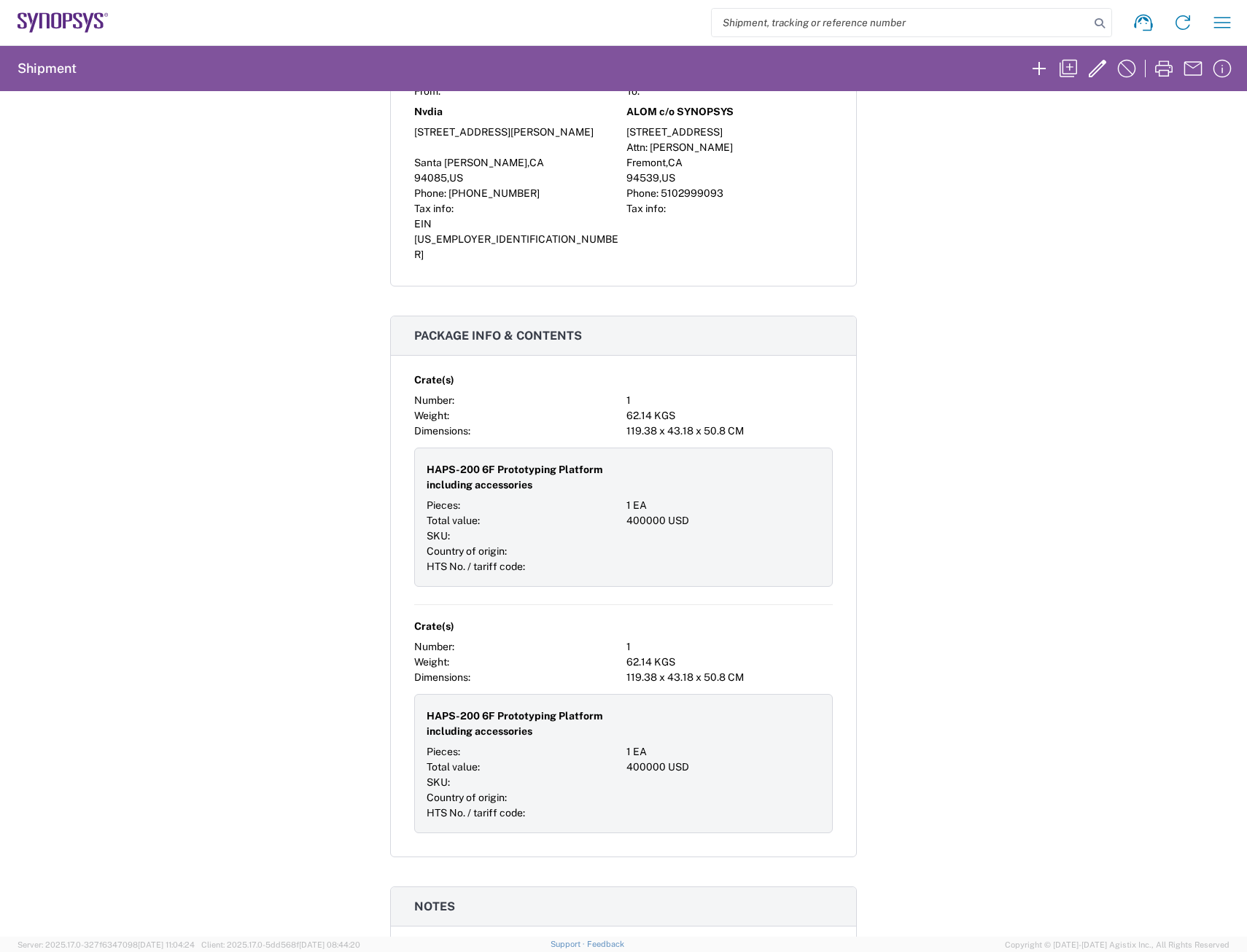
scroll to position [415, 0]
